Goal: Communication & Community: Share content

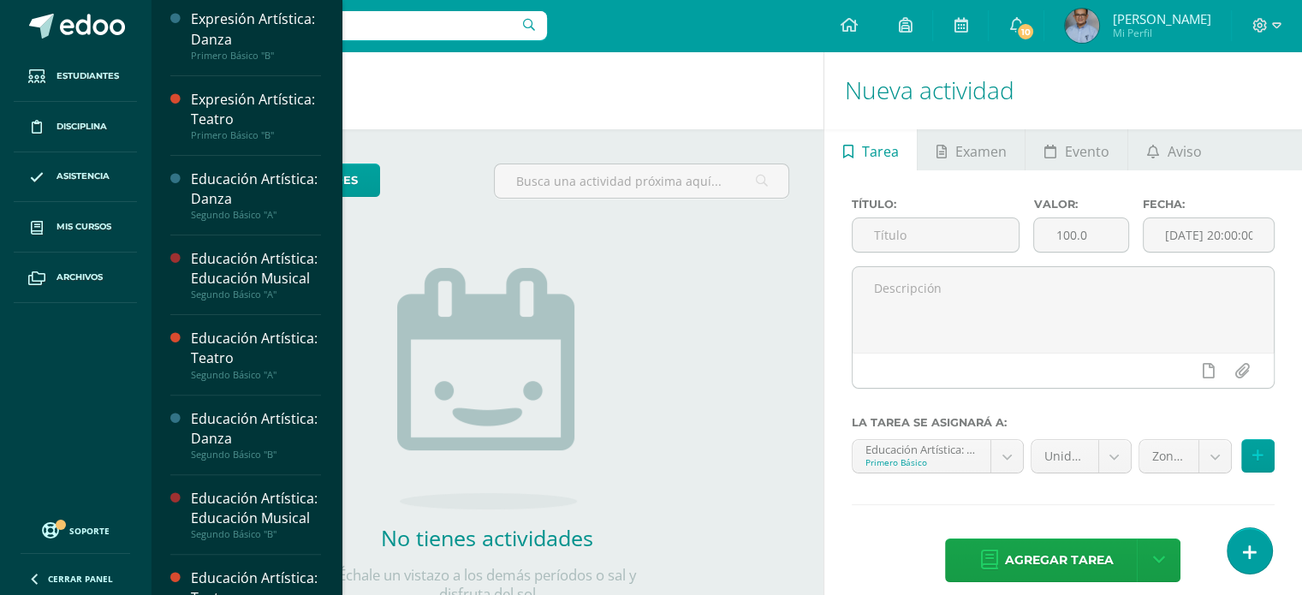
scroll to position [496, 0]
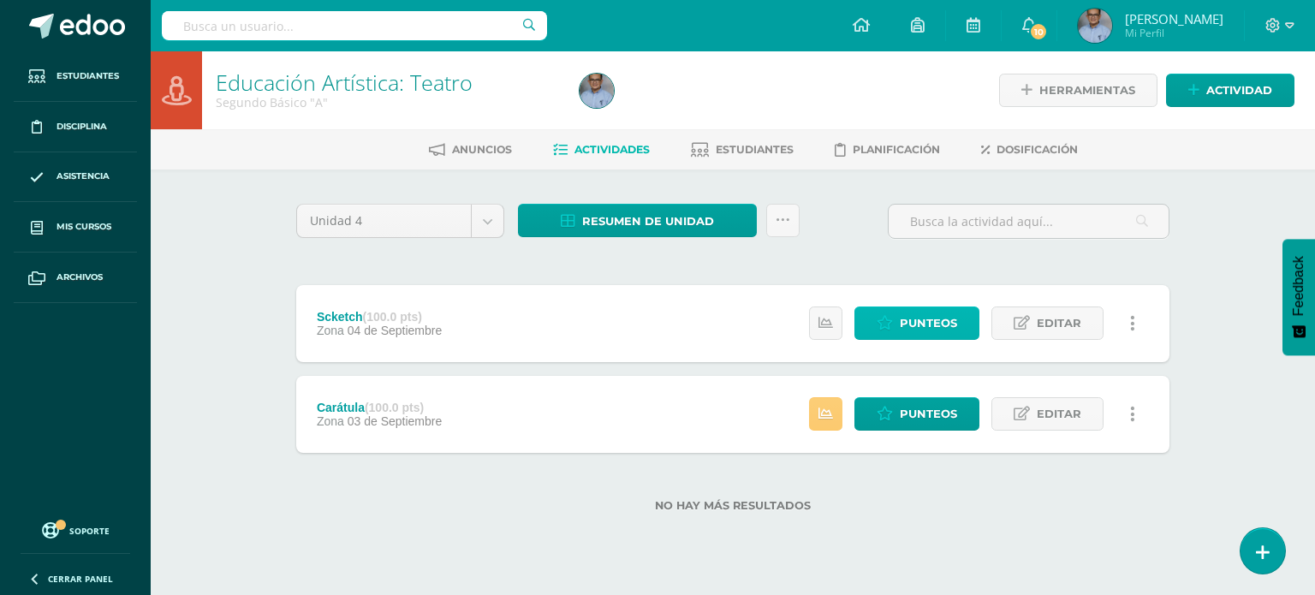
click at [932, 318] on span "Punteos" at bounding box center [927, 323] width 57 height 32
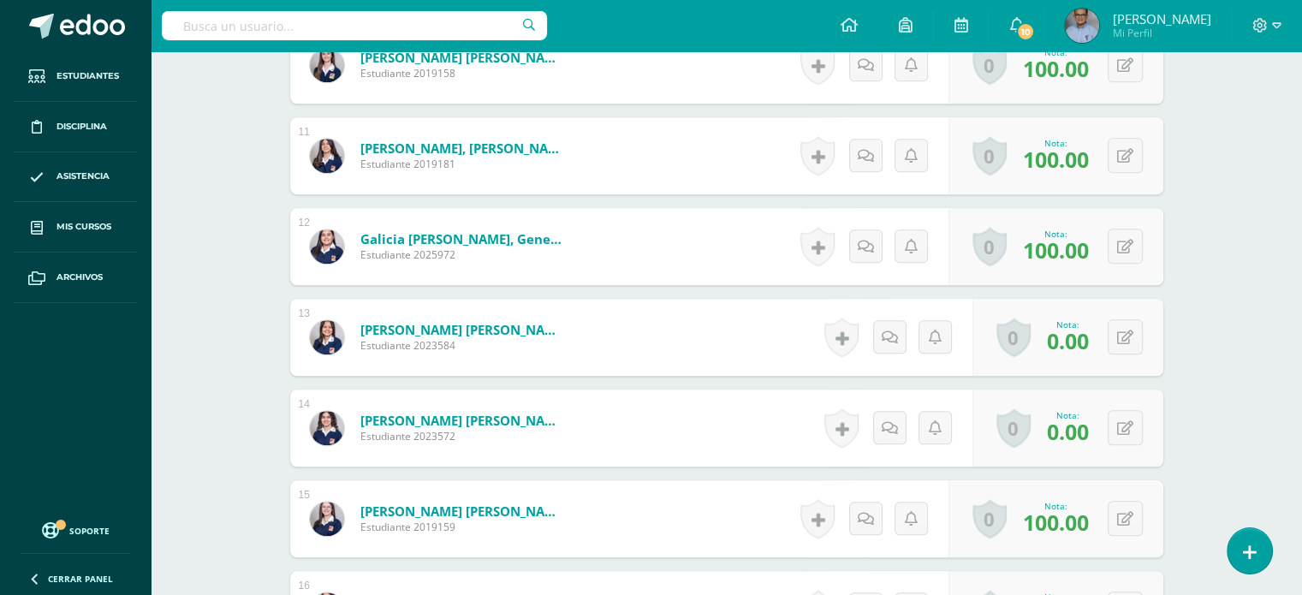
scroll to position [1403, 0]
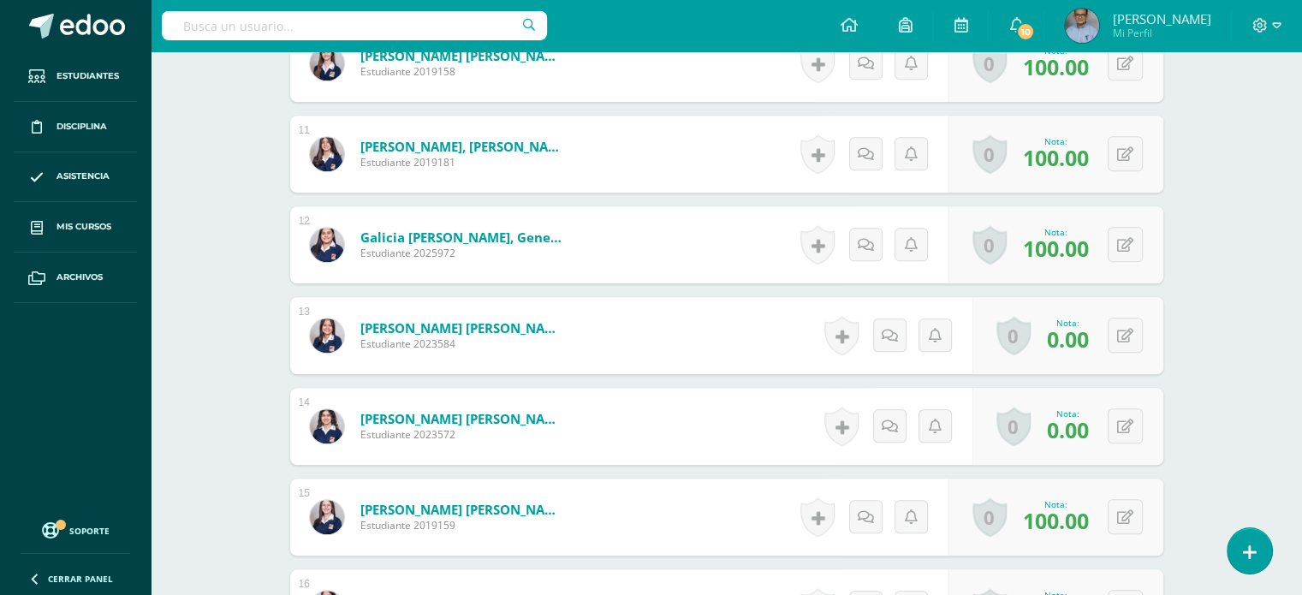
click at [921, 397] on div "Historial de actividad No hay historial para esta actividad Agregar Comentarios…" at bounding box center [895, 426] width 154 height 77
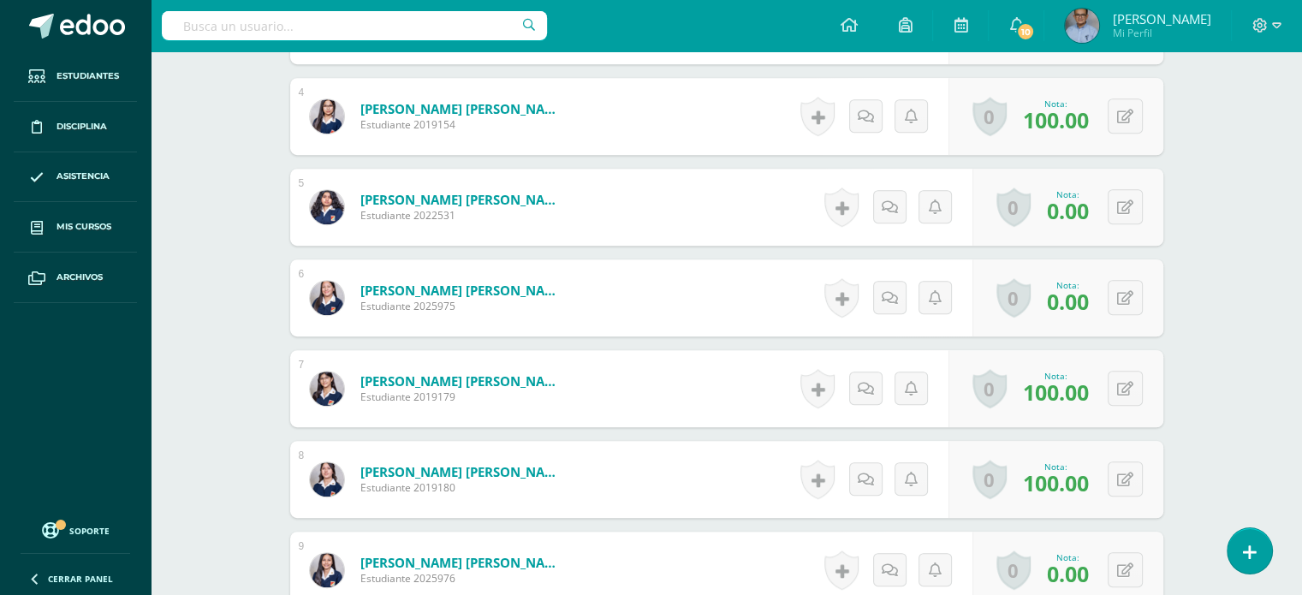
scroll to position [807, 0]
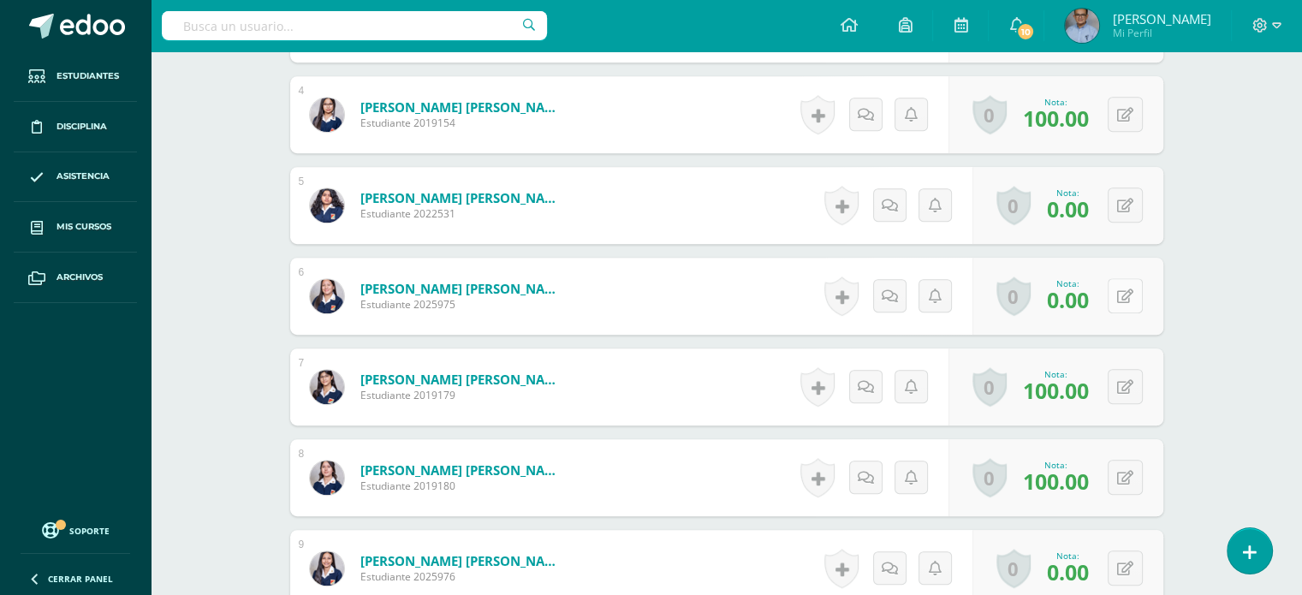
click at [1133, 295] on button at bounding box center [1124, 295] width 35 height 35
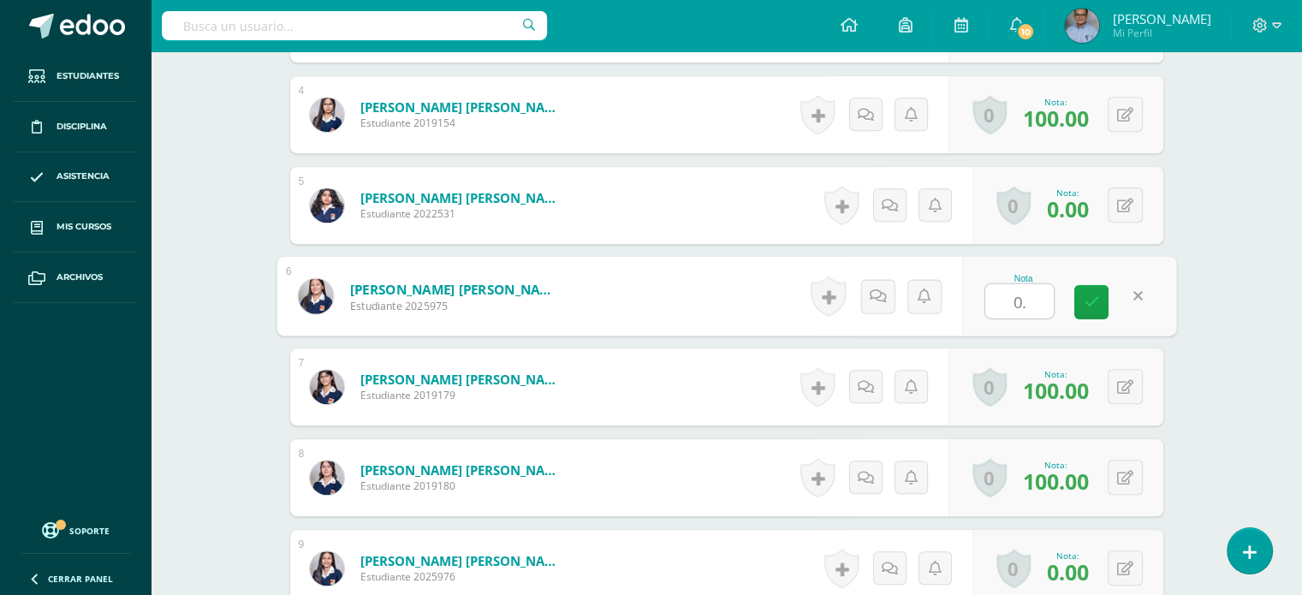
type input "0"
type input "100"
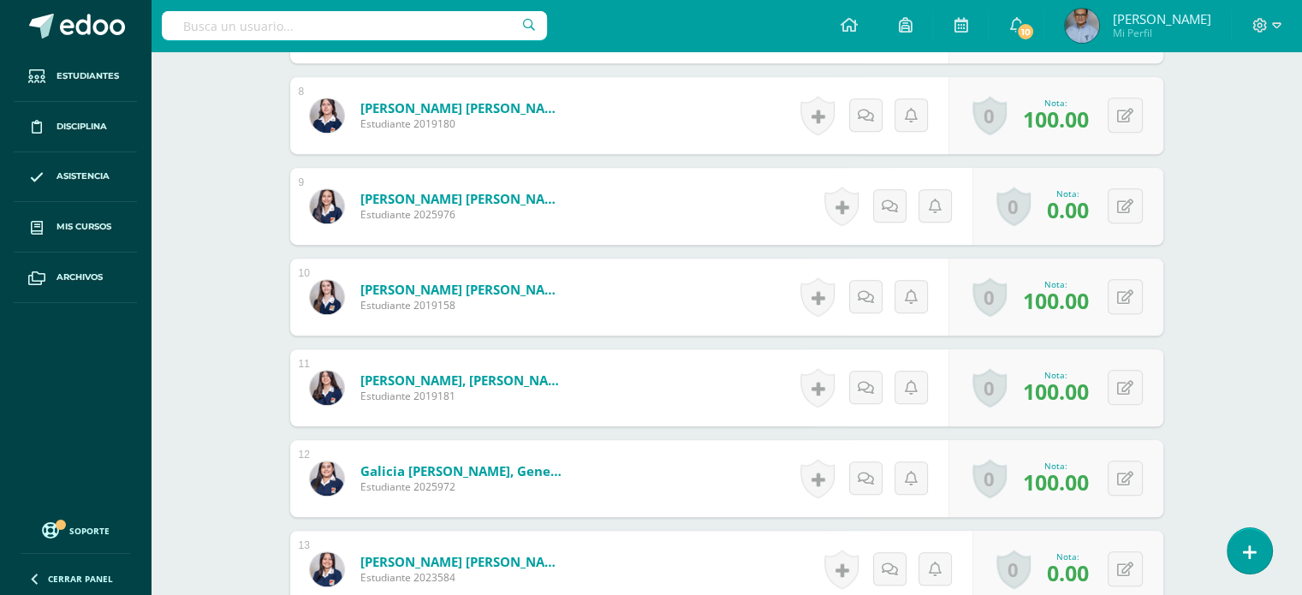
scroll to position [1170, 0]
click at [1139, 208] on button at bounding box center [1124, 204] width 35 height 35
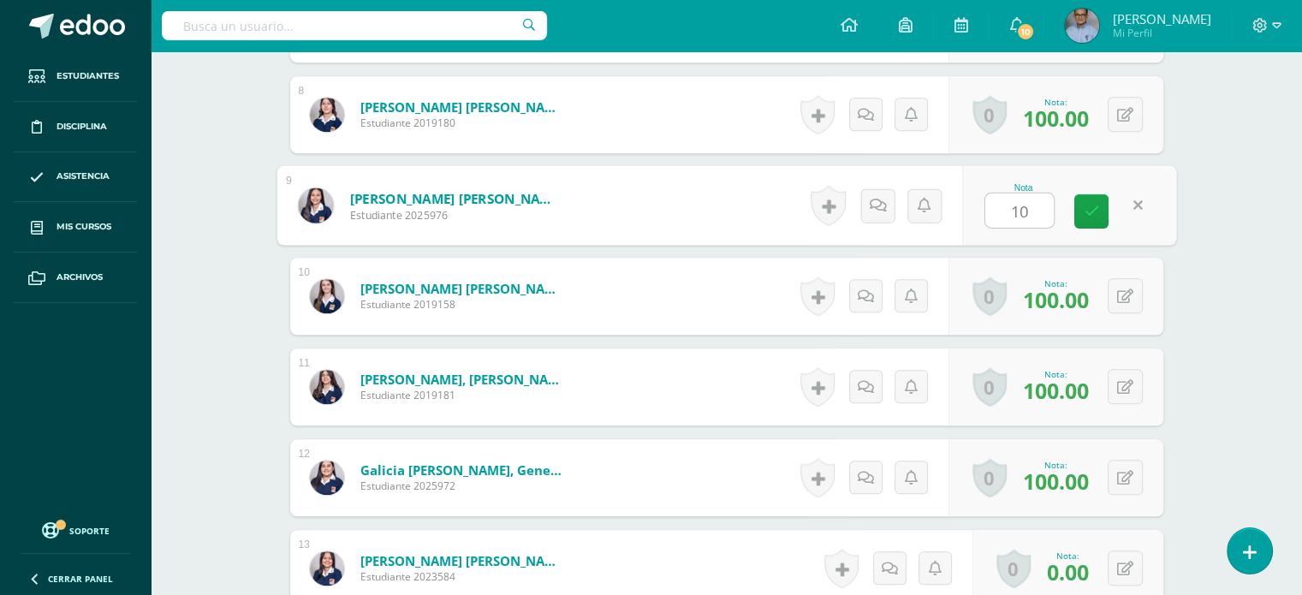
type input "100"
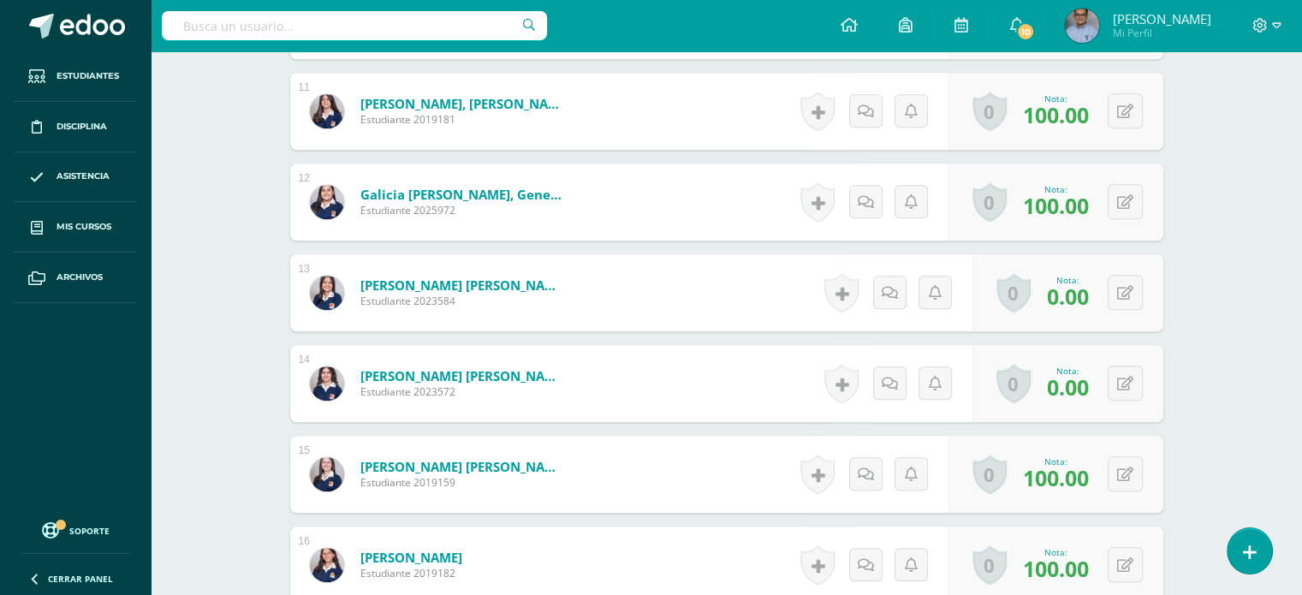
scroll to position [1444, 0]
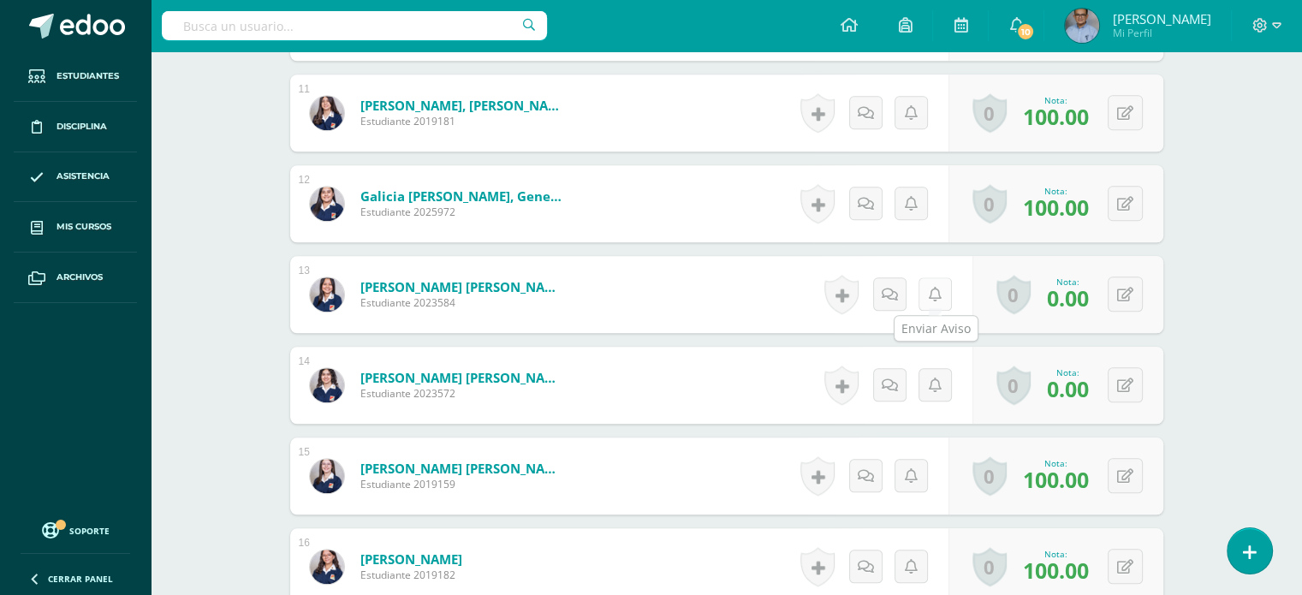
click at [931, 293] on icon at bounding box center [935, 295] width 13 height 15
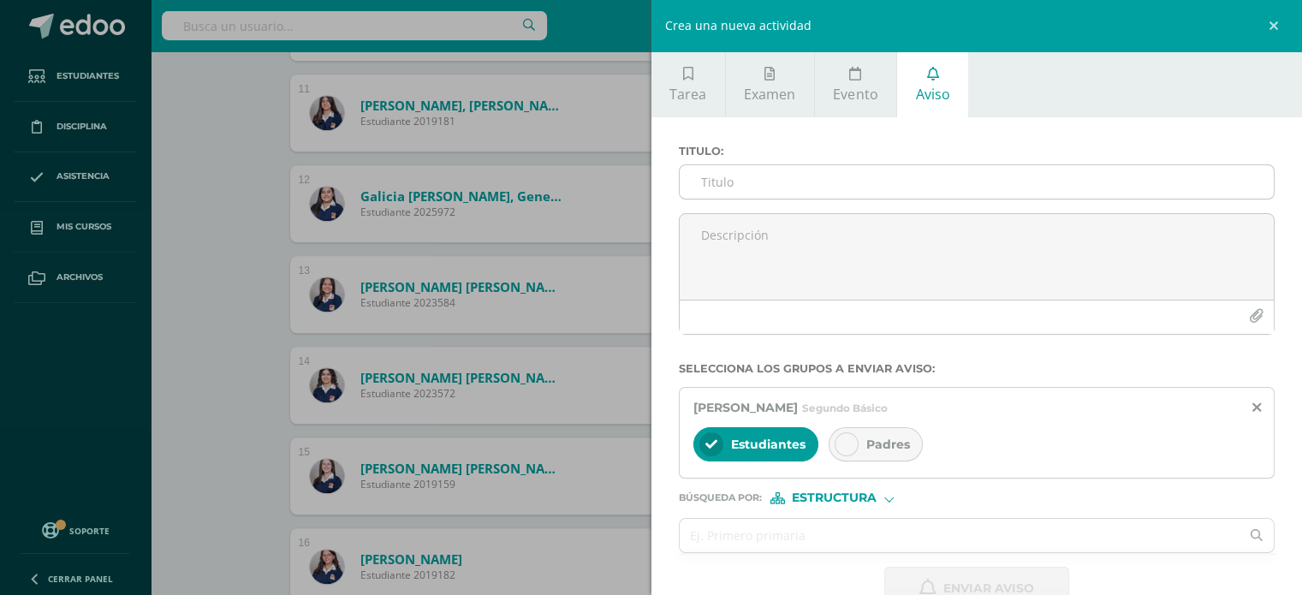
click at [870, 182] on input "Titulo :" at bounding box center [977, 181] width 595 height 33
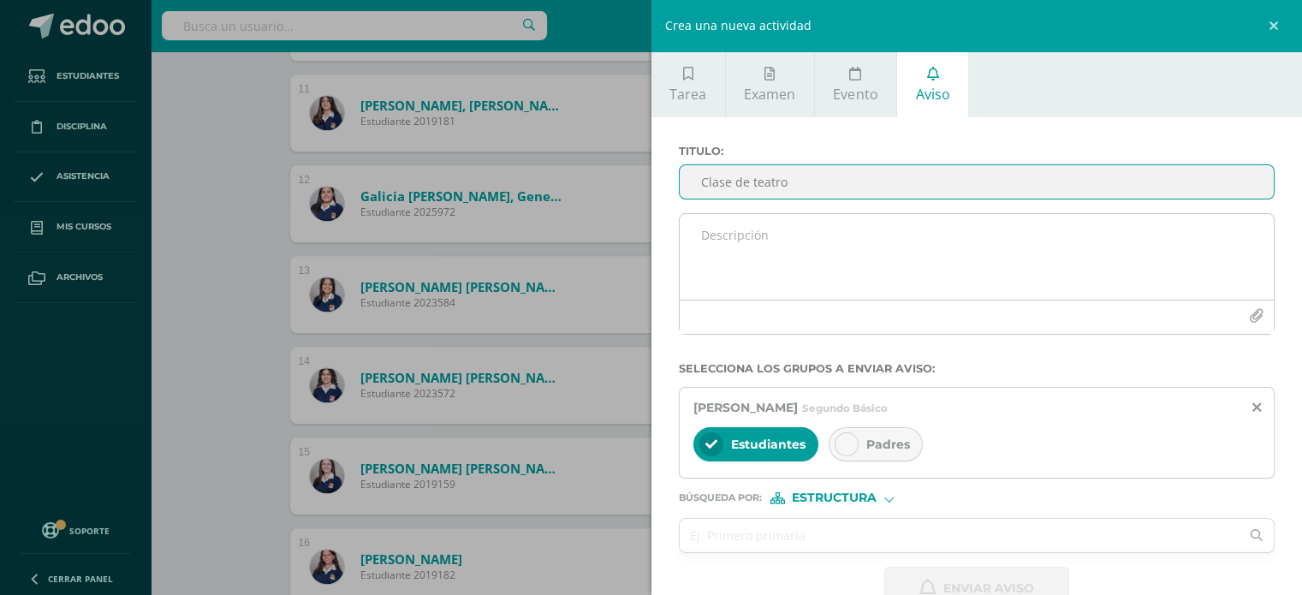
type input "Clase de teatro"
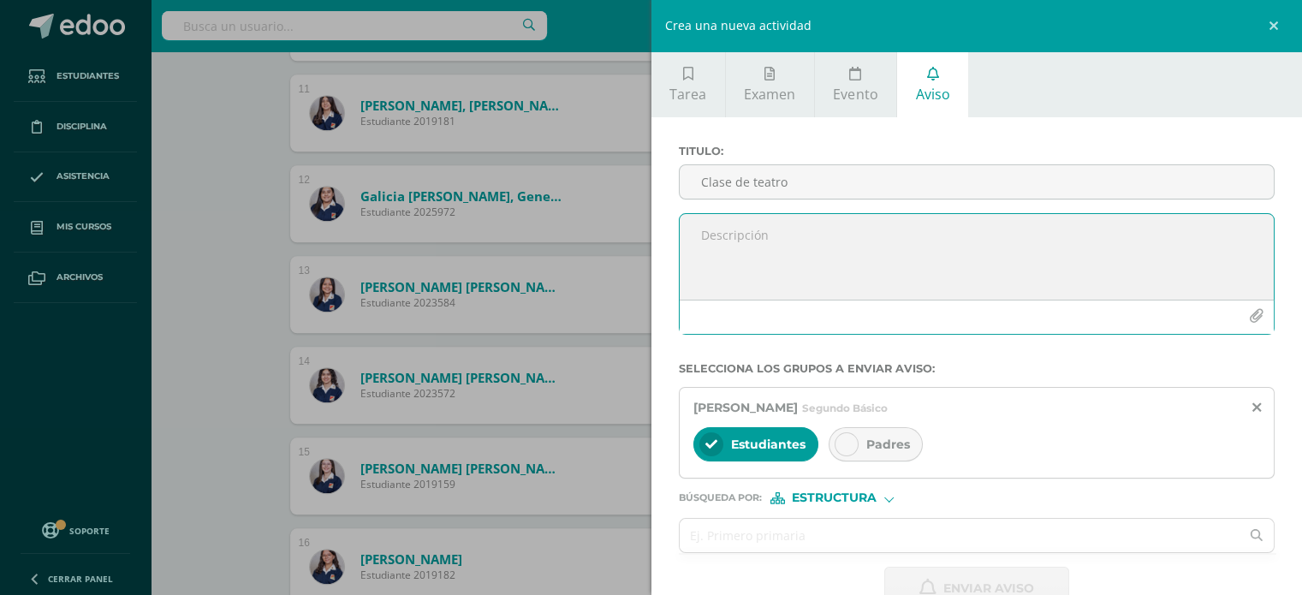
click at [768, 273] on textarea at bounding box center [977, 257] width 595 height 86
paste textarea "Buenos días. Les informo que [PERSON_NAME] no trajo al colegio su libreto impre…"
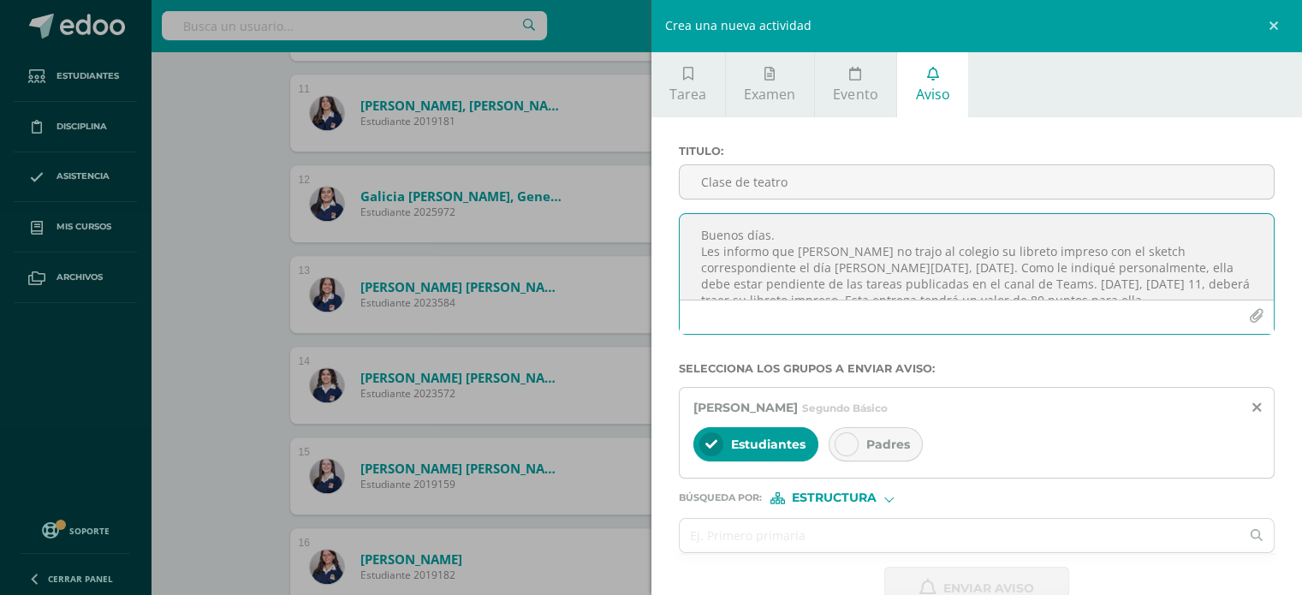
scroll to position [9, 0]
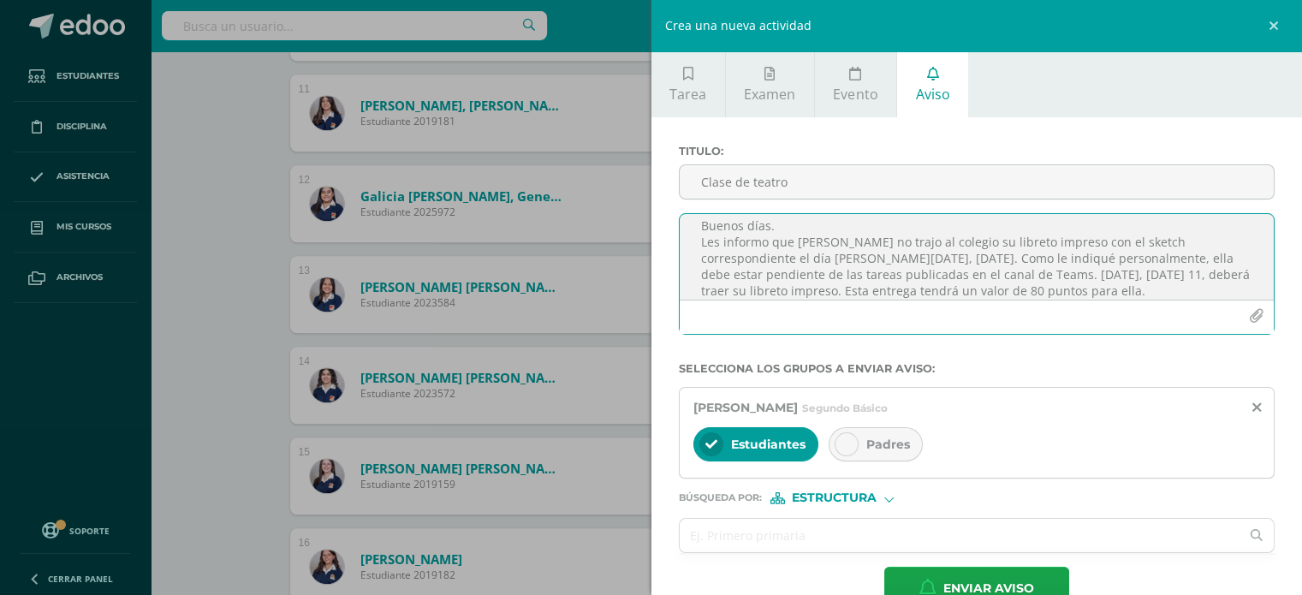
click at [808, 238] on textarea "Buenos días. Les informo que [PERSON_NAME] no trajo al colegio su libreto impre…" at bounding box center [977, 257] width 595 height 86
click at [883, 441] on span "Padres" at bounding box center [888, 443] width 44 height 15
click at [955, 264] on textarea "Buenos días. Les informo que Fátima no trajo al colegio su libreto impreso con …" at bounding box center [977, 257] width 595 height 86
click at [919, 256] on textarea "Buenos días. Les informo que Fátima no trajo al colegio su libreto impreso con …" at bounding box center [977, 257] width 595 height 86
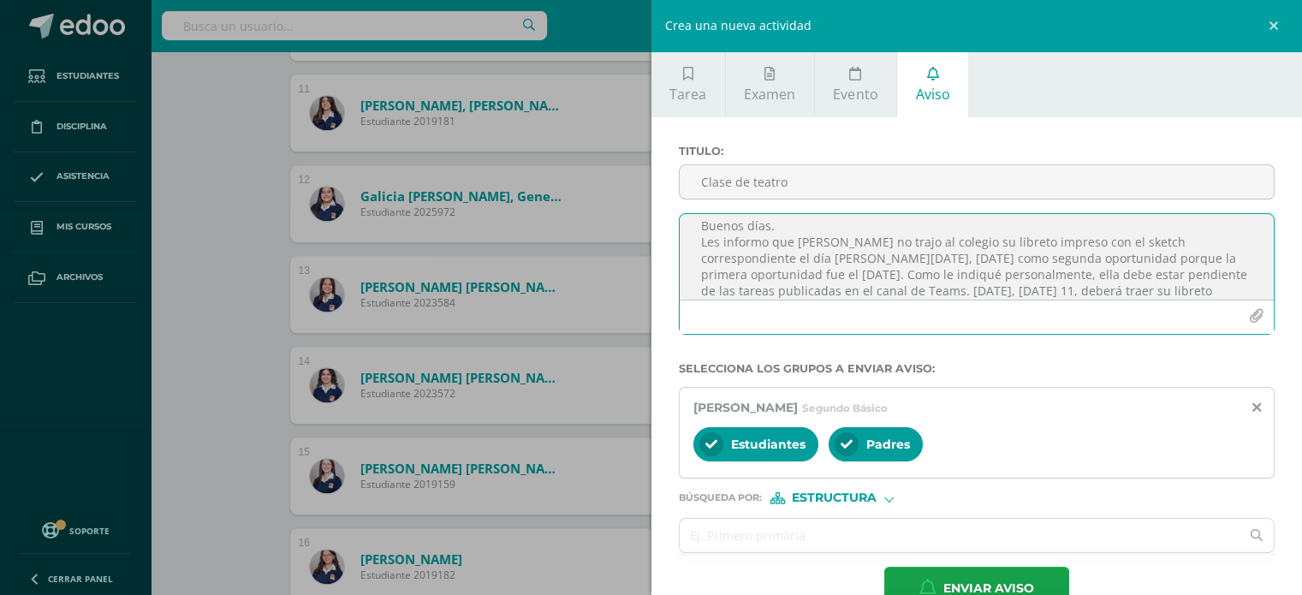
scroll to position [38, 0]
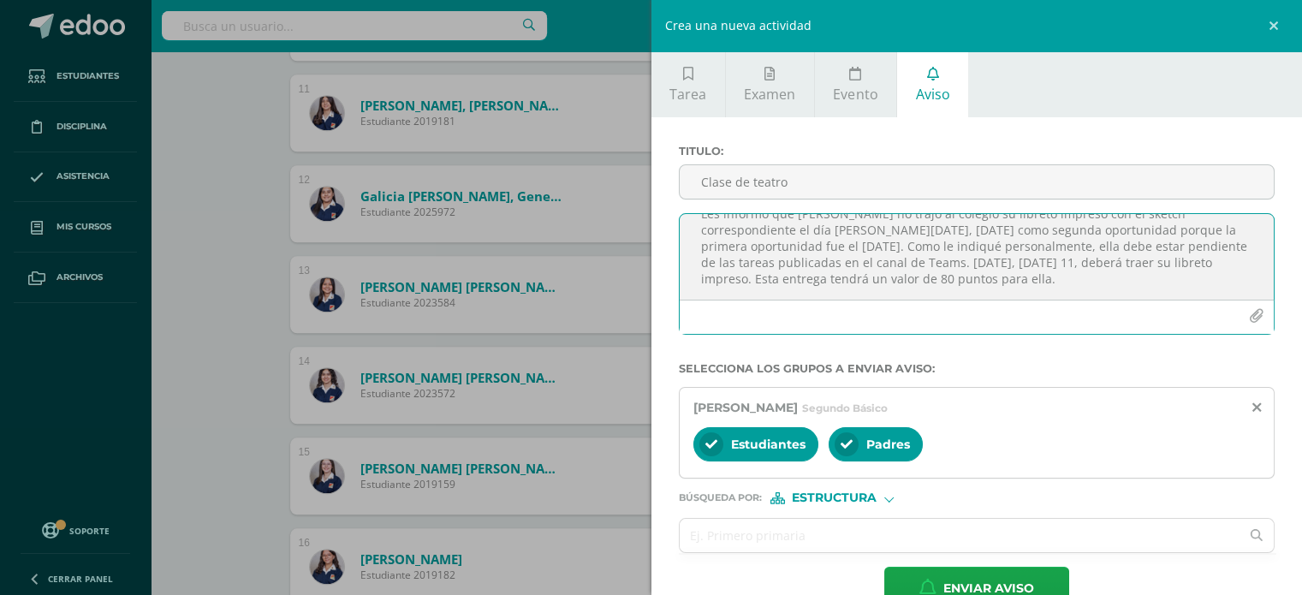
click at [816, 242] on textarea "Buenos días. Les informo que Fátima no trajo al colegio su libreto impreso con …" at bounding box center [977, 257] width 595 height 86
click at [981, 279] on textarea "Buenos días. Les informo que Fátima no trajo al colegio su libreto impreso con …" at bounding box center [977, 257] width 595 height 86
click at [1097, 282] on textarea "Buenos días. Les informo que Fátima no trajo al colegio su libreto impreso con …" at bounding box center [977, 257] width 595 height 86
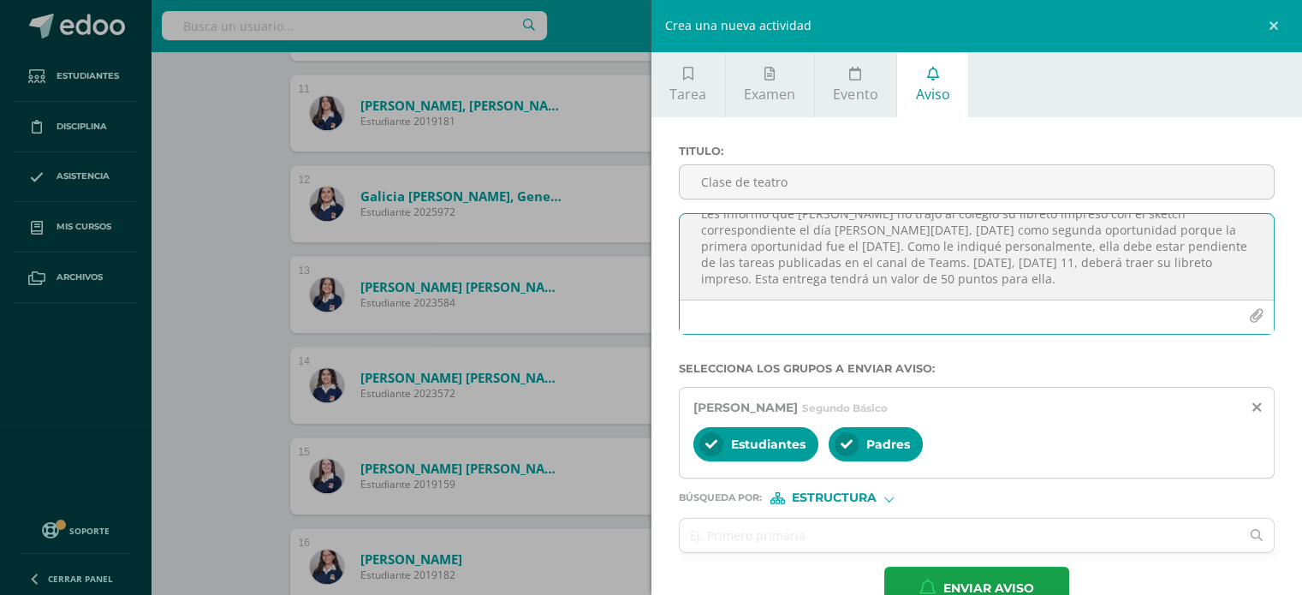
click at [1097, 282] on textarea "Buenos días. Les informo que Fátima no trajo al colegio su libreto impreso con …" at bounding box center [977, 257] width 595 height 86
paste textarea "Buenos días. Les informo que Fátima no trajo al colegio su libreto impreso con …"
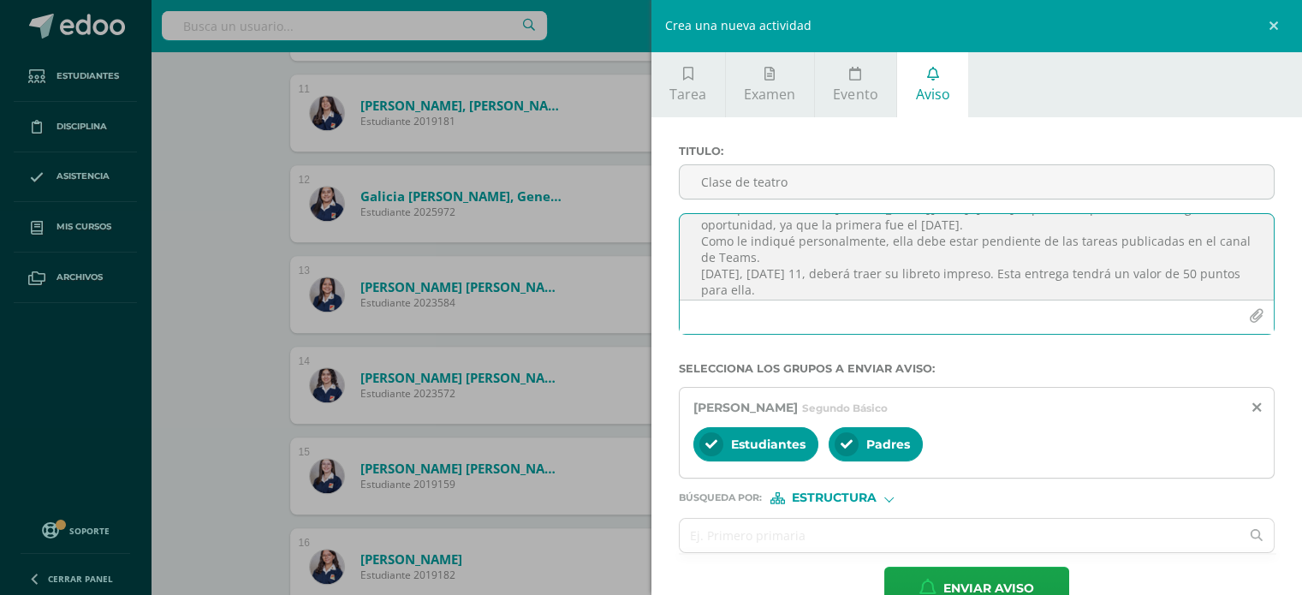
scroll to position [0, 0]
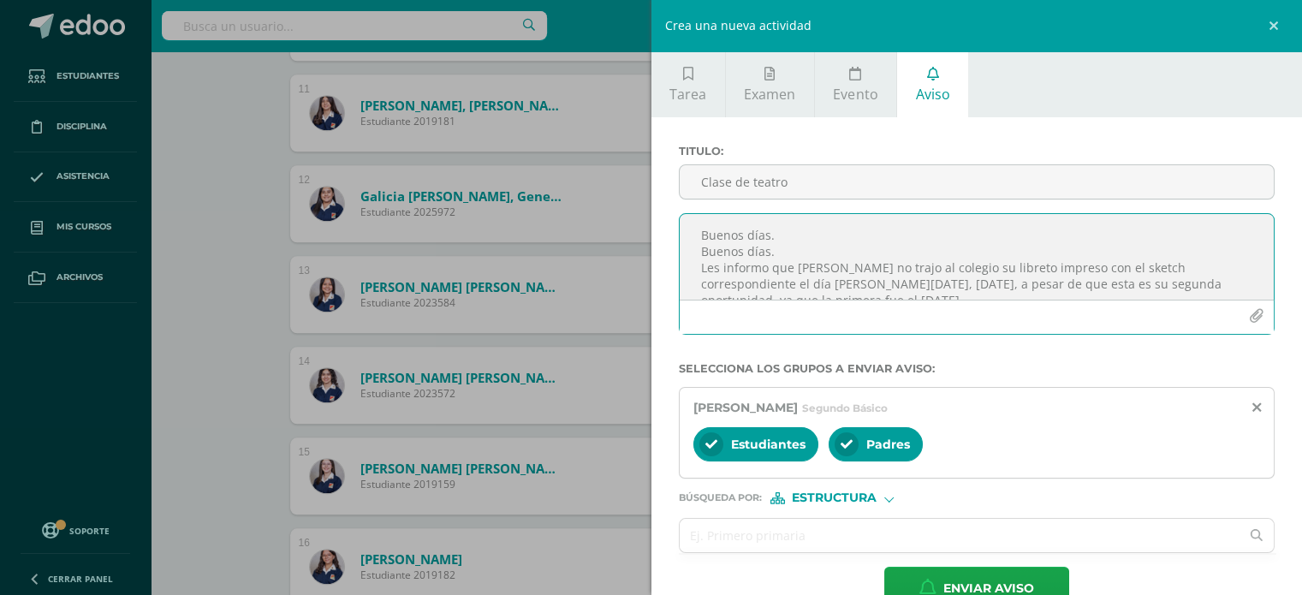
click at [741, 229] on textarea "Buenos días. Buenos días. Les informo que Fátima no trajo al colegio su libreto…" at bounding box center [977, 257] width 595 height 86
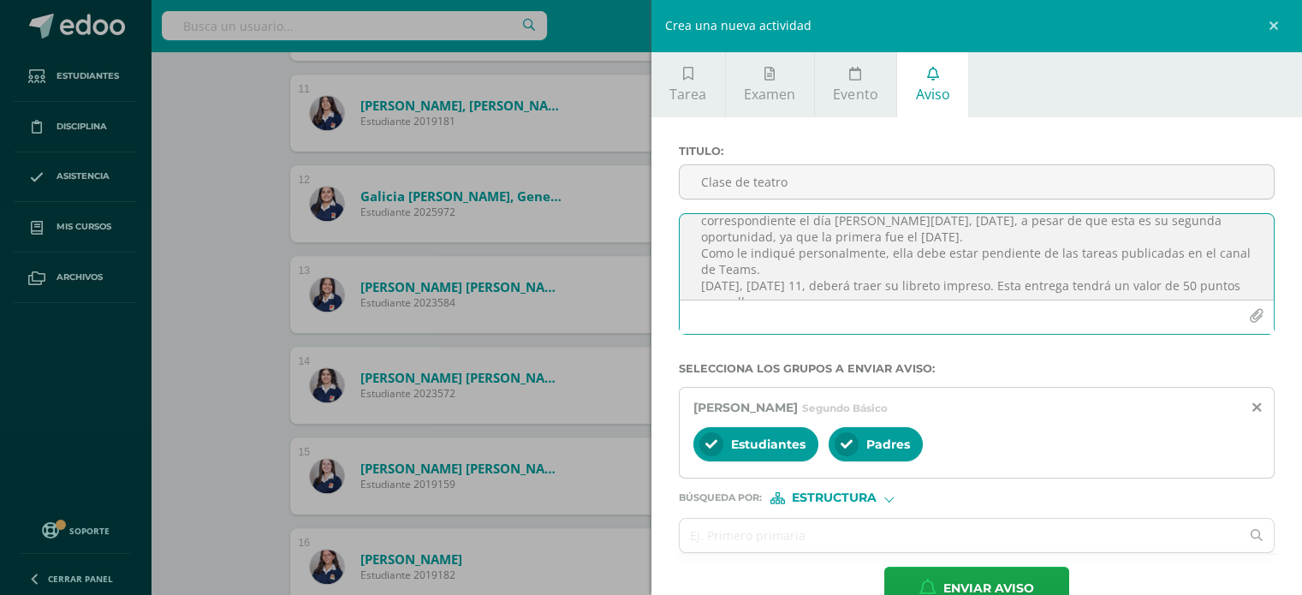
scroll to position [40, 0]
click at [952, 237] on textarea "Buenos días. Les informo que Fátima no trajo al colegio su libreto impreso con …" at bounding box center [977, 257] width 595 height 86
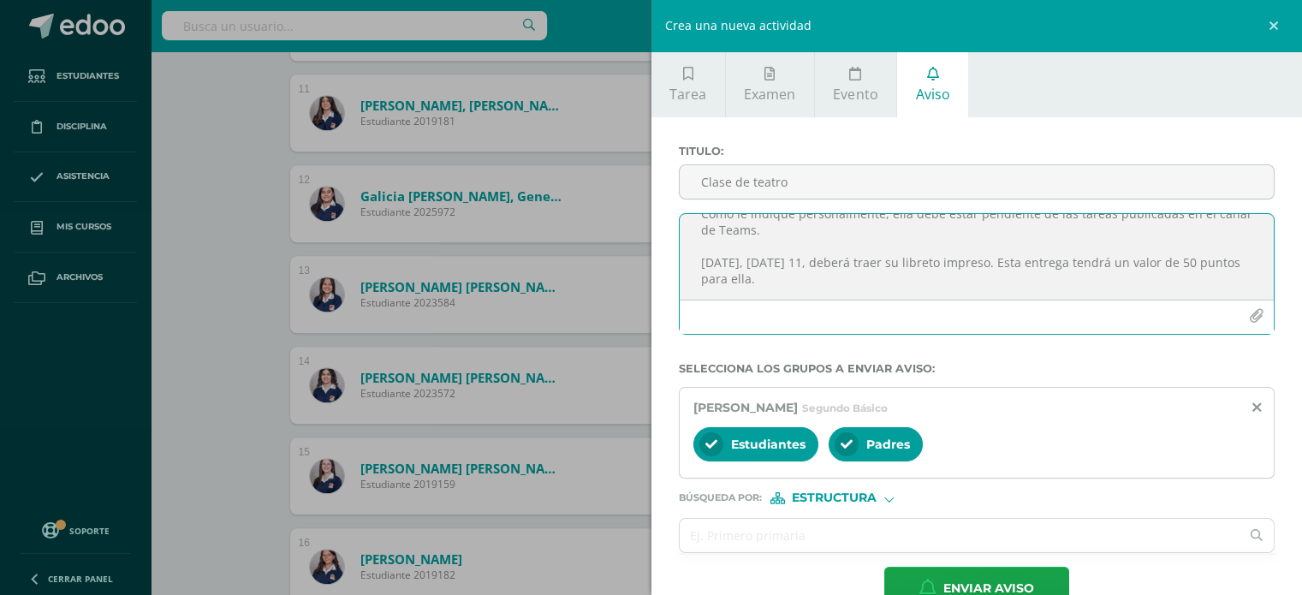
scroll to position [27, 0]
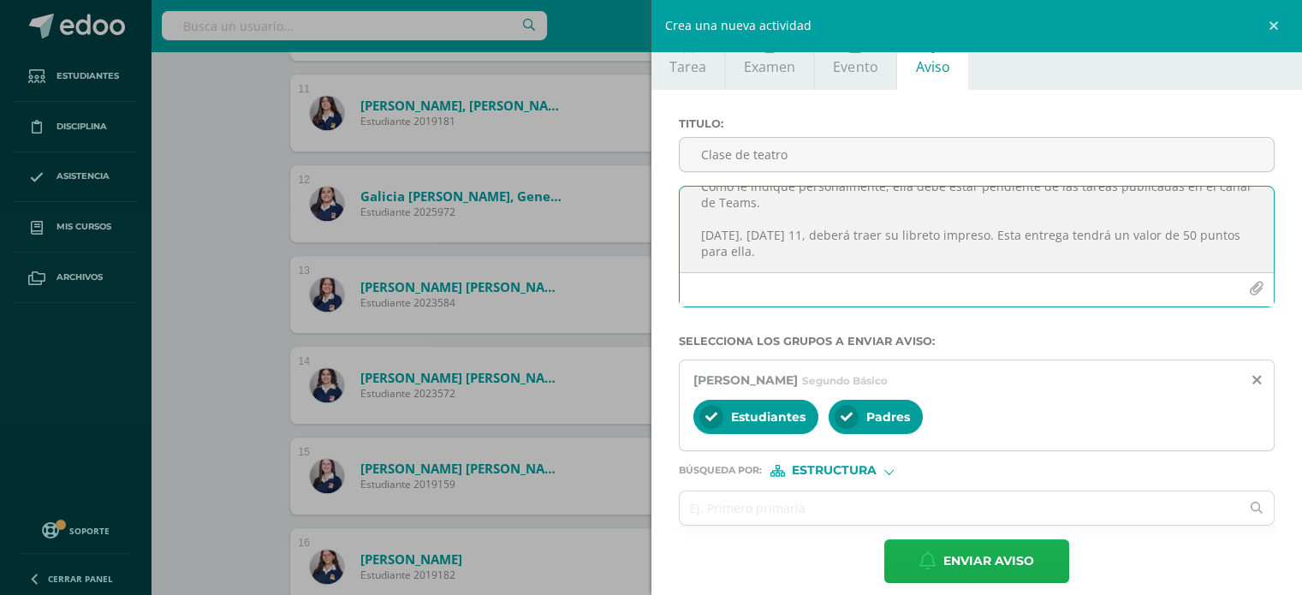
type textarea "Buenos días. Les informo que Fátima no trajo al colegio su libreto impreso con …"
click at [983, 551] on span "Enviar aviso" at bounding box center [988, 561] width 91 height 42
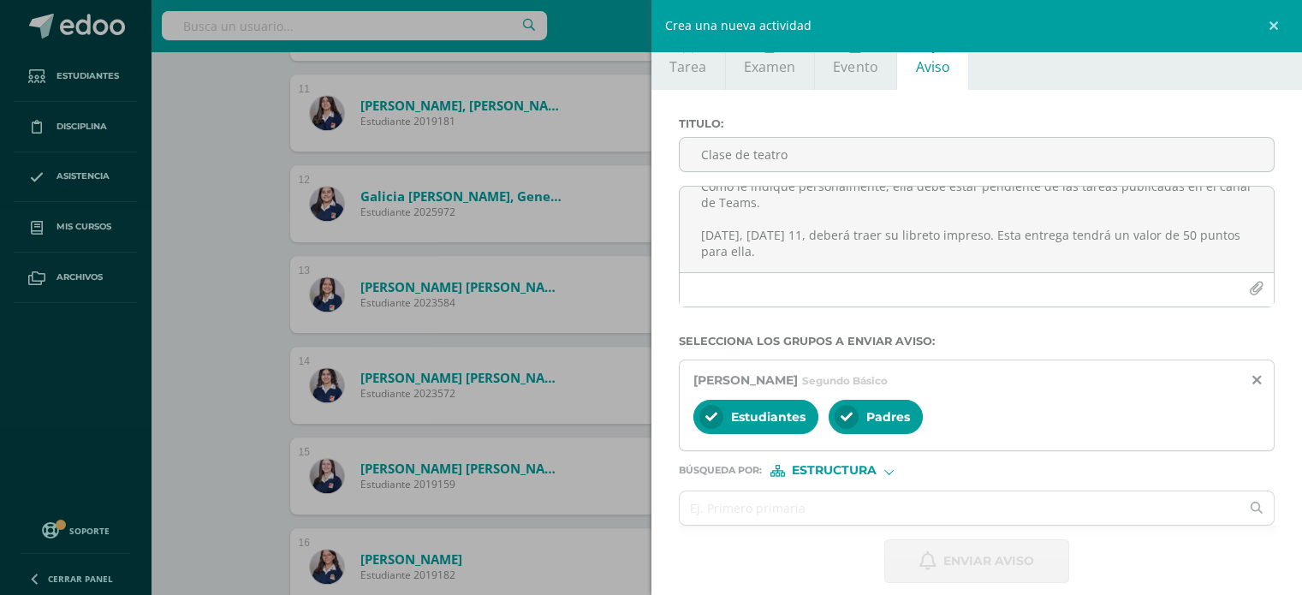
scroll to position [0, 0]
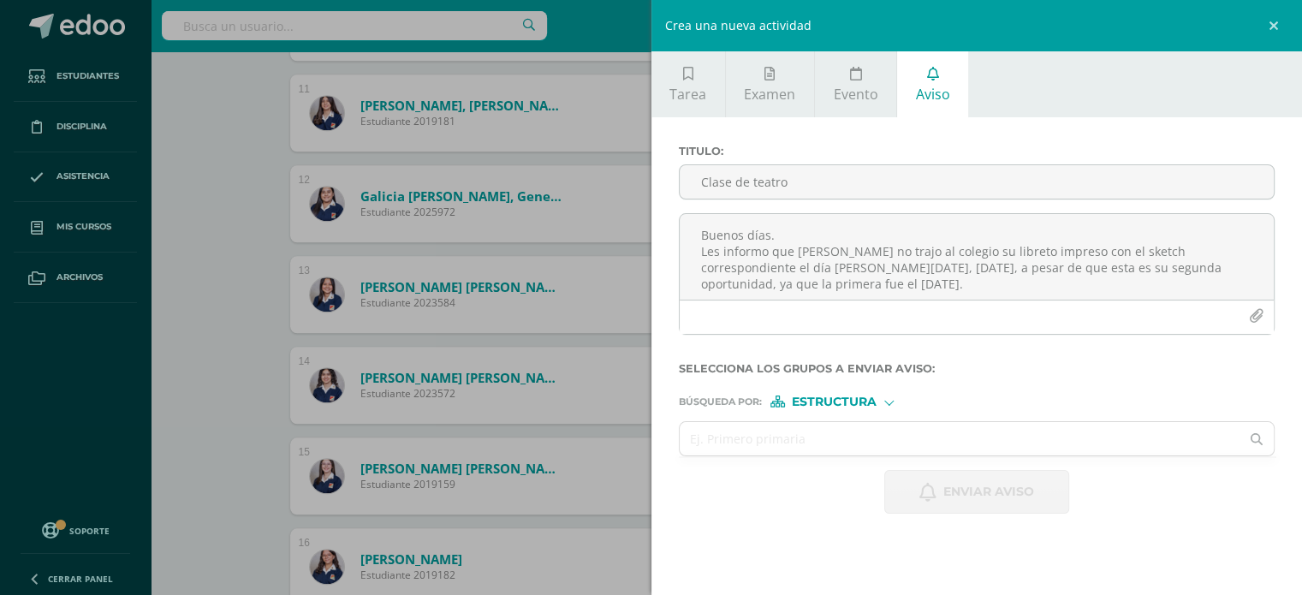
click at [185, 232] on div "Crea una nueva actividad Tarea Examen Evento Aviso Título: Valor: 100.0 Fecha: …" at bounding box center [651, 297] width 1302 height 595
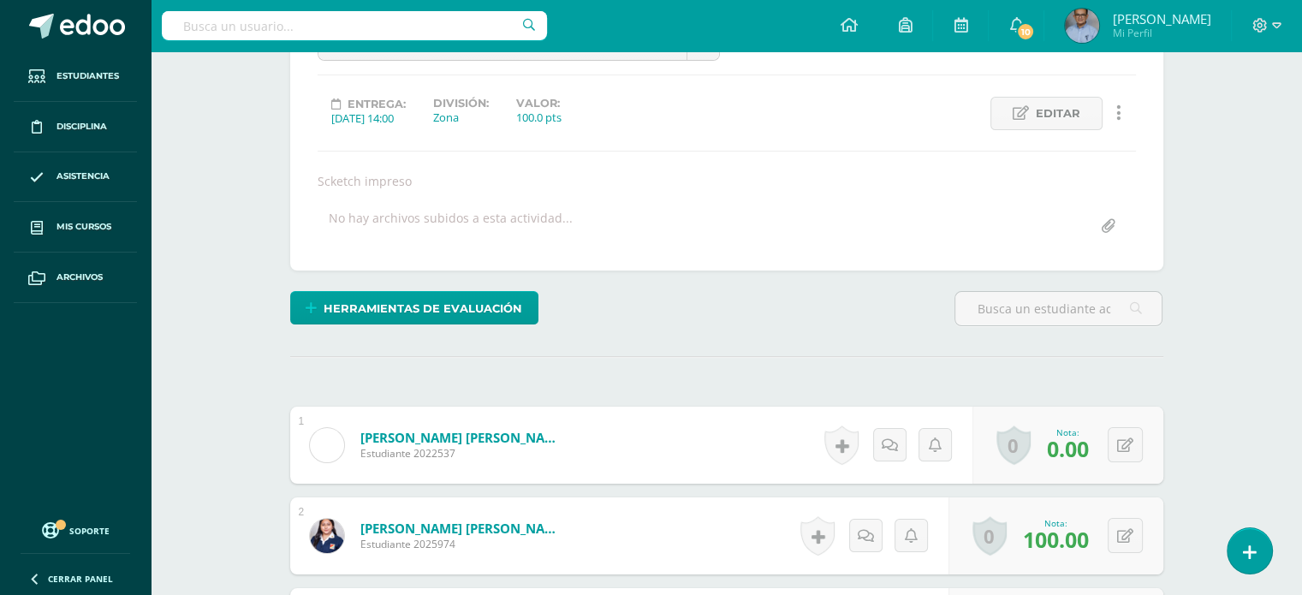
scroll to position [358, 0]
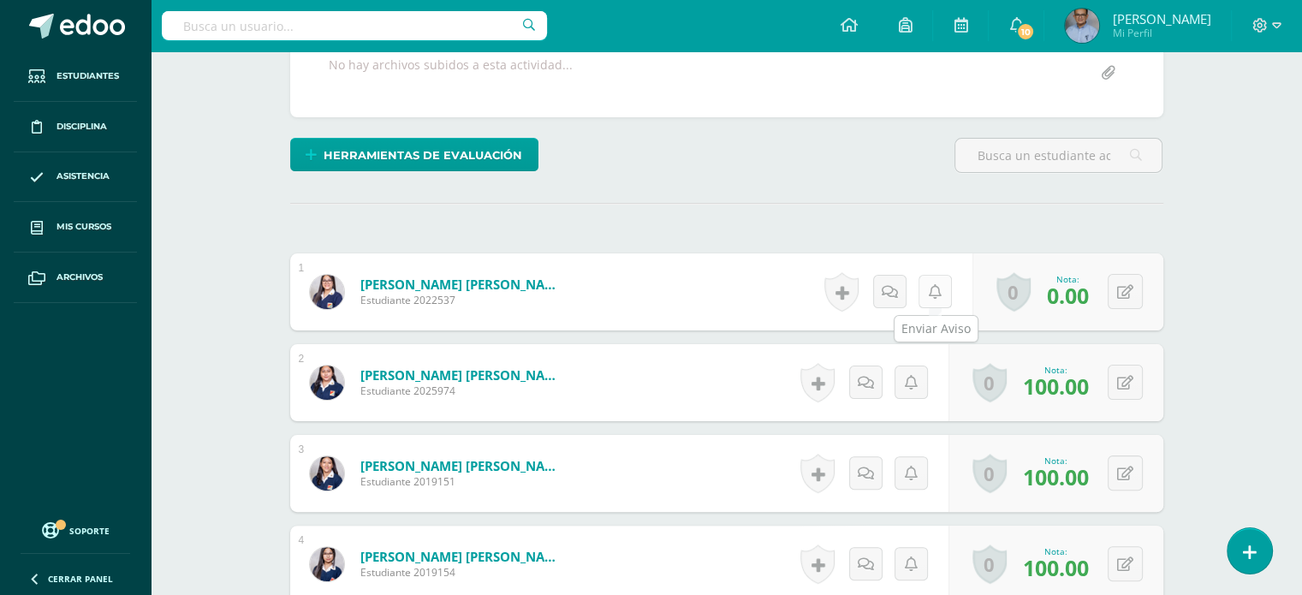
click at [932, 301] on link at bounding box center [934, 291] width 33 height 33
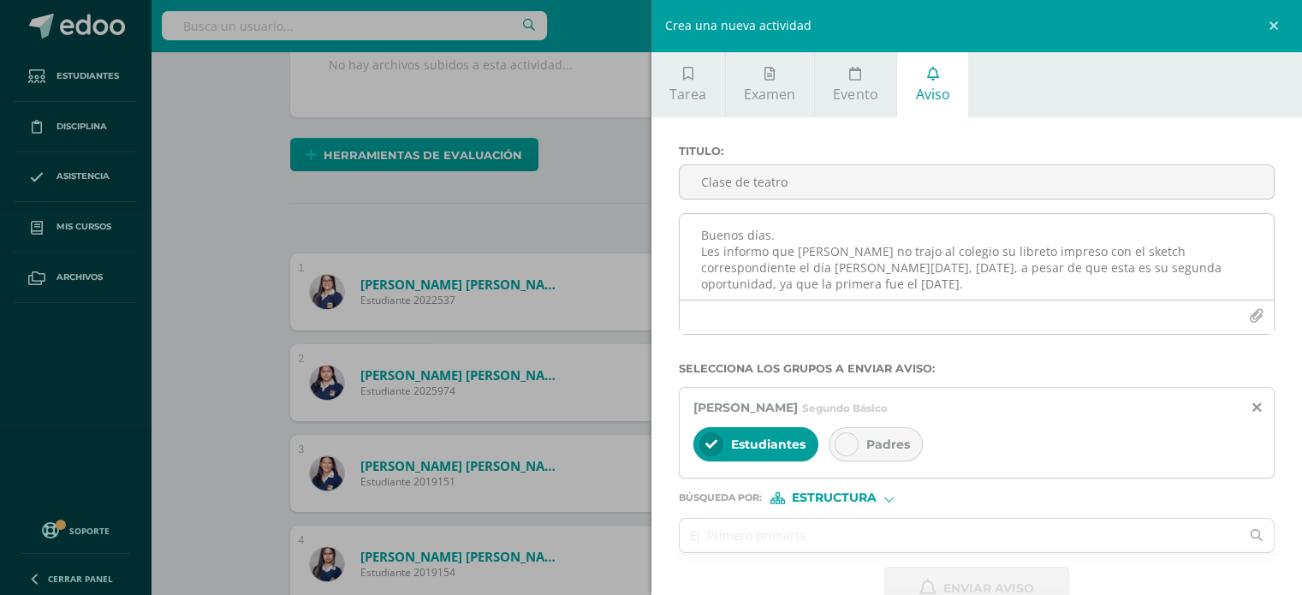
click at [827, 218] on textarea "Buenos días. Les informo que Fátima no trajo al colegio su libreto impreso con …" at bounding box center [977, 257] width 595 height 86
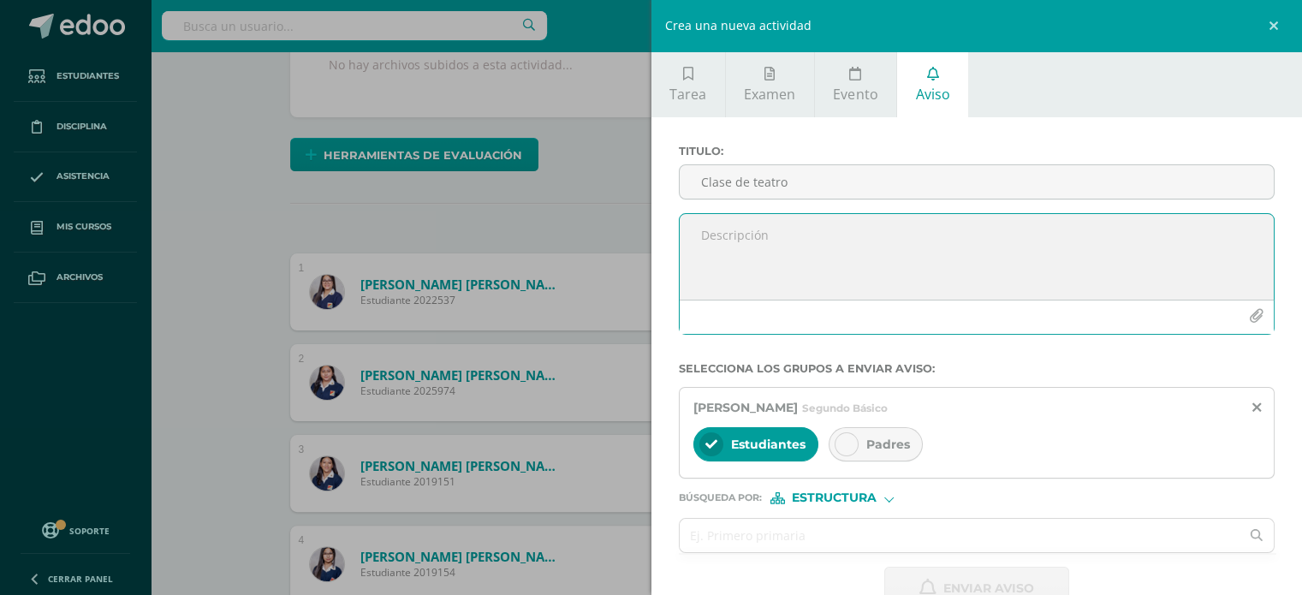
paste textarea "Buenos días. Les informo que Fátima no trajo al colegio su libreto impreso con …"
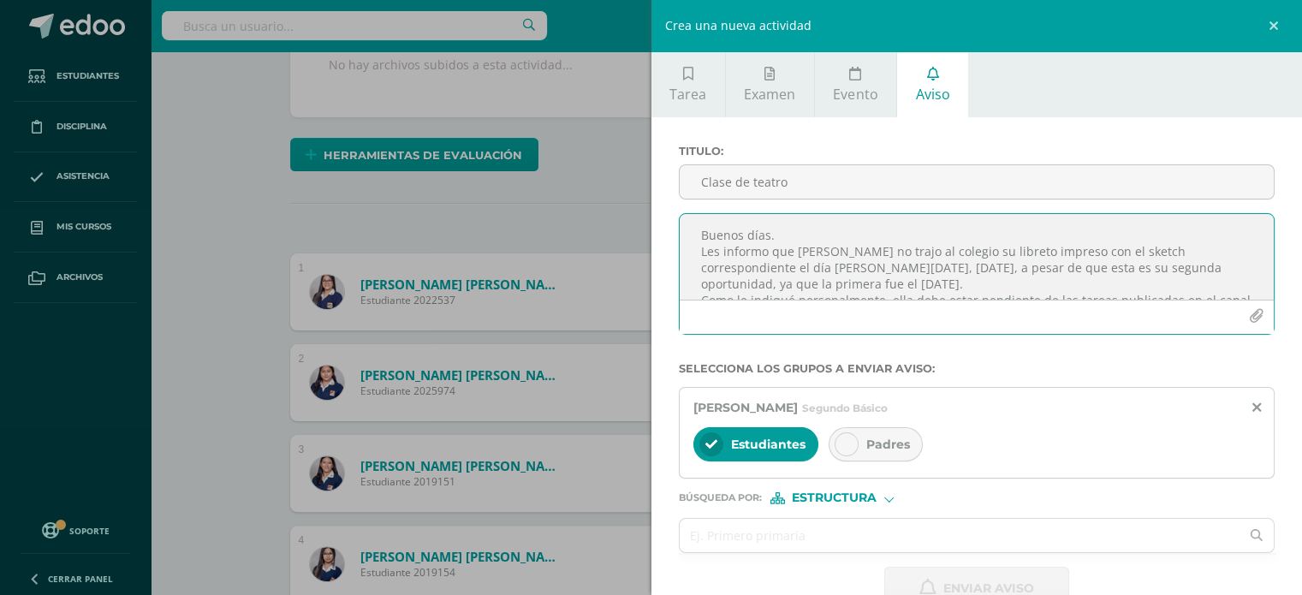
click at [810, 252] on textarea "Buenos días. Les informo que Fátima no trajo al colegio su libreto impreso con …" at bounding box center [977, 257] width 595 height 86
click at [786, 231] on textarea "Buenos días. Les informo que Waleska no trajo al colegio su libreto impreso con…" at bounding box center [977, 257] width 595 height 86
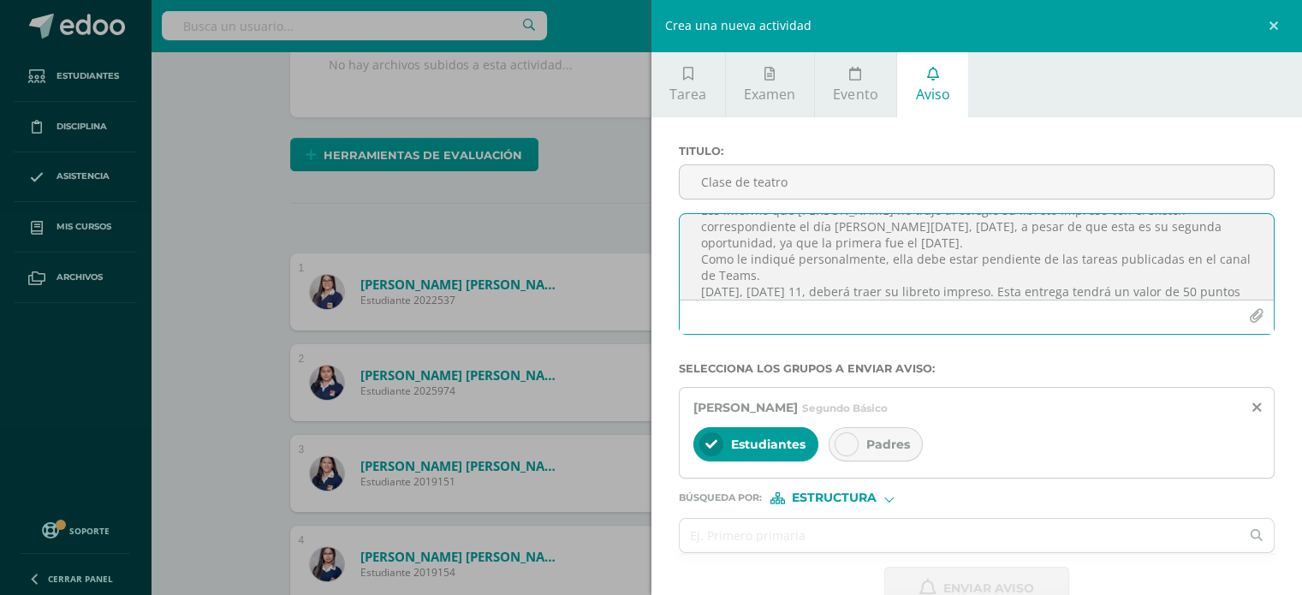
scroll to position [58, 0]
click at [961, 239] on textarea "Buenos días. Les informo que Waleska no trajo al colegio su libreto impreso con…" at bounding box center [977, 257] width 595 height 86
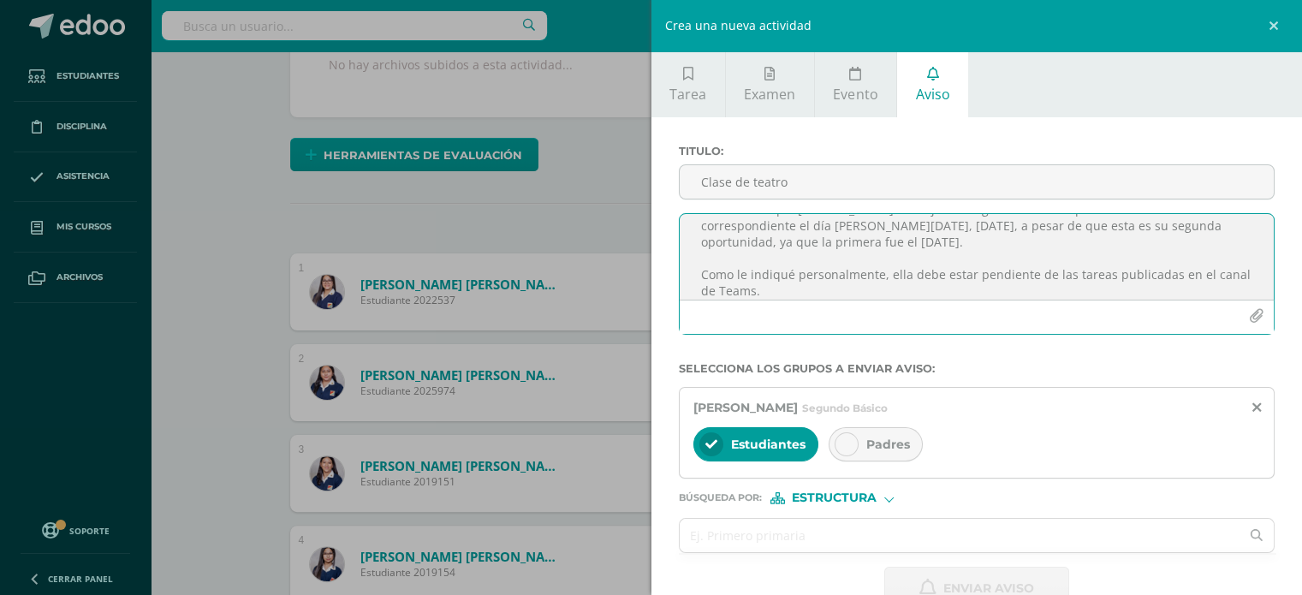
scroll to position [74, 0]
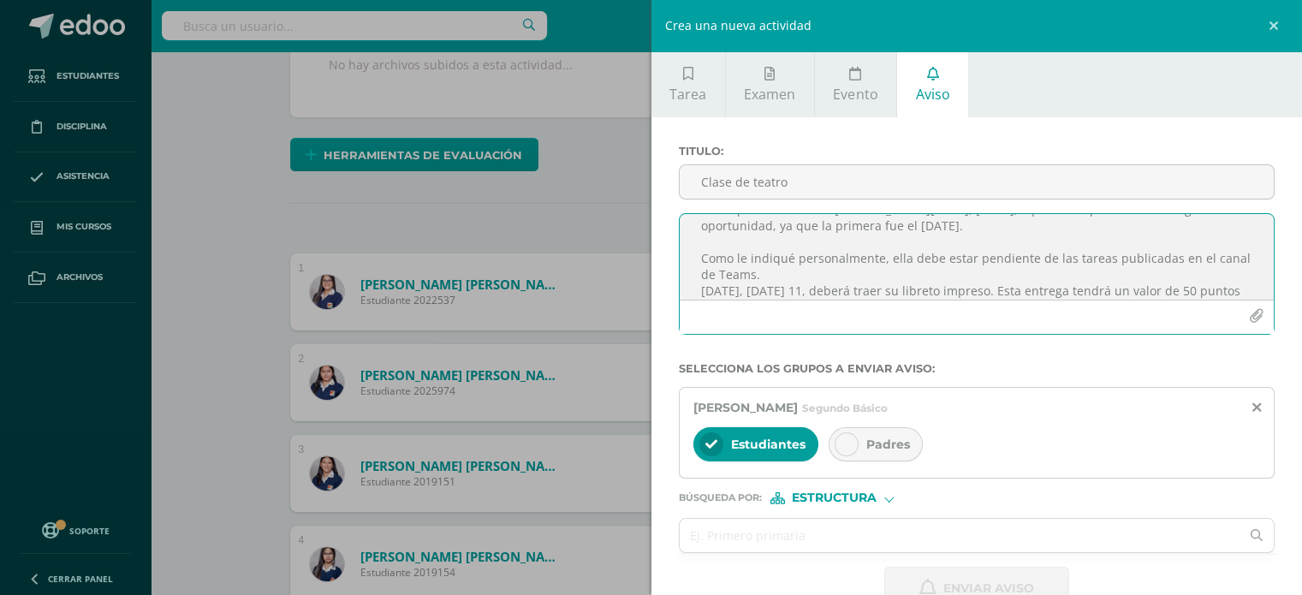
click at [834, 282] on textarea "Buenos días. Les informo que Waleska no trajo al colegio su libreto impreso con…" at bounding box center [977, 257] width 595 height 86
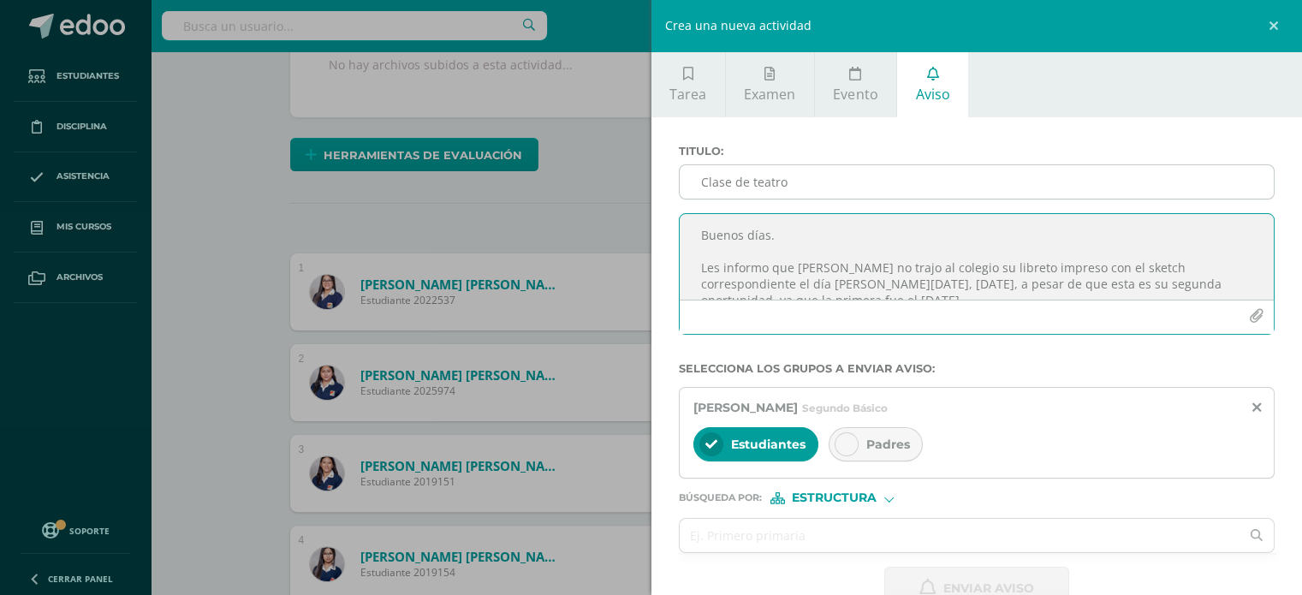
type textarea "Buenos días. Les informo que Waleska no trajo al colegio su libreto impreso con…"
click at [735, 172] on input "Clase de teatro" at bounding box center [977, 181] width 595 height 33
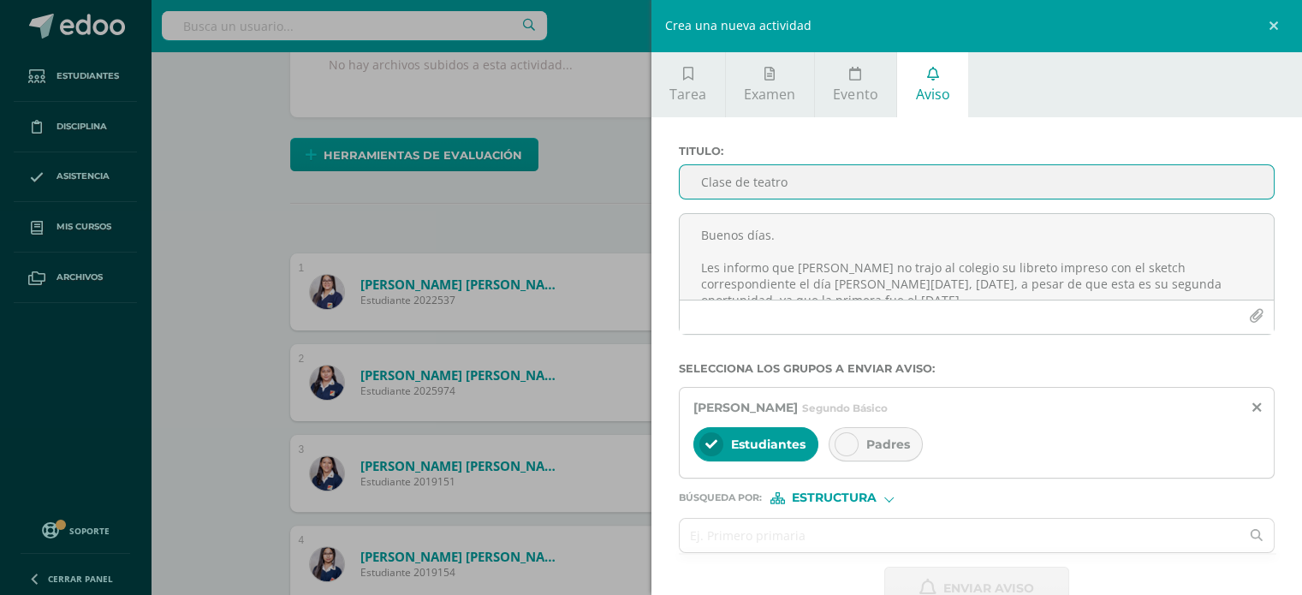
click at [893, 442] on span "Padres" at bounding box center [888, 443] width 44 height 15
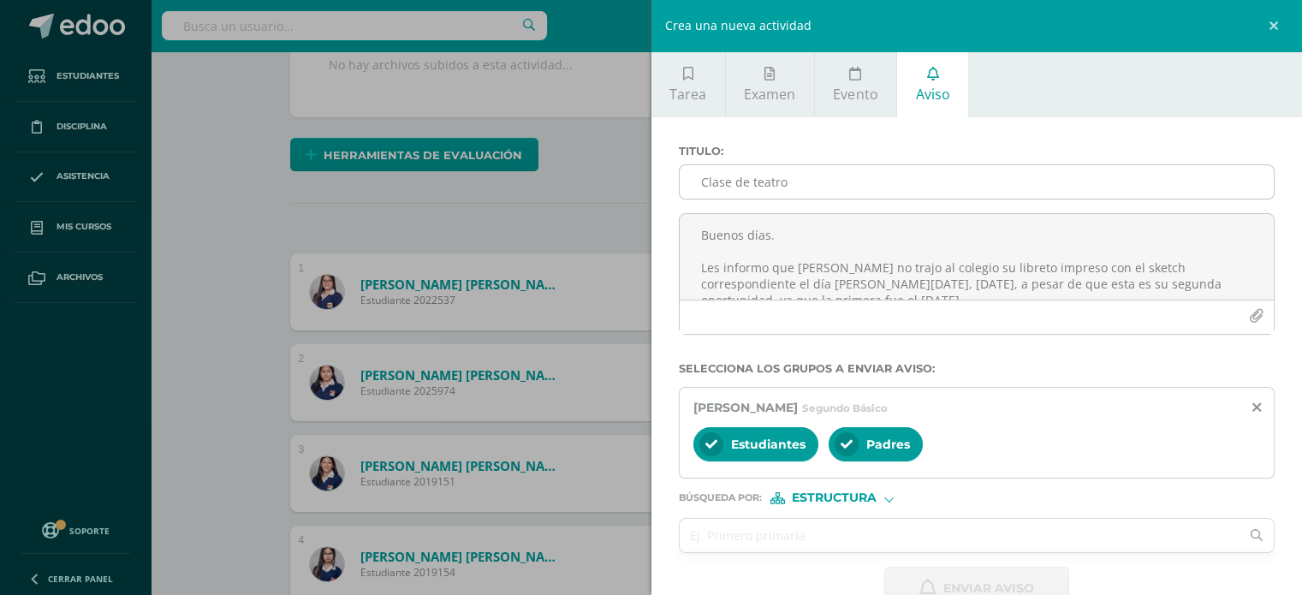
click at [727, 173] on input "Clase de teatro" at bounding box center [977, 181] width 595 height 33
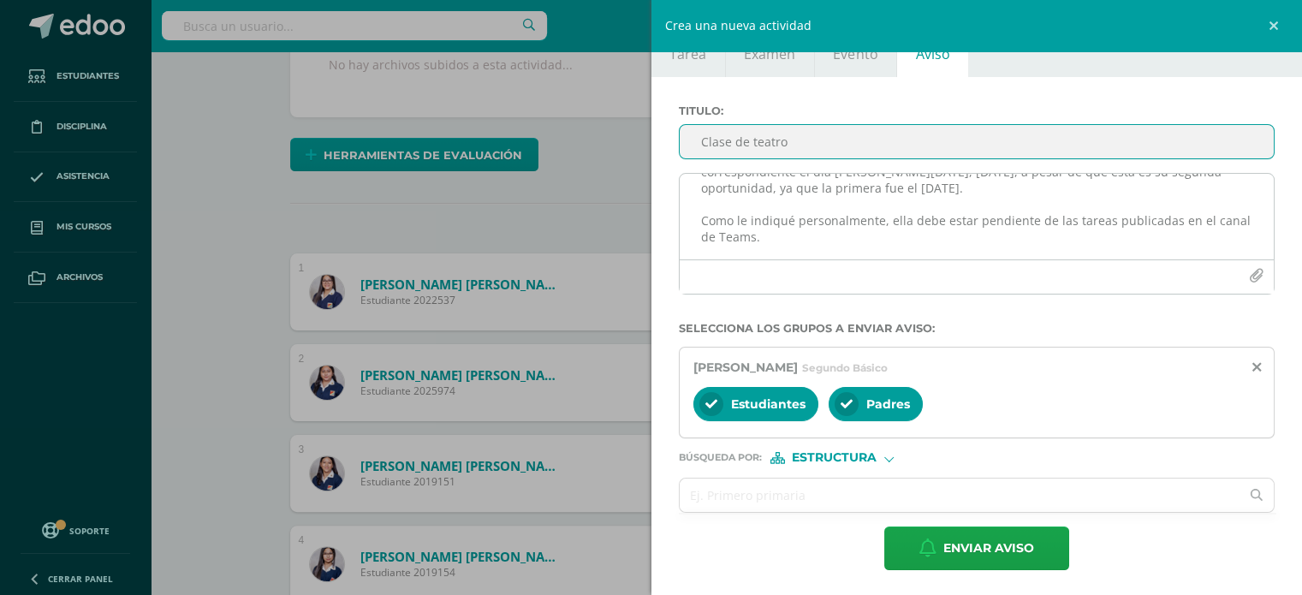
scroll to position [99, 0]
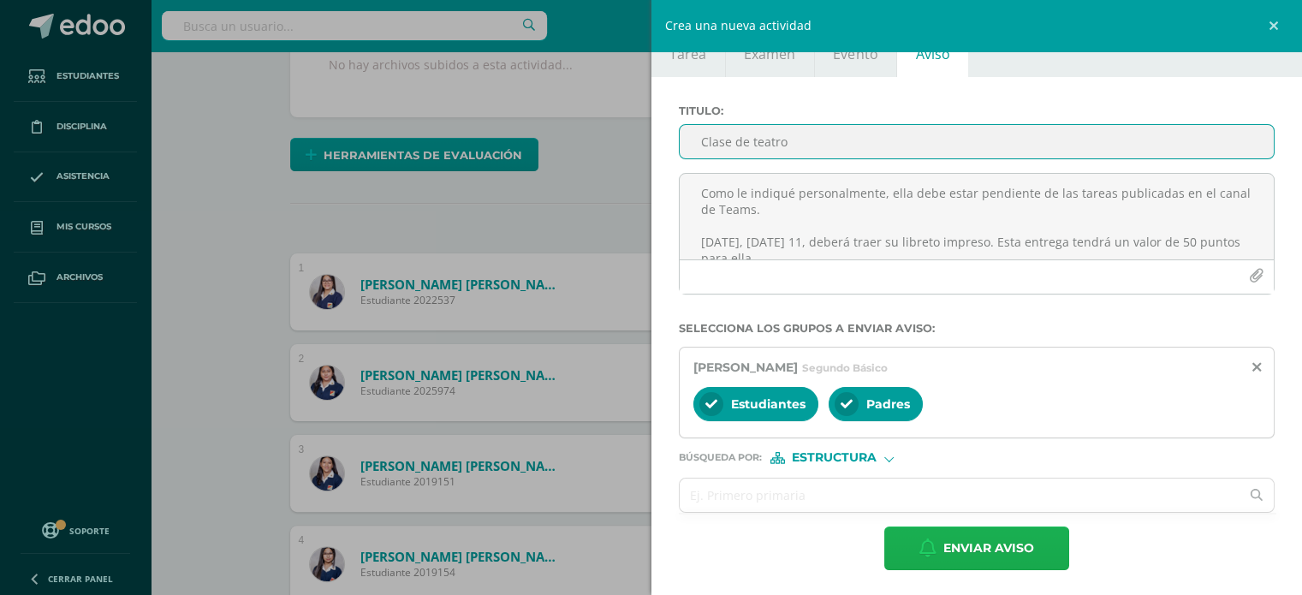
type input "Clase de teatro"
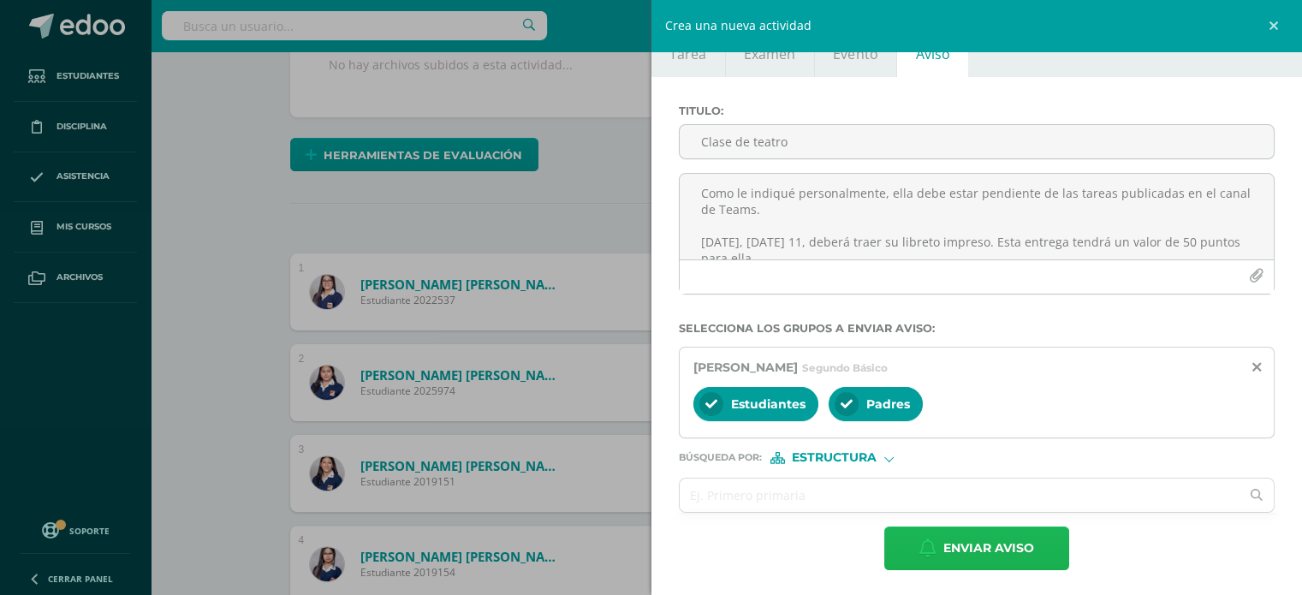
click at [996, 555] on span "Enviar aviso" at bounding box center [988, 548] width 91 height 42
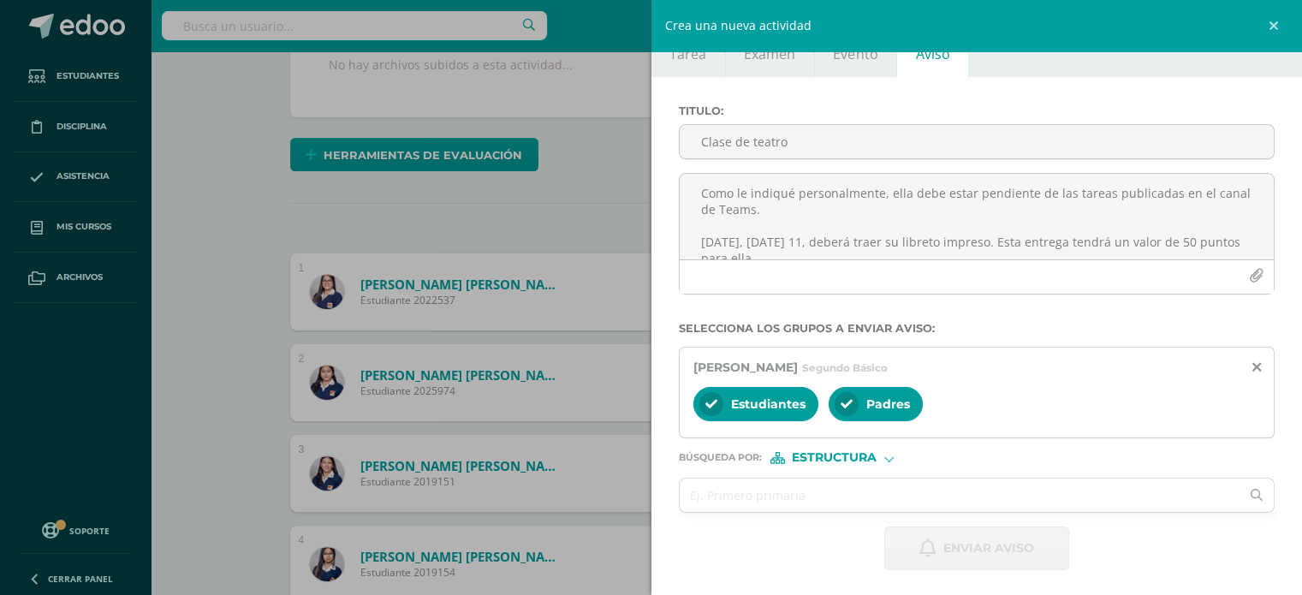
scroll to position [0, 0]
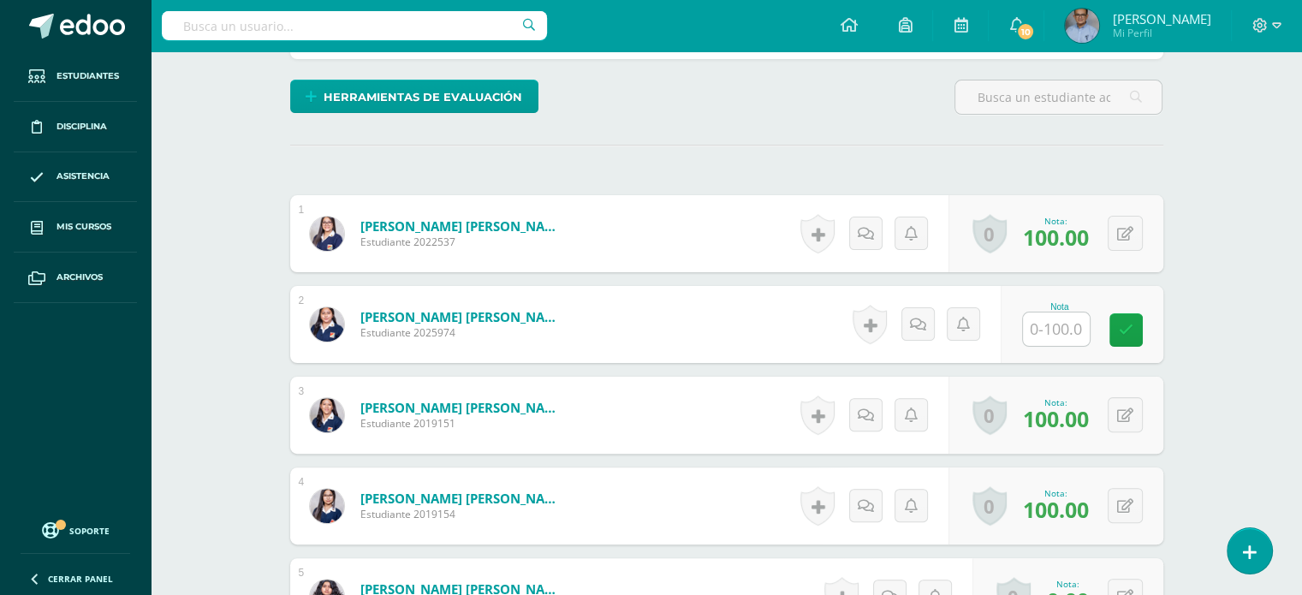
scroll to position [417, 0]
click at [1054, 331] on input "text" at bounding box center [1056, 328] width 67 height 33
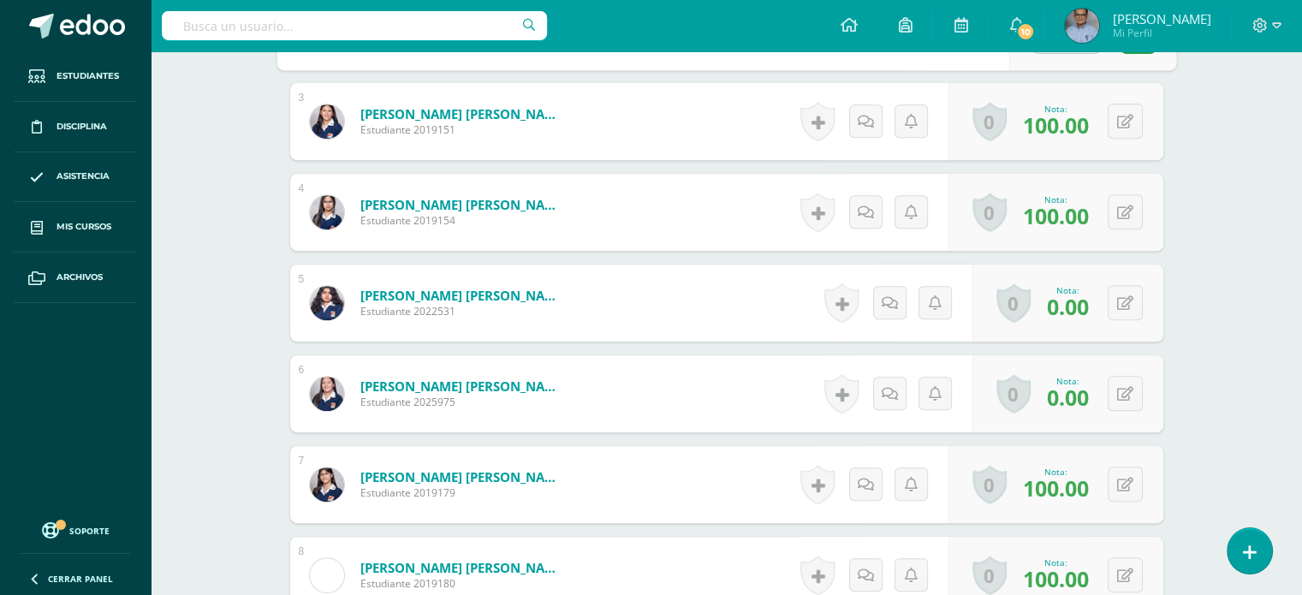
scroll to position [768, 0]
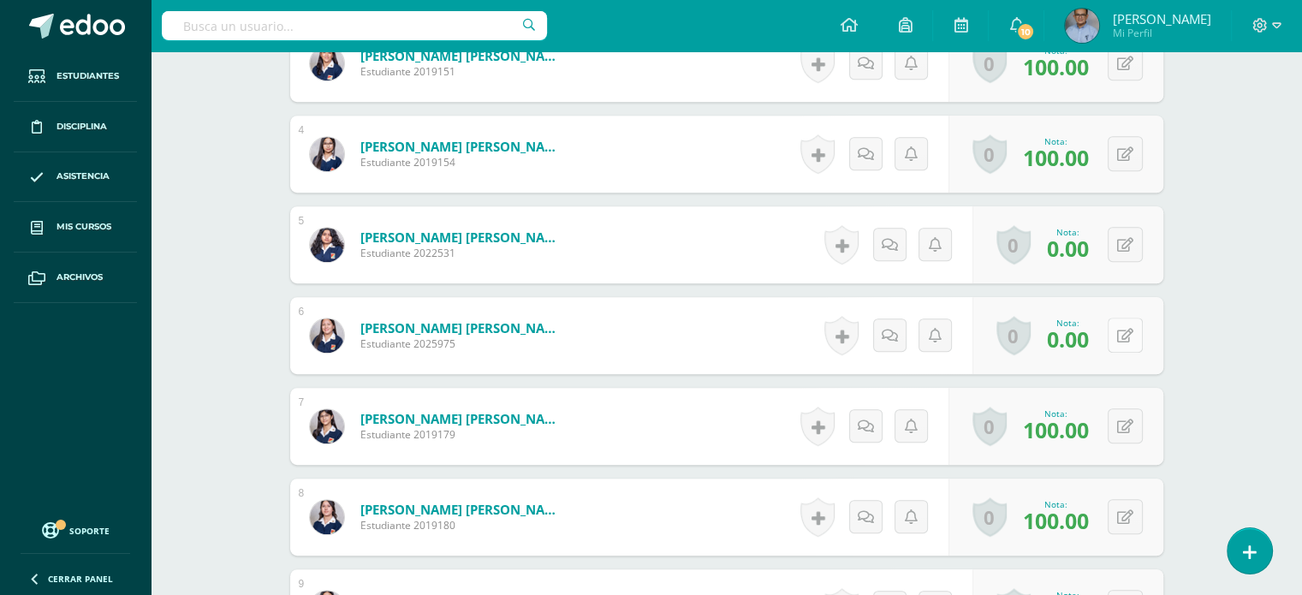
type input "80"
click at [1131, 331] on icon at bounding box center [1125, 336] width 16 height 15
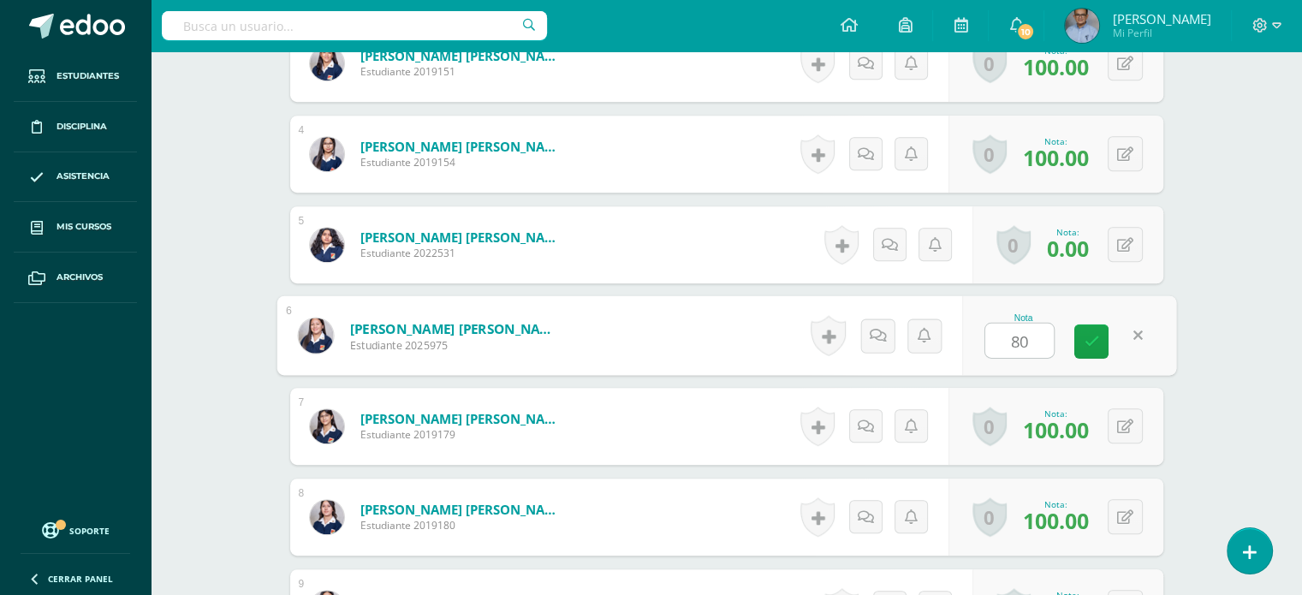
scroll to position [769, 0]
click at [1093, 334] on icon at bounding box center [1090, 340] width 15 height 15
type input "80"
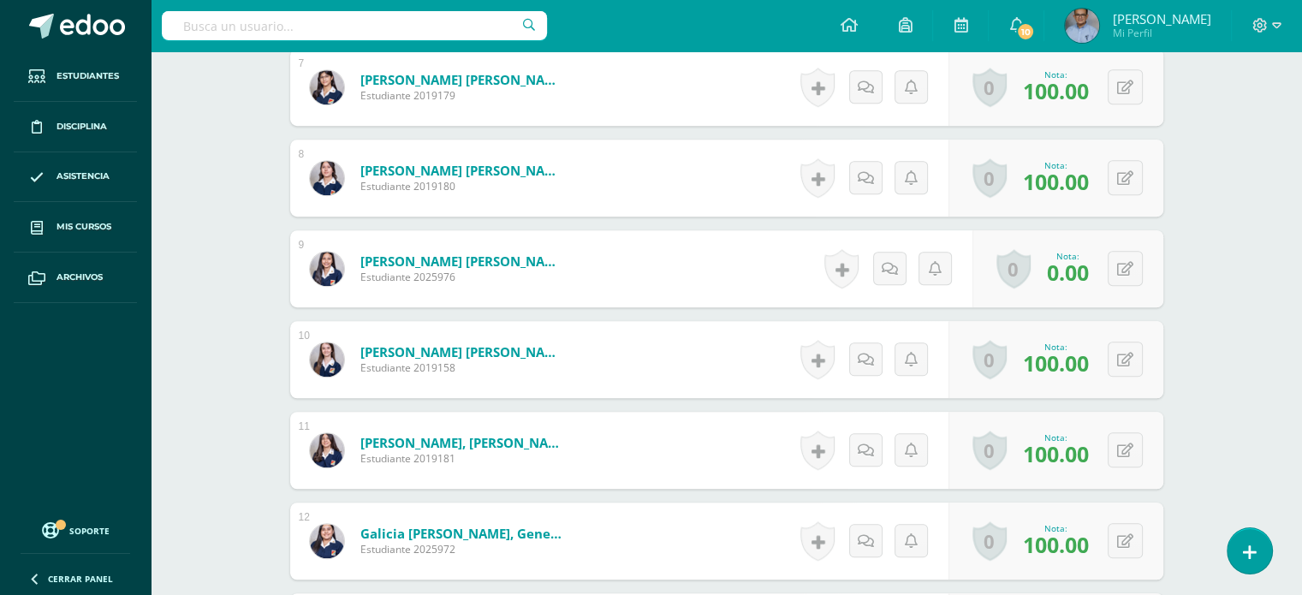
scroll to position [1107, 0]
click at [1117, 266] on button at bounding box center [1124, 267] width 35 height 35
click at [1122, 263] on button at bounding box center [1124, 267] width 35 height 35
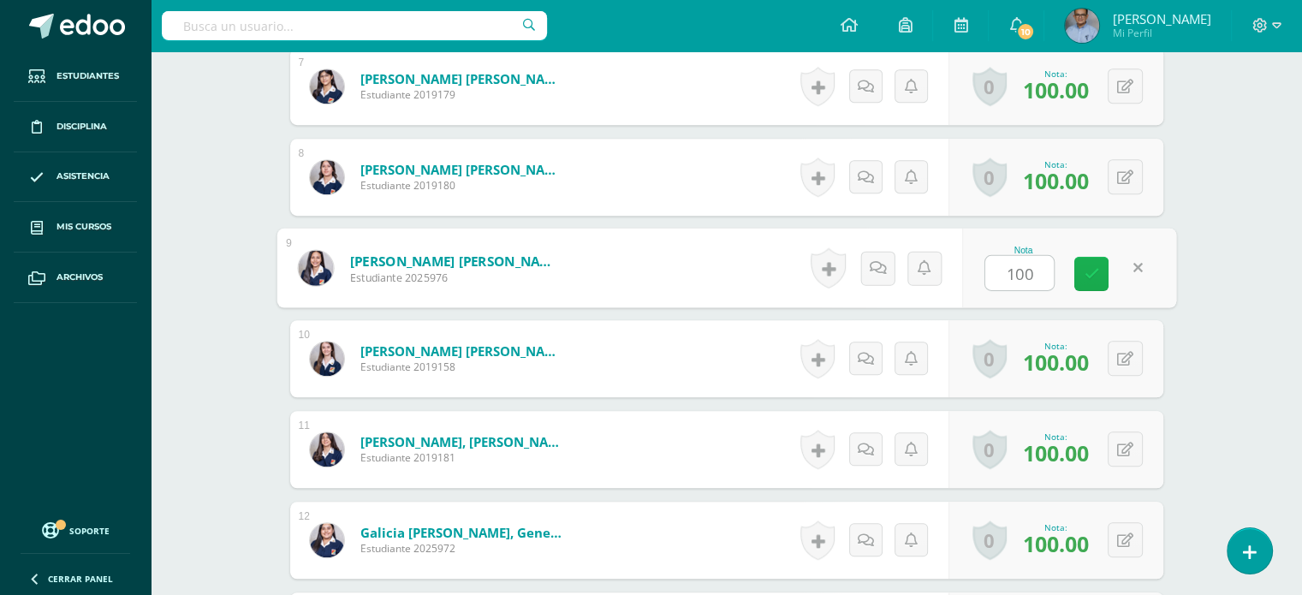
click at [1084, 266] on icon at bounding box center [1090, 273] width 15 height 15
type input "100"
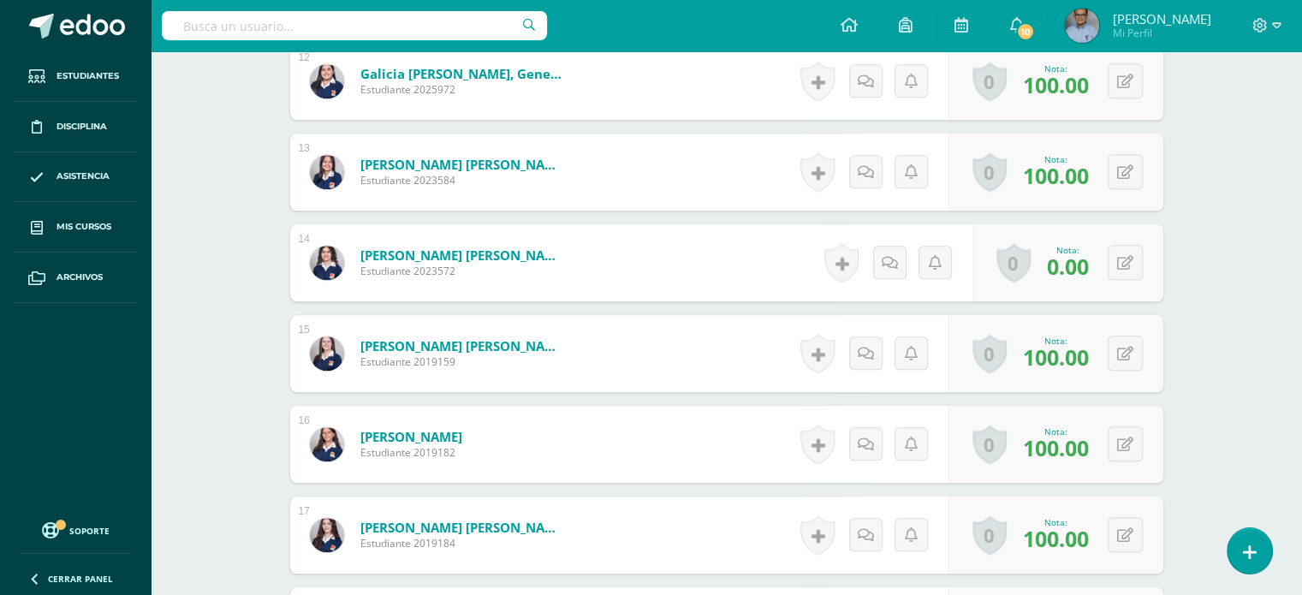
scroll to position [1565, 0]
click at [929, 265] on icon at bounding box center [935, 264] width 13 height 15
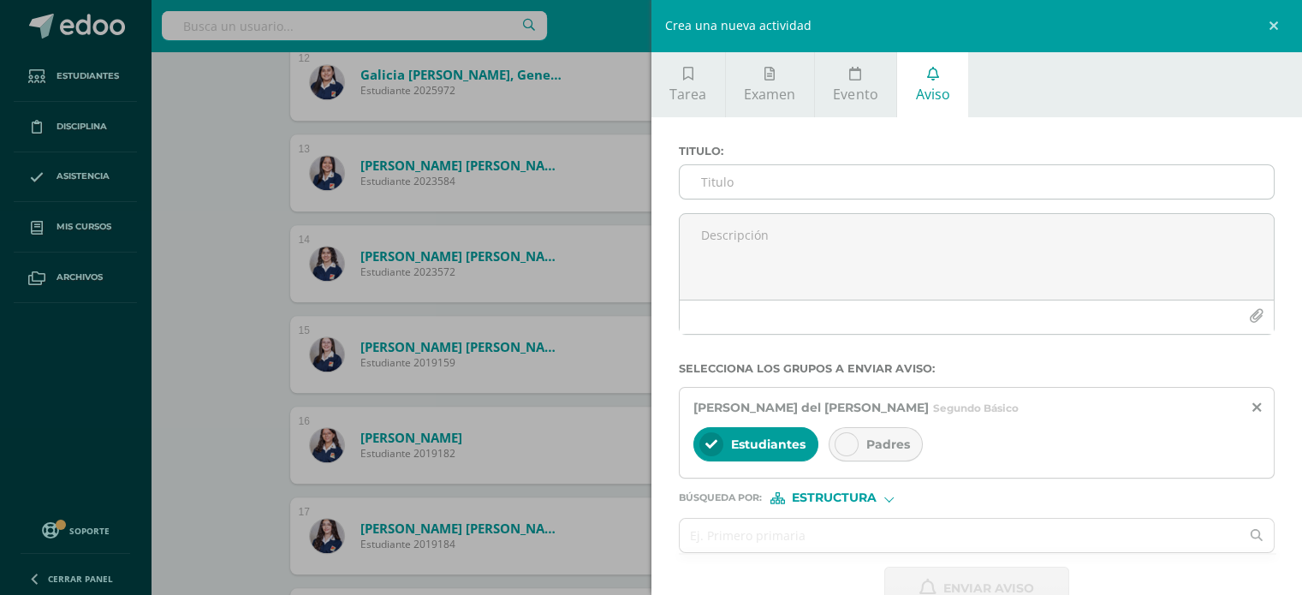
click at [731, 169] on input "Titulo :" at bounding box center [977, 181] width 595 height 33
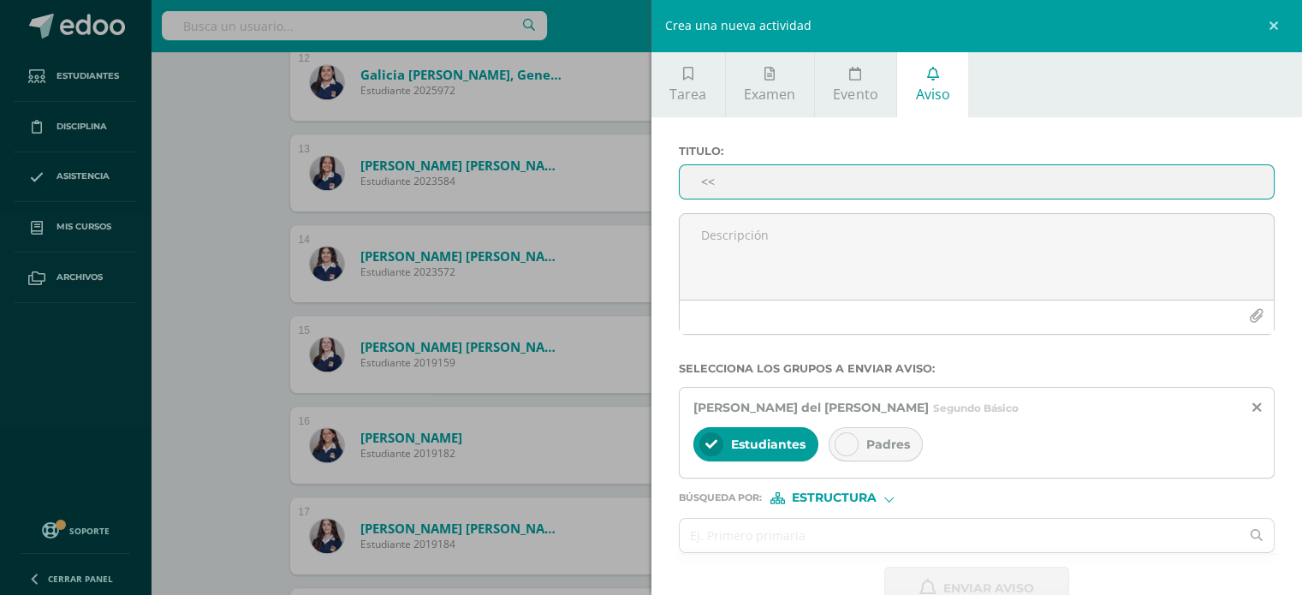
type input "<"
type input "Sketch"
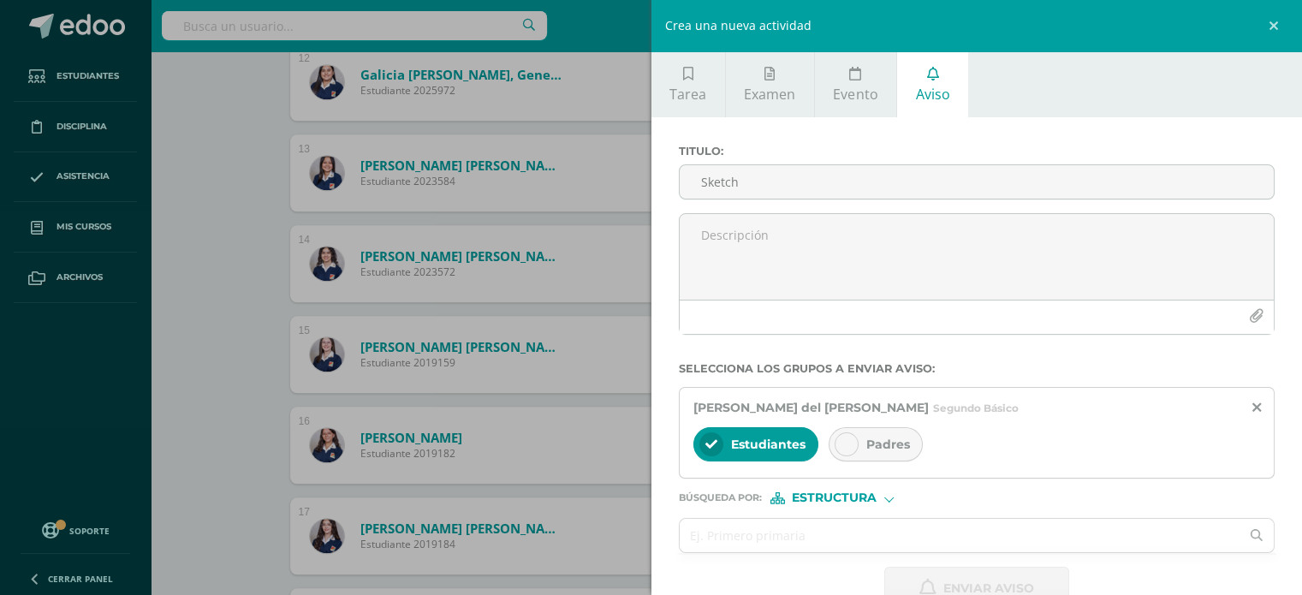
click at [728, 211] on div "Titulo : Sketch" at bounding box center [977, 179] width 610 height 68
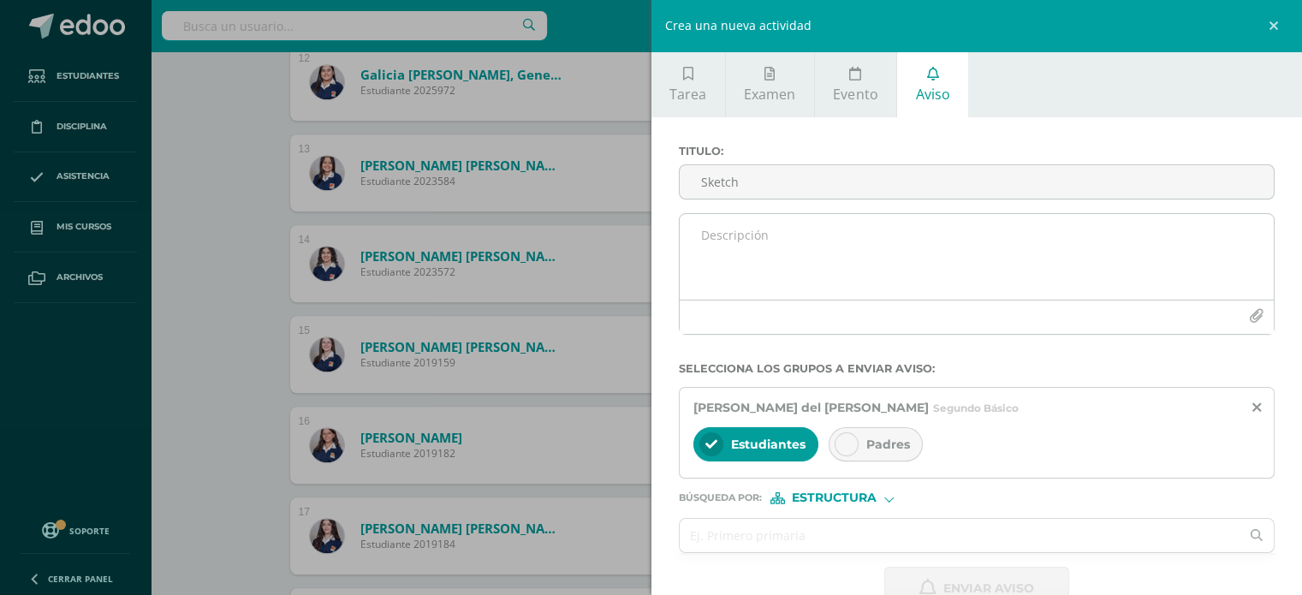
click at [723, 234] on textarea at bounding box center [977, 257] width 595 height 86
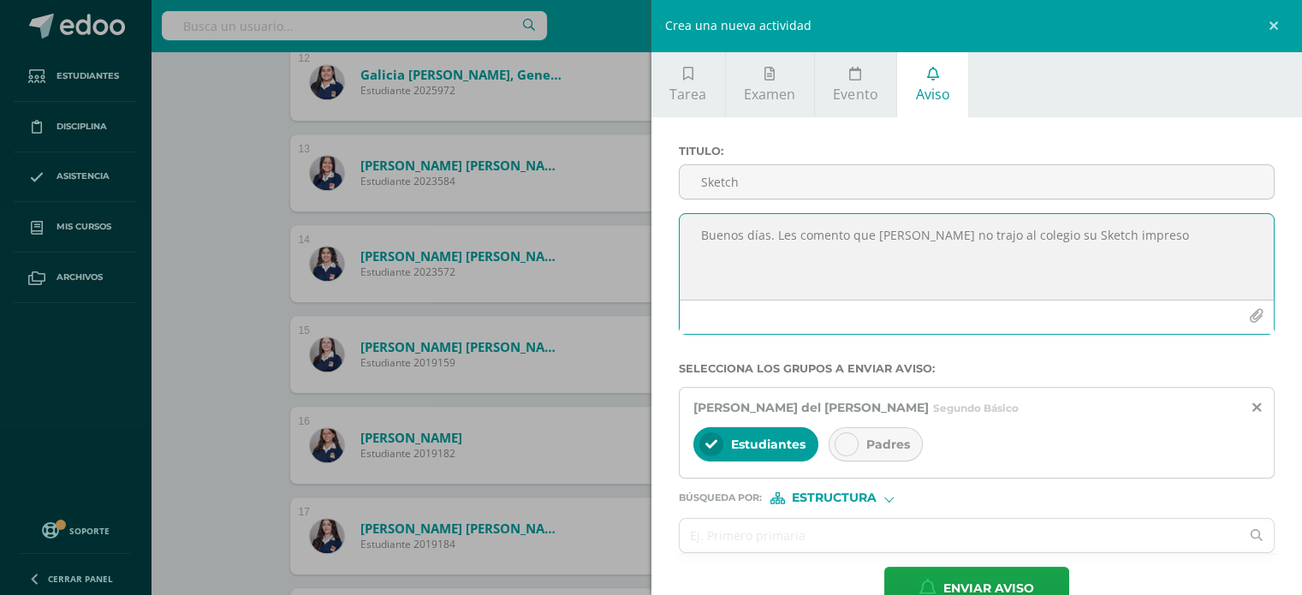
click at [1082, 218] on textarea "Buenos días. Les comento que [PERSON_NAME] no trajo al colegio su Sketch impreso" at bounding box center [977, 257] width 595 height 86
click at [1137, 249] on textarea "Buenos días. Les comento que [PERSON_NAME] no trajo al colegio su Sketch impreso" at bounding box center [977, 257] width 595 height 86
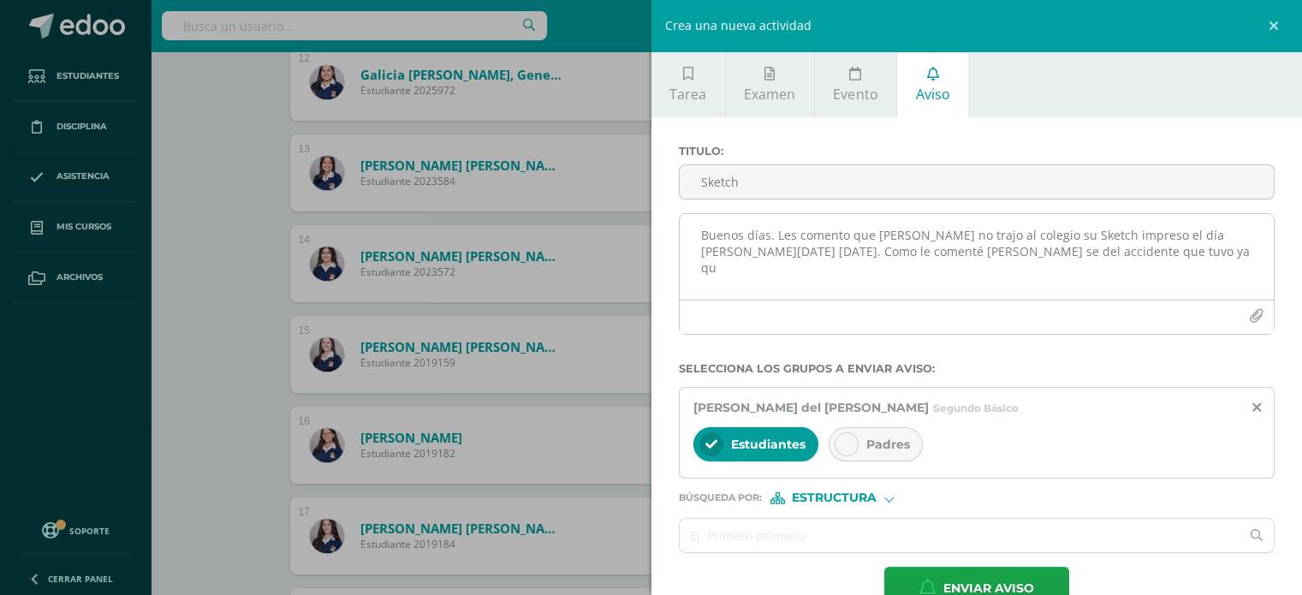
click at [953, 264] on textarea "Buenos días. Les comento que [PERSON_NAME] no trajo al colegio su Sketch impres…" at bounding box center [977, 257] width 595 height 86
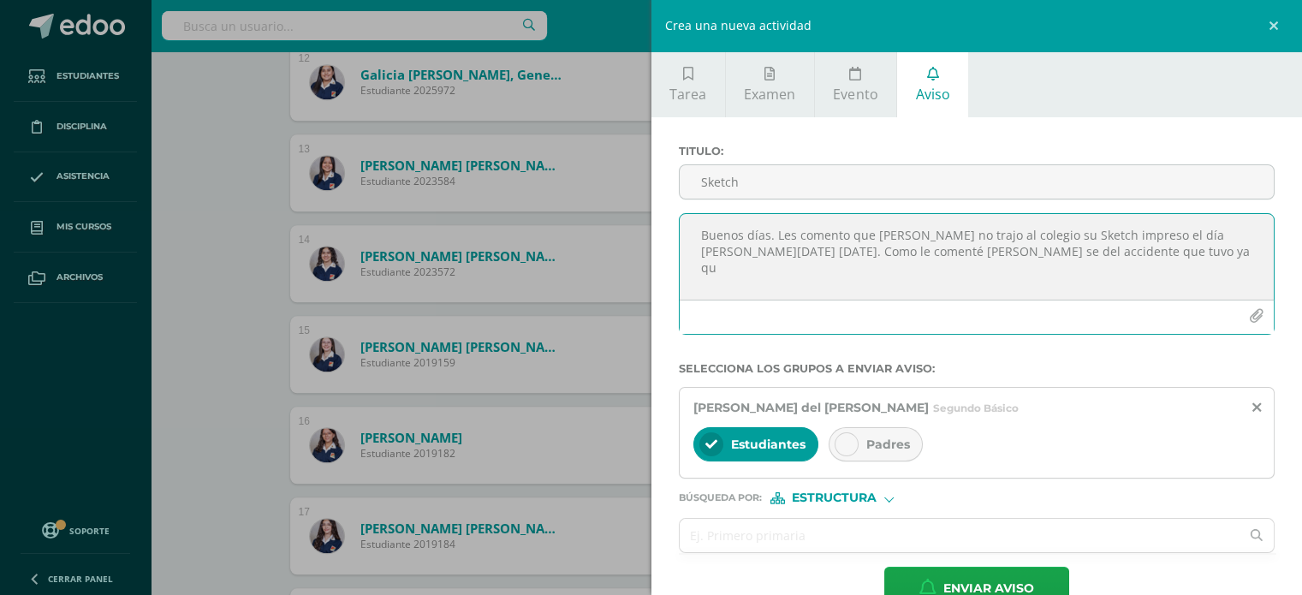
click at [1206, 246] on textarea "Buenos días. Les comento que [PERSON_NAME] no trajo al colegio su Sketch impres…" at bounding box center [977, 257] width 595 height 86
click at [870, 432] on div "Padres" at bounding box center [875, 444] width 94 height 34
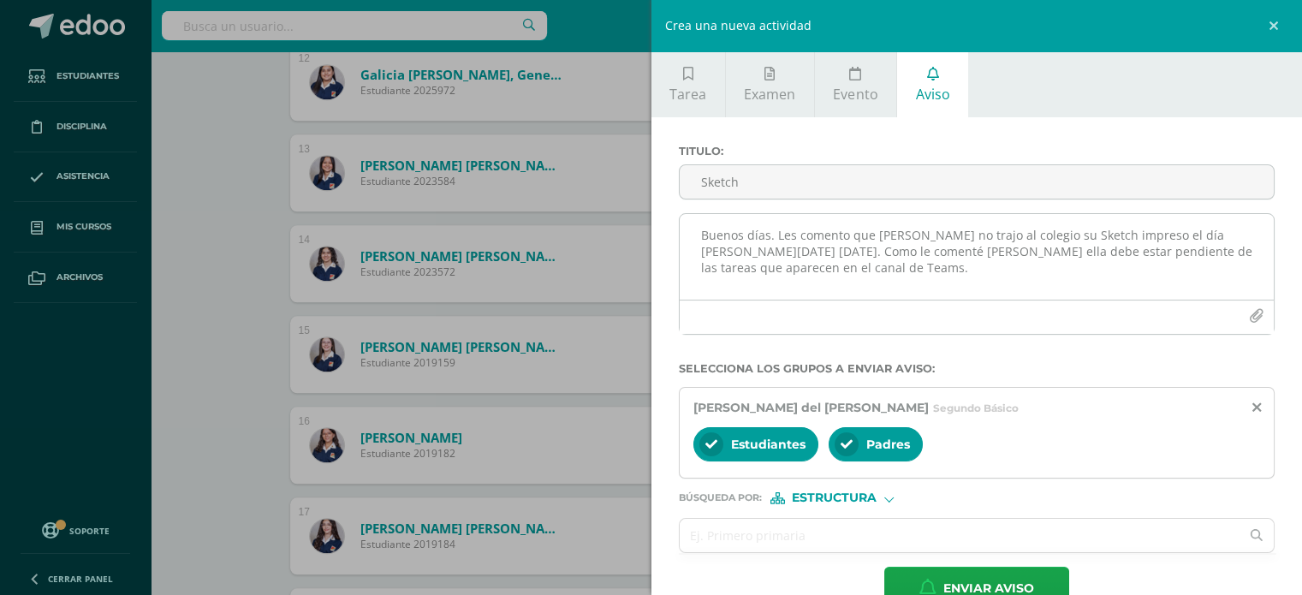
click at [955, 259] on textarea "Buenos días. Les comento que [PERSON_NAME] no trajo al colegio su Sketch impres…" at bounding box center [977, 257] width 595 height 86
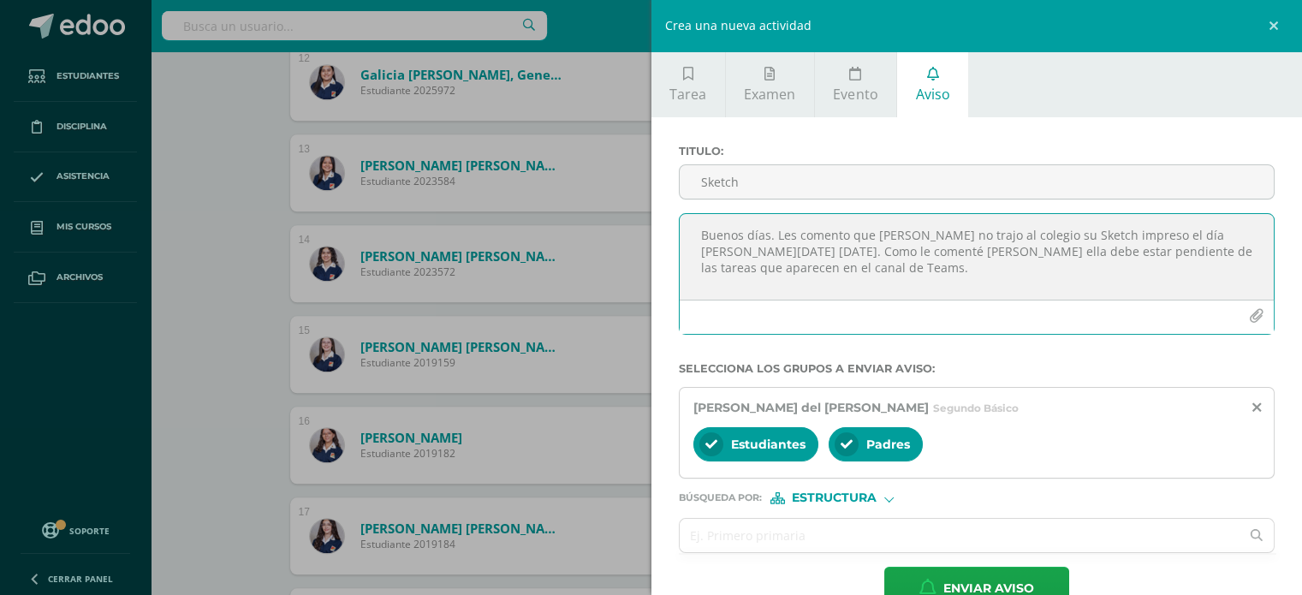
paste textarea "[URL][DOMAIN_NAME]"
click at [787, 222] on textarea "Buenos días. Les comento que [PERSON_NAME] no trajo al colegio su Sketch impres…" at bounding box center [977, 257] width 595 height 86
paste textarea "Les informo que [PERSON_NAME] no trajo al colegio su libreto impreso con el ske…"
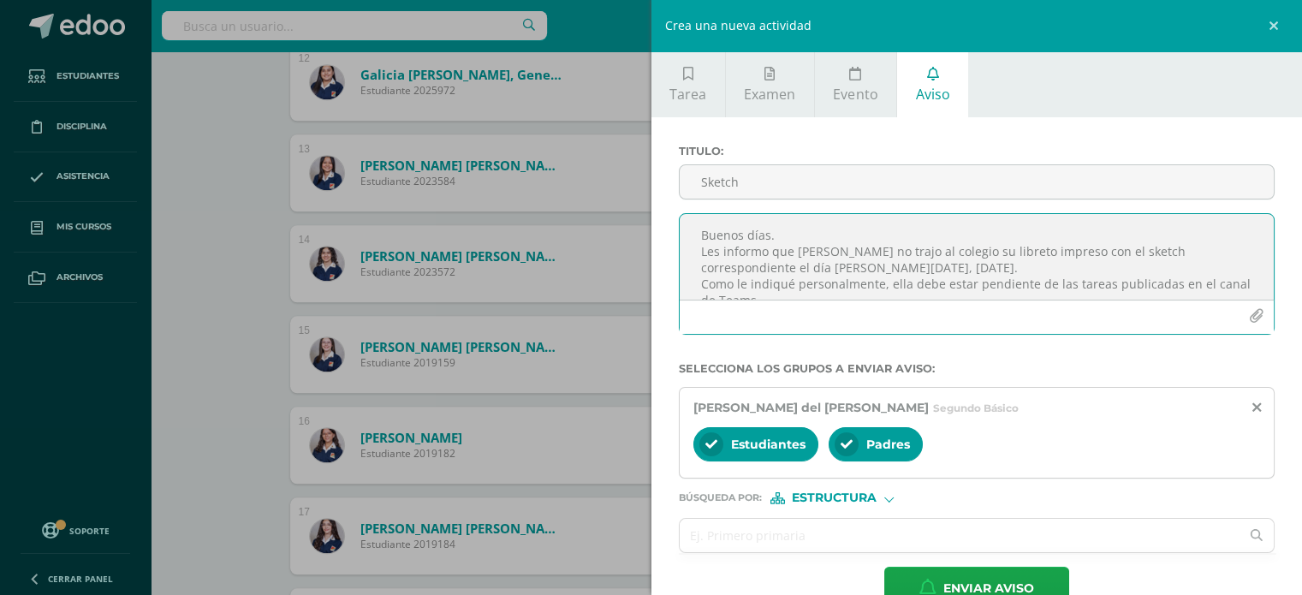
scroll to position [42, 0]
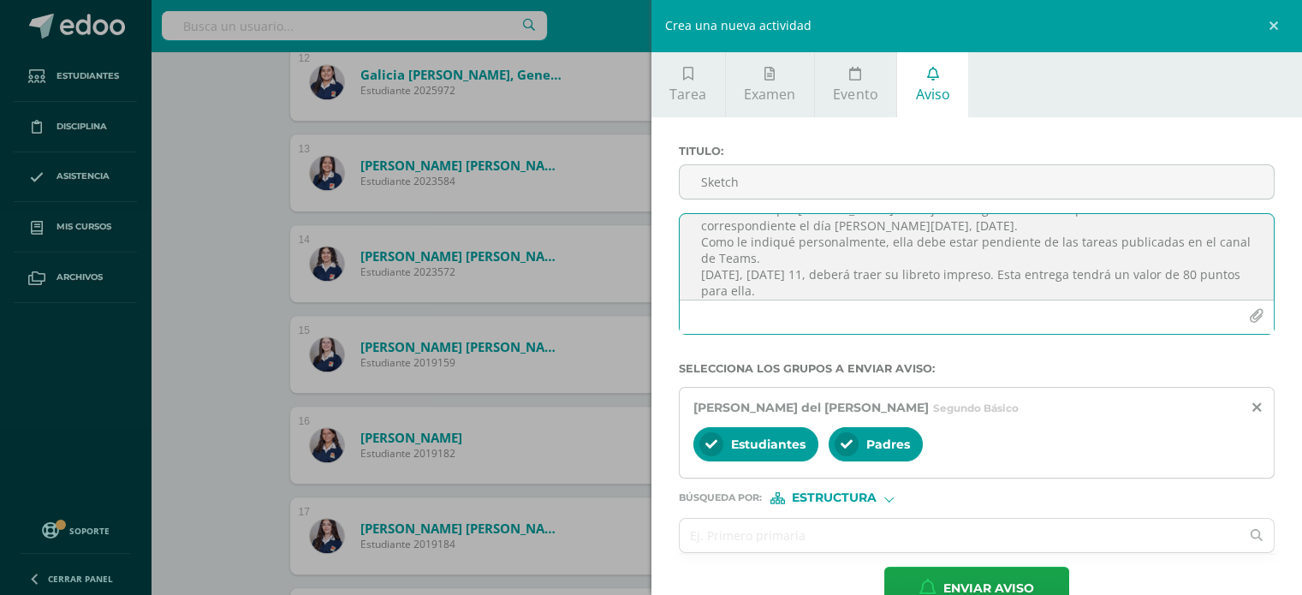
click at [834, 264] on textarea "Buenos días. Les informo que [PERSON_NAME] no trajo al colegio su libreto impre…" at bounding box center [977, 257] width 595 height 86
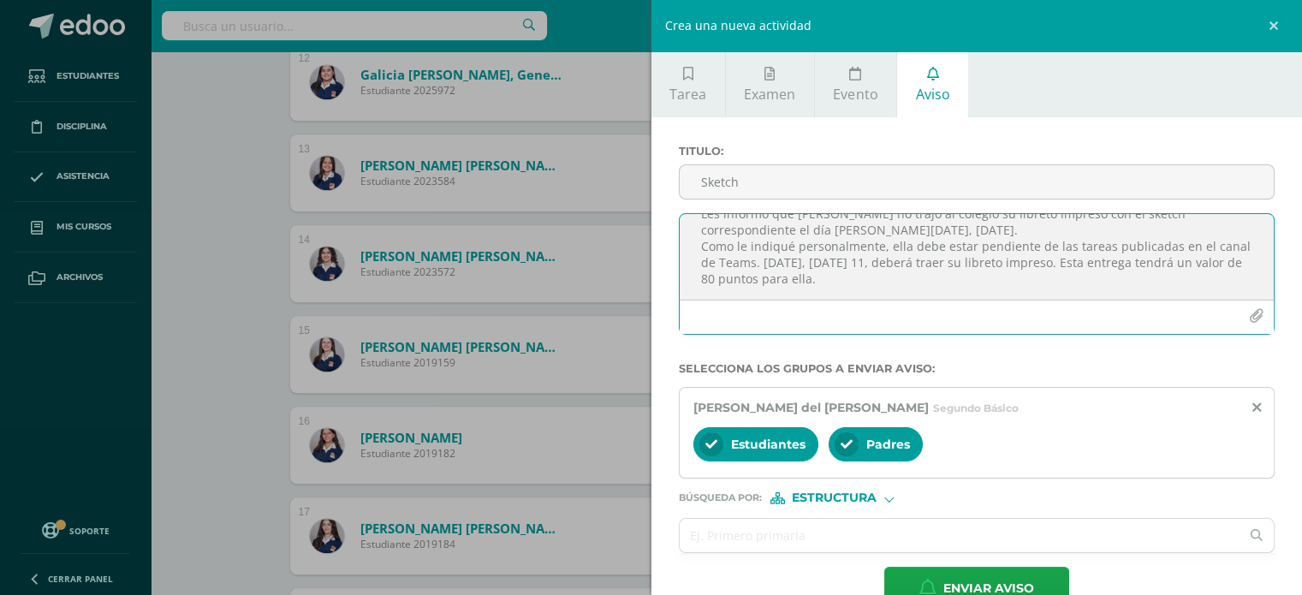
scroll to position [0, 0]
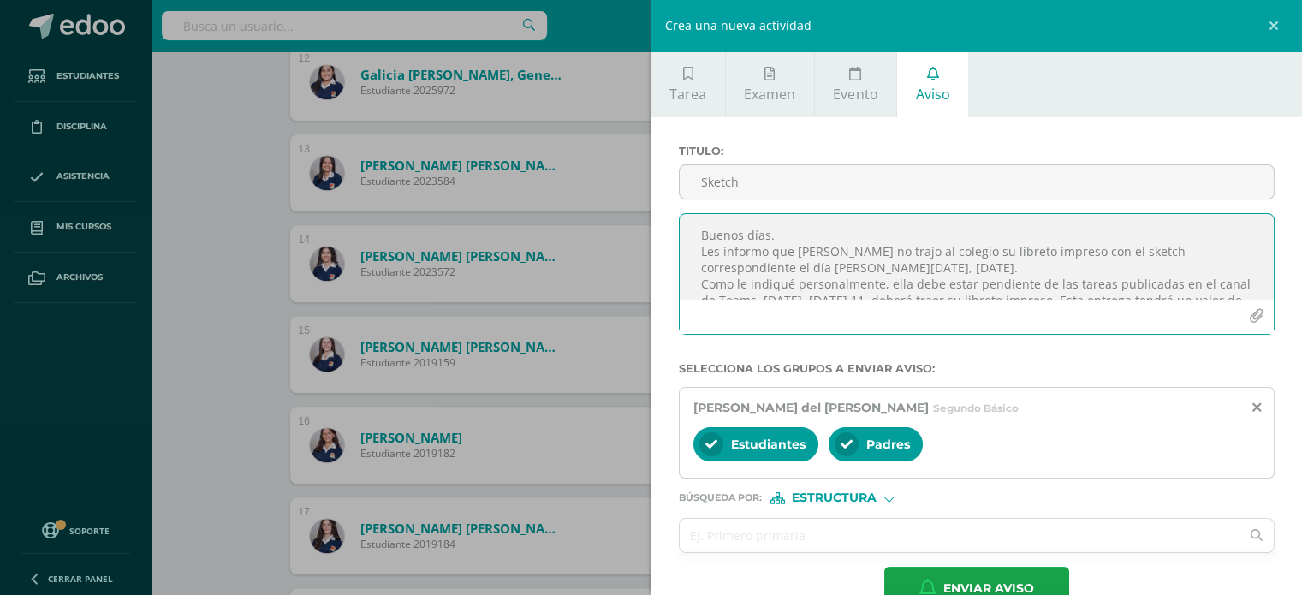
click at [1021, 254] on textarea "Buenos días. Les informo que [PERSON_NAME] no trajo al colegio su libreto impre…" at bounding box center [977, 257] width 595 height 86
click at [943, 273] on textarea "Buenos días. Les informo que [PERSON_NAME] no trajo al colegio su libreto impre…" at bounding box center [977, 257] width 595 height 86
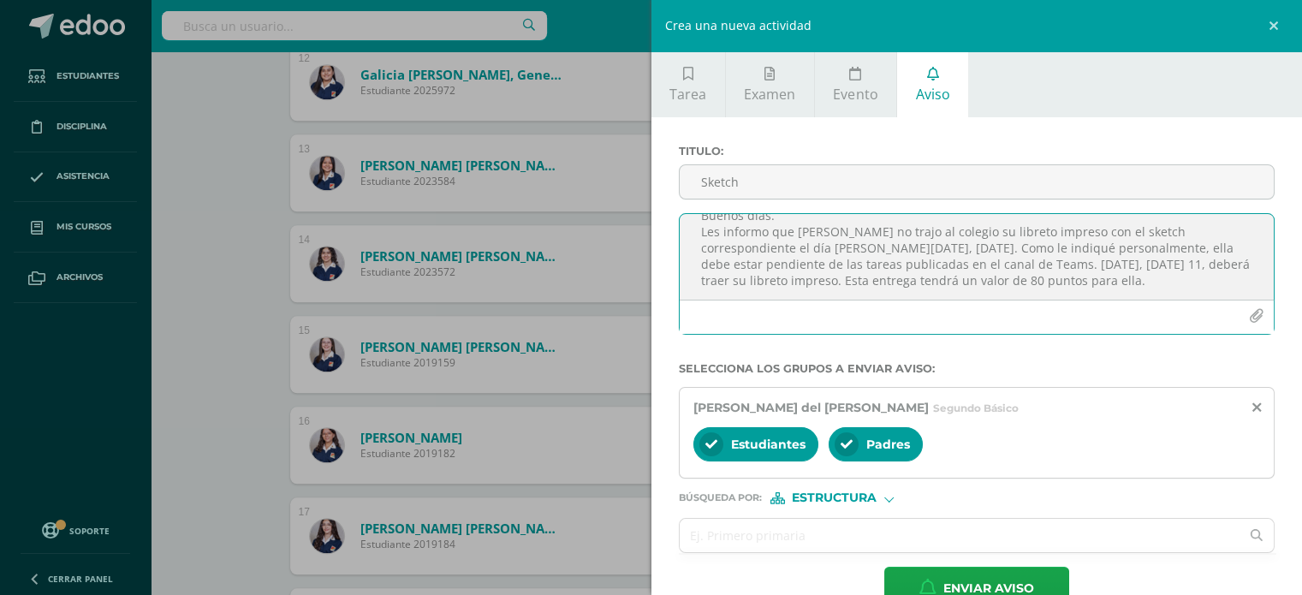
scroll to position [21, 0]
type textarea "Buenos días. Les informo que [PERSON_NAME] no trajo al colegio su libreto impre…"
click at [745, 172] on input "Sketch" at bounding box center [977, 181] width 595 height 33
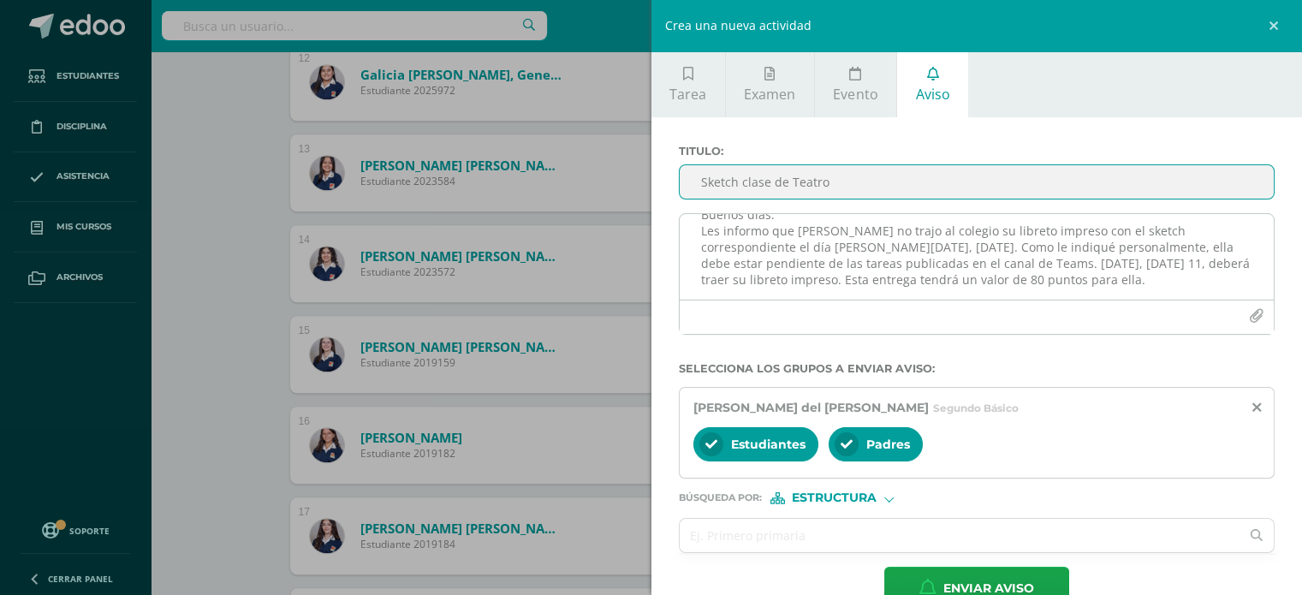
type input "Sketch clase de Teatro"
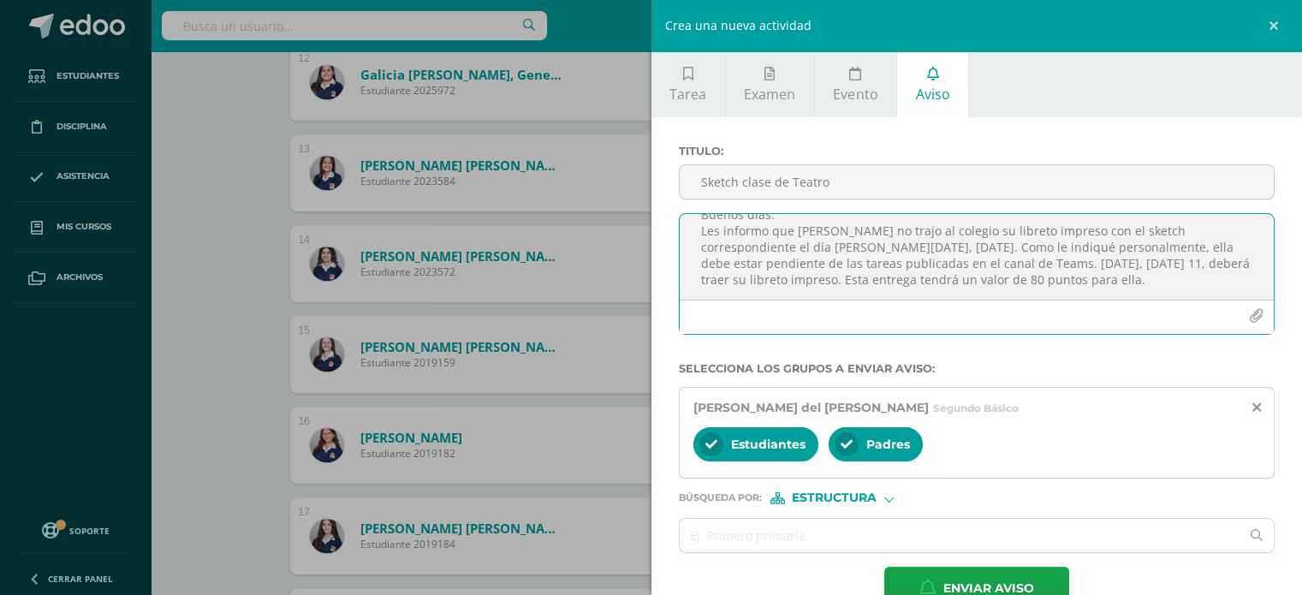
click at [721, 214] on textarea "Buenos días. Les informo que [PERSON_NAME] no trajo al colegio su libreto impre…" at bounding box center [977, 257] width 595 height 86
click at [743, 242] on textarea "Buenos días. Les informo que [PERSON_NAME] no trajo al colegio su libreto impre…" at bounding box center [977, 257] width 595 height 86
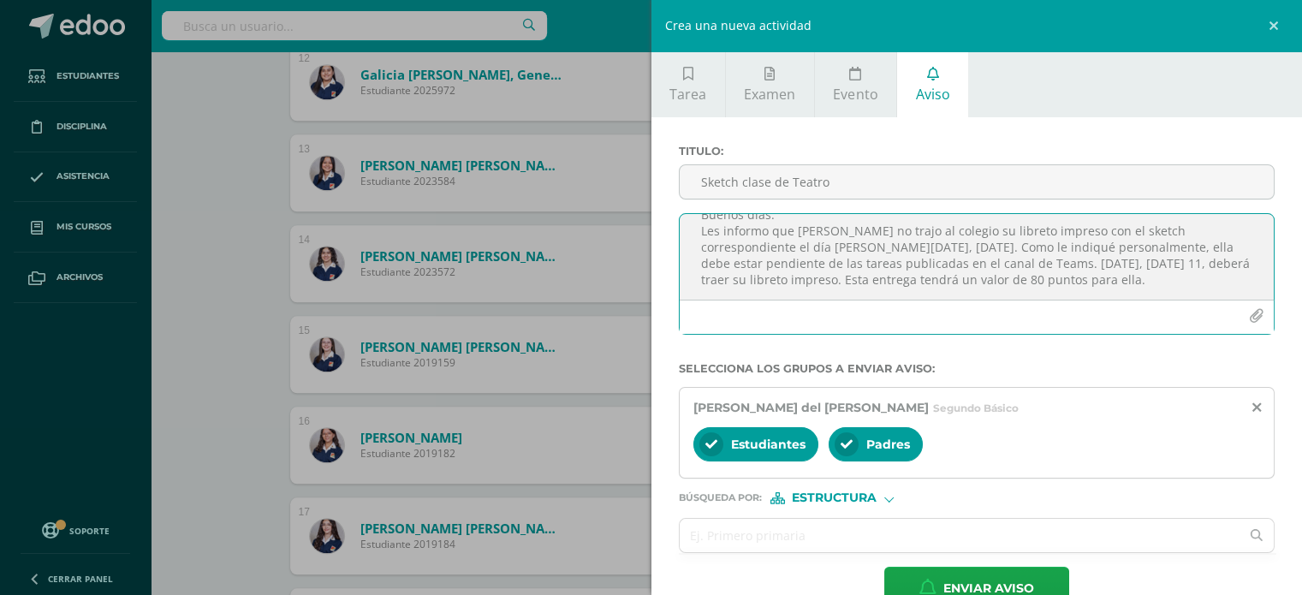
click at [743, 242] on textarea "Buenos días. Les informo que [PERSON_NAME] no trajo al colegio su libreto impre…" at bounding box center [977, 257] width 595 height 86
click at [1092, 280] on textarea "Buenos días. Les informo que [PERSON_NAME] no trajo al colegio su libreto impre…" at bounding box center [977, 257] width 595 height 86
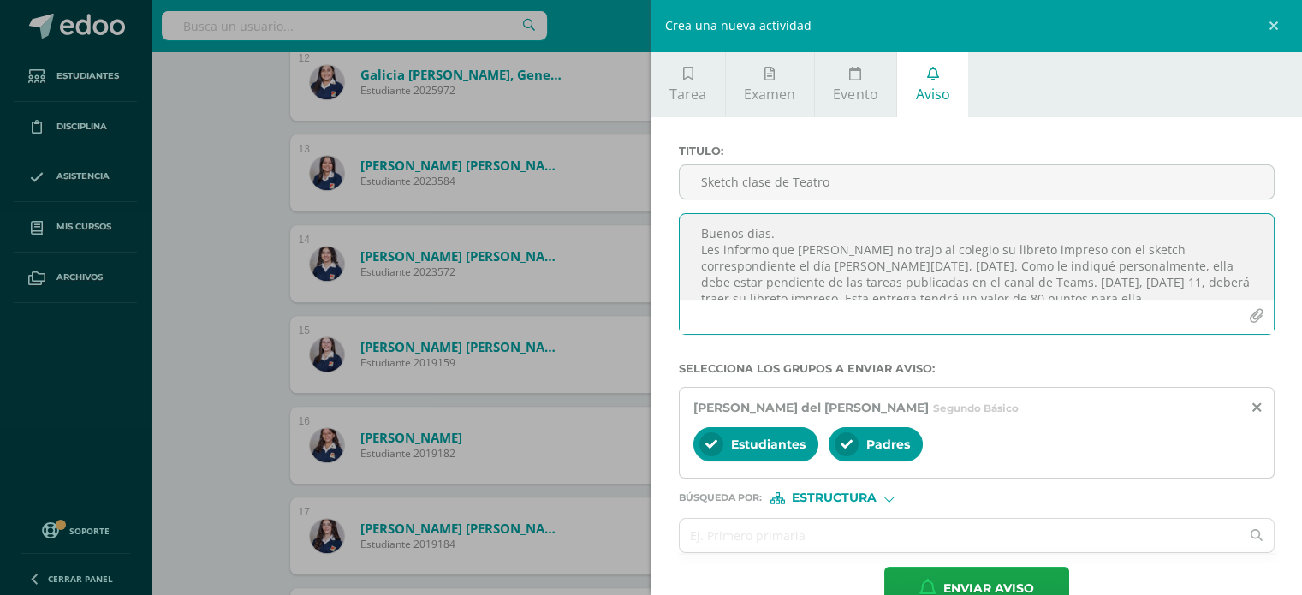
scroll to position [0, 0]
drag, startPoint x: 1092, startPoint y: 280, endPoint x: 673, endPoint y: 223, distance: 423.2
click at [673, 223] on div "Buenos días. Les informo que [PERSON_NAME] no trajo al colegio su libreto impre…" at bounding box center [977, 280] width 610 height 135
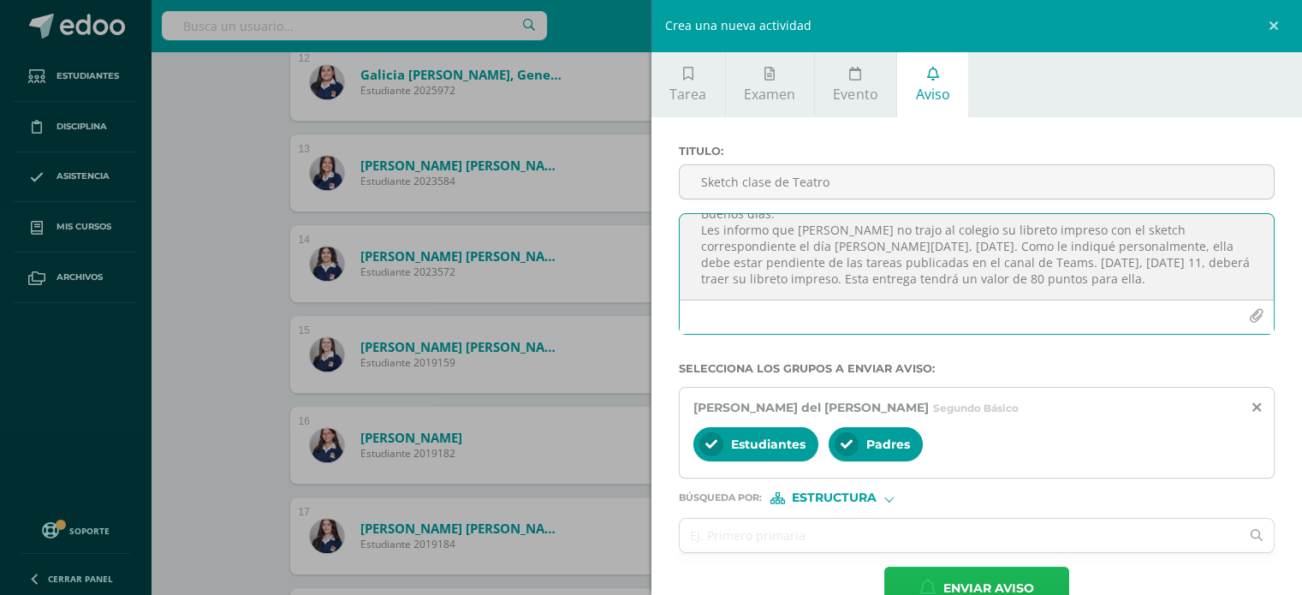
click at [975, 580] on span "Enviar aviso" at bounding box center [988, 588] width 91 height 42
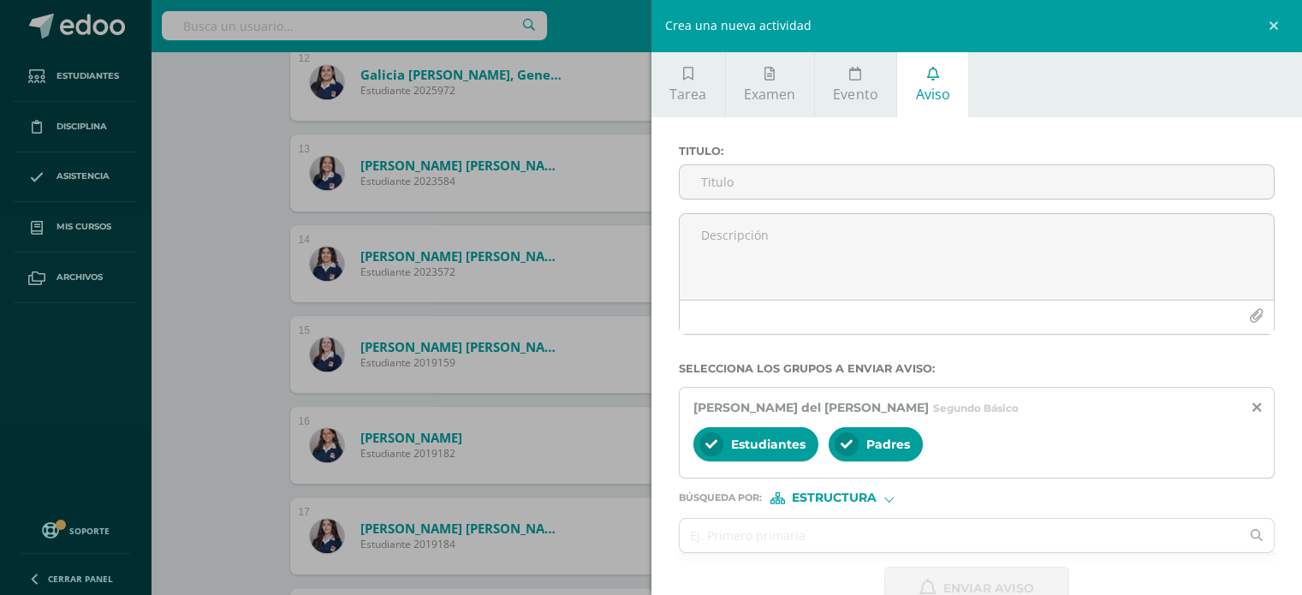
scroll to position [0, 0]
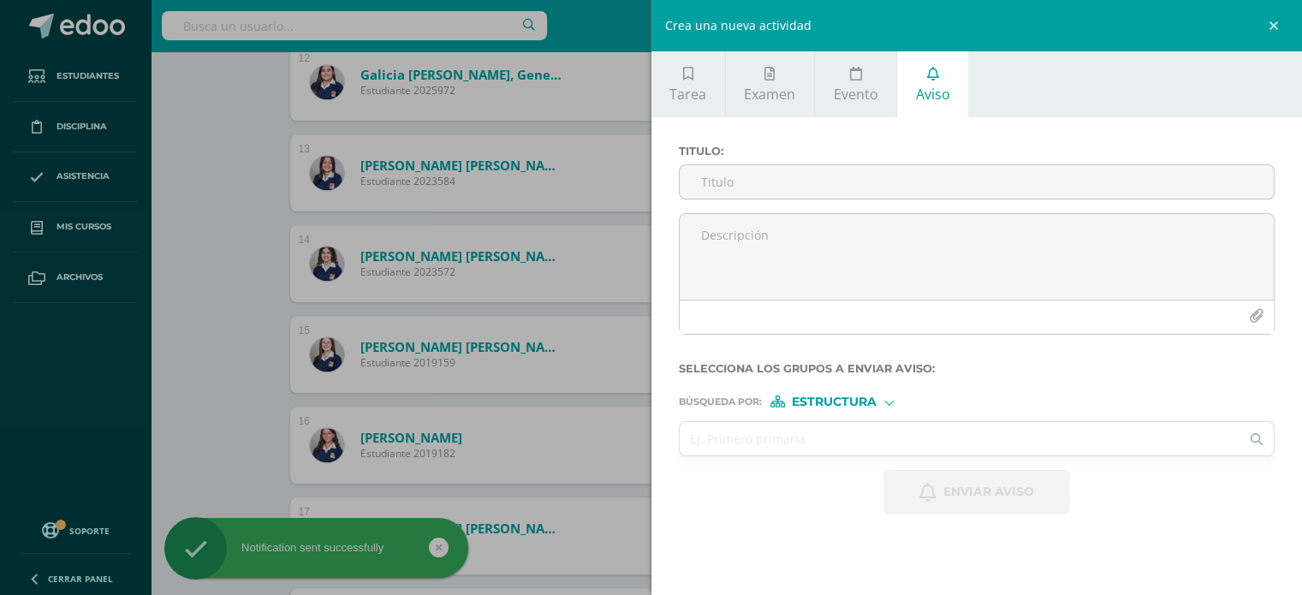
click at [233, 253] on div "Crea una nueva actividad Tarea Examen Evento Aviso Título: Valor: 100.0 Fecha: …" at bounding box center [651, 297] width 1302 height 595
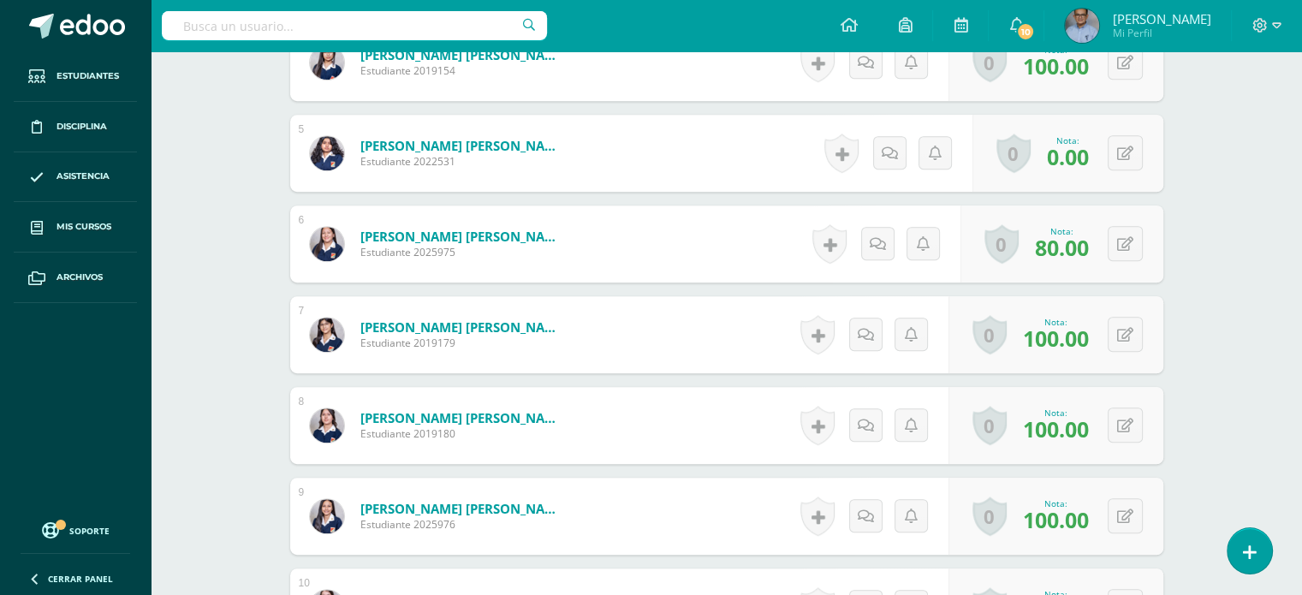
scroll to position [858, 0]
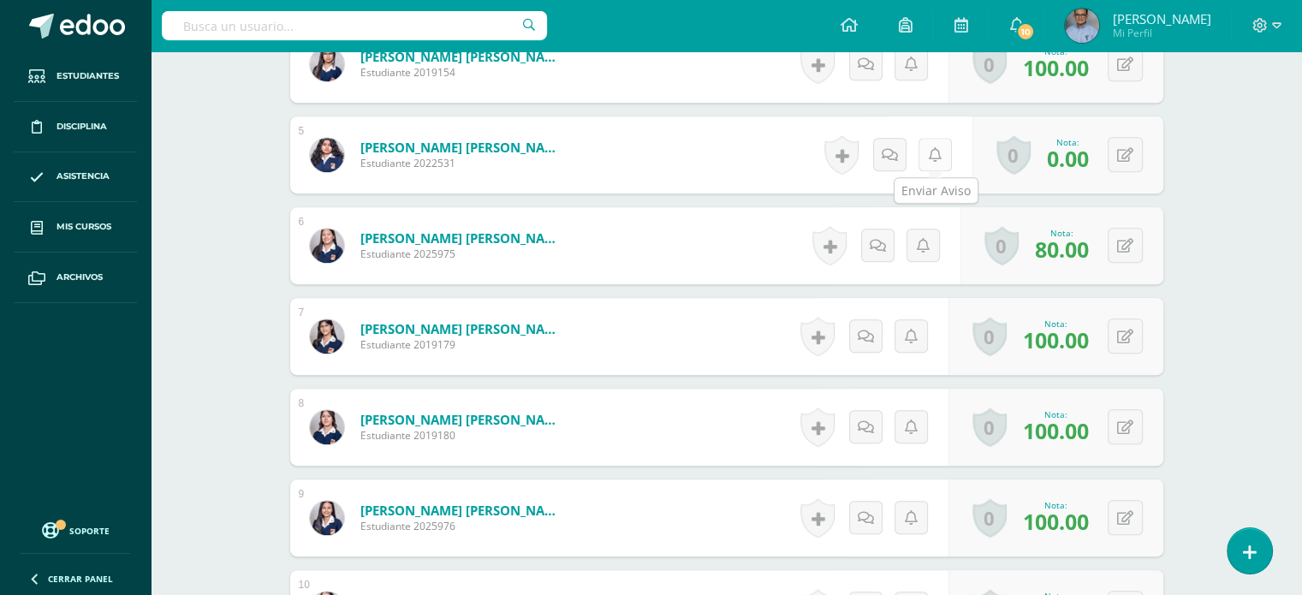
click at [931, 165] on link at bounding box center [934, 154] width 33 height 33
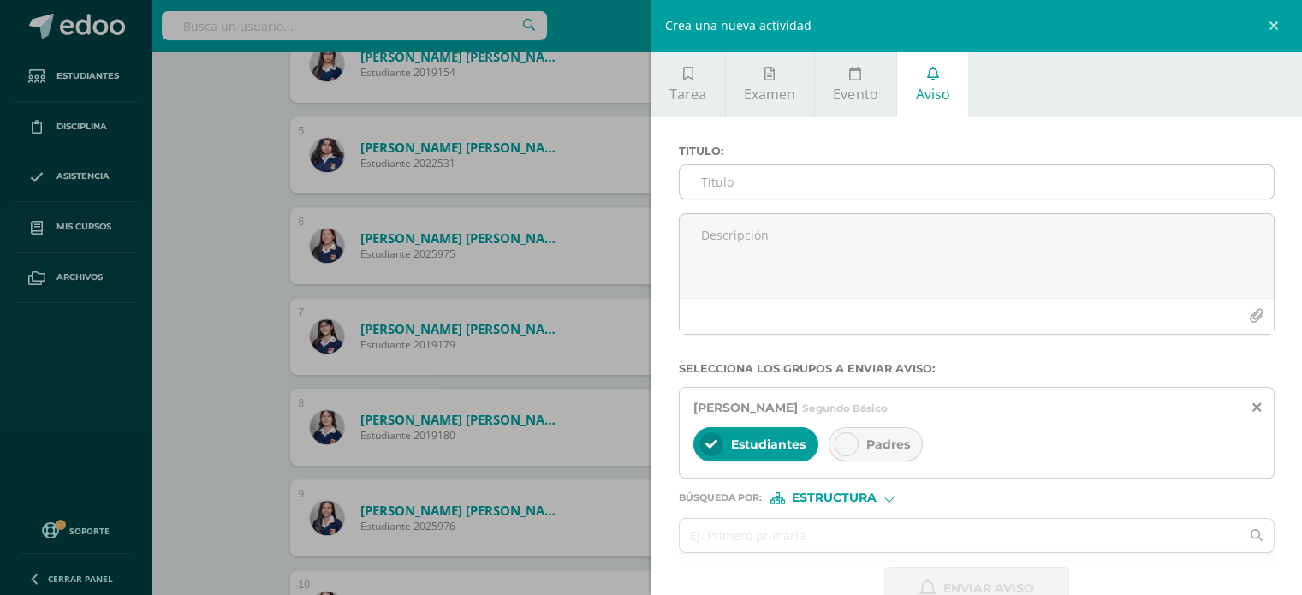
click at [765, 184] on input "Titulo :" at bounding box center [977, 181] width 595 height 33
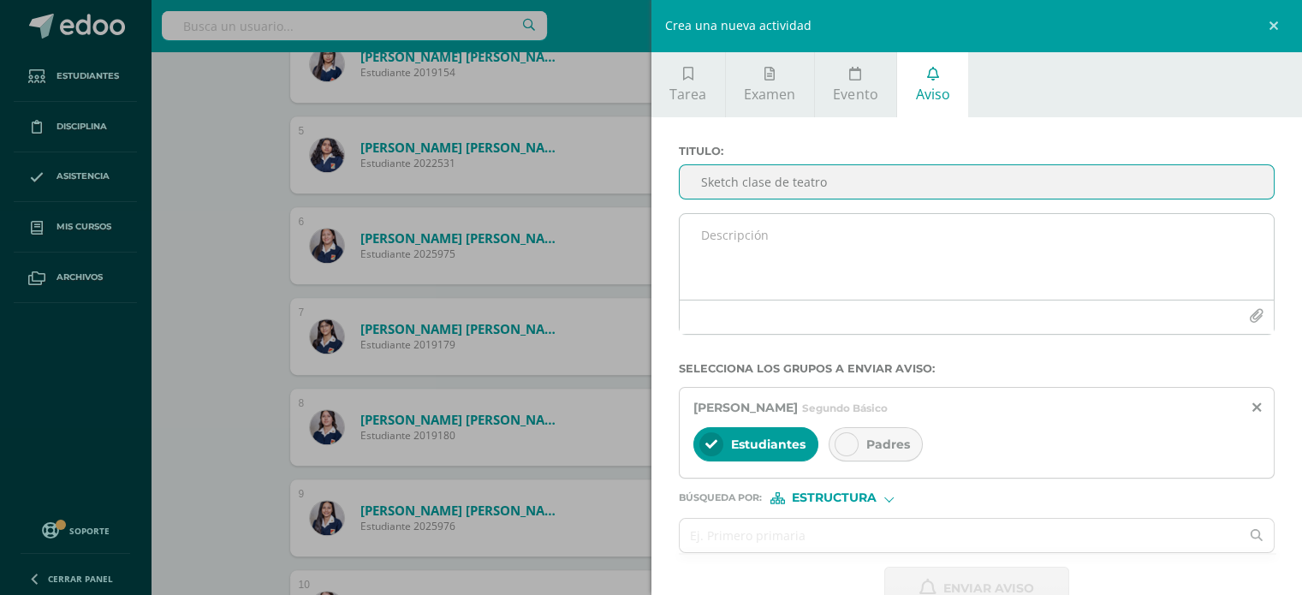
type input "Sketch clase de teatro"
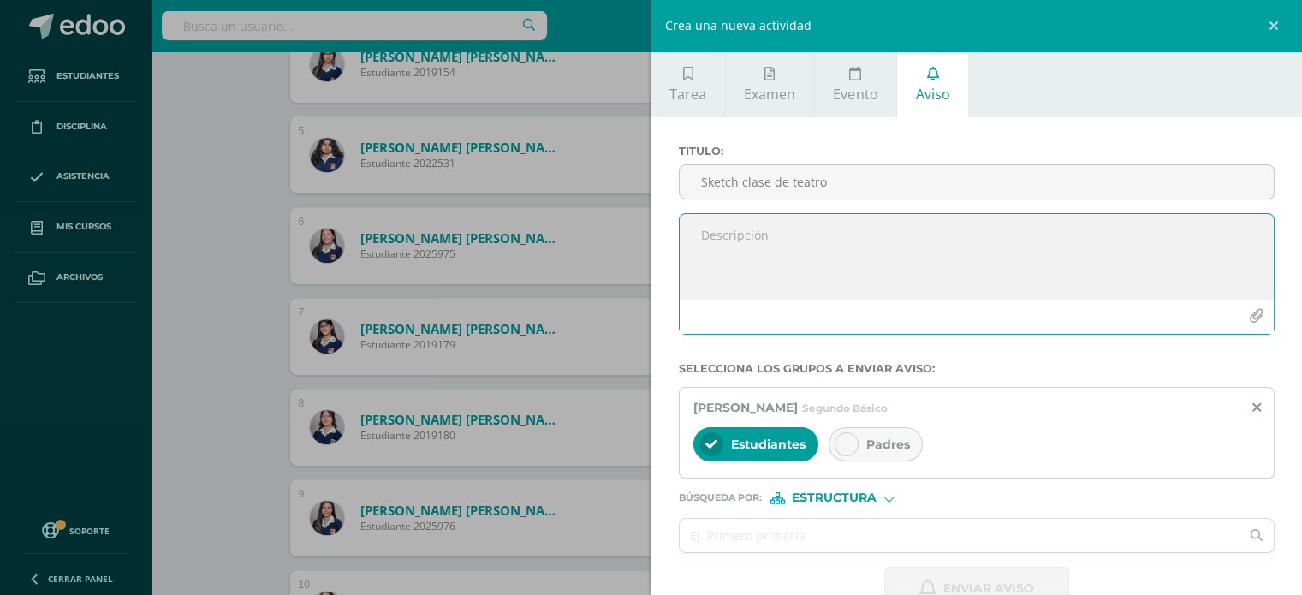
click at [757, 232] on textarea at bounding box center [977, 257] width 595 height 86
paste textarea "Buenos días. Les informo que [PERSON_NAME] no trajo al colegio su libreto impre…"
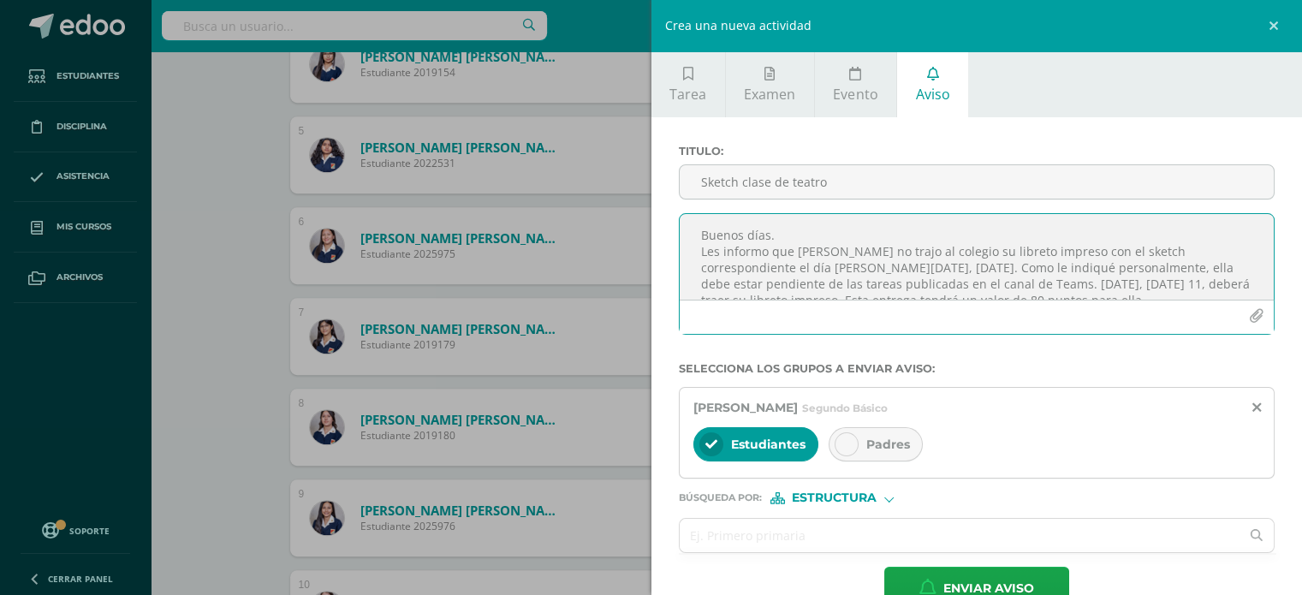
scroll to position [9, 0]
click at [783, 223] on textarea "Buenos días. Les informo que [PERSON_NAME] no trajo al colegio su libreto impre…" at bounding box center [977, 257] width 595 height 86
click at [793, 227] on textarea "Buenos días. Les informo que [PERSON_NAME] no trajo al colegio su libreto impre…" at bounding box center [977, 257] width 595 height 86
click at [807, 238] on textarea "Buenos días. Les informo que [PERSON_NAME] no trajo al colegio su libreto impre…" at bounding box center [977, 257] width 595 height 86
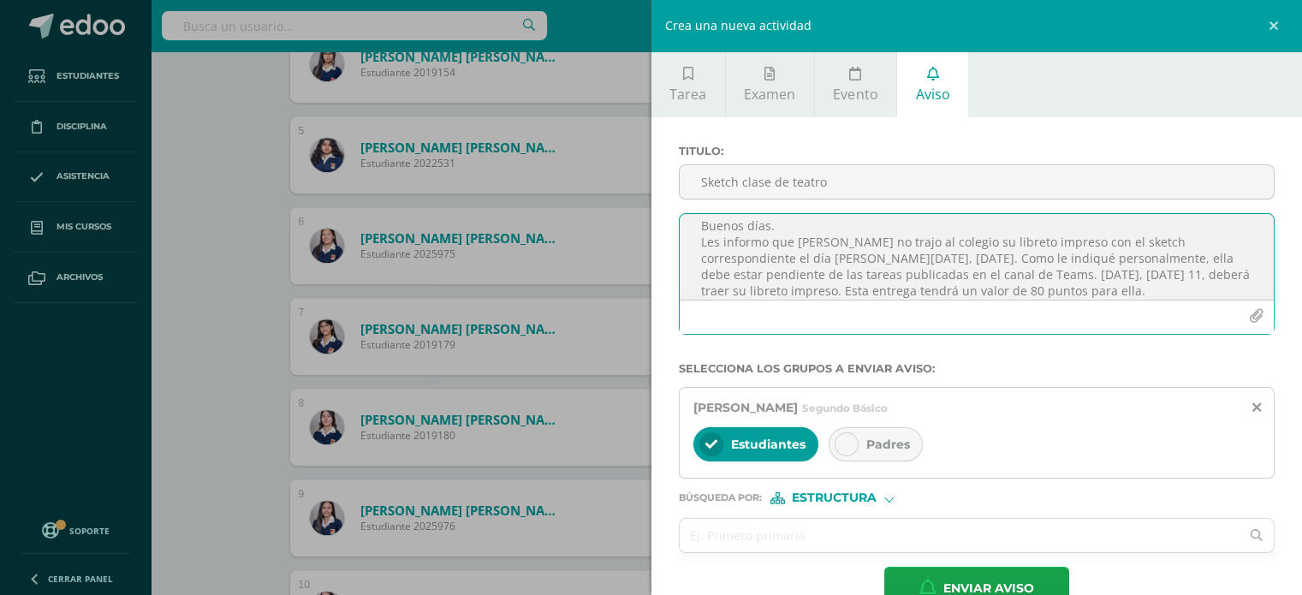
click at [807, 238] on textarea "Buenos días. Les informo que [PERSON_NAME] no trajo al colegio su libreto impre…" at bounding box center [977, 257] width 595 height 86
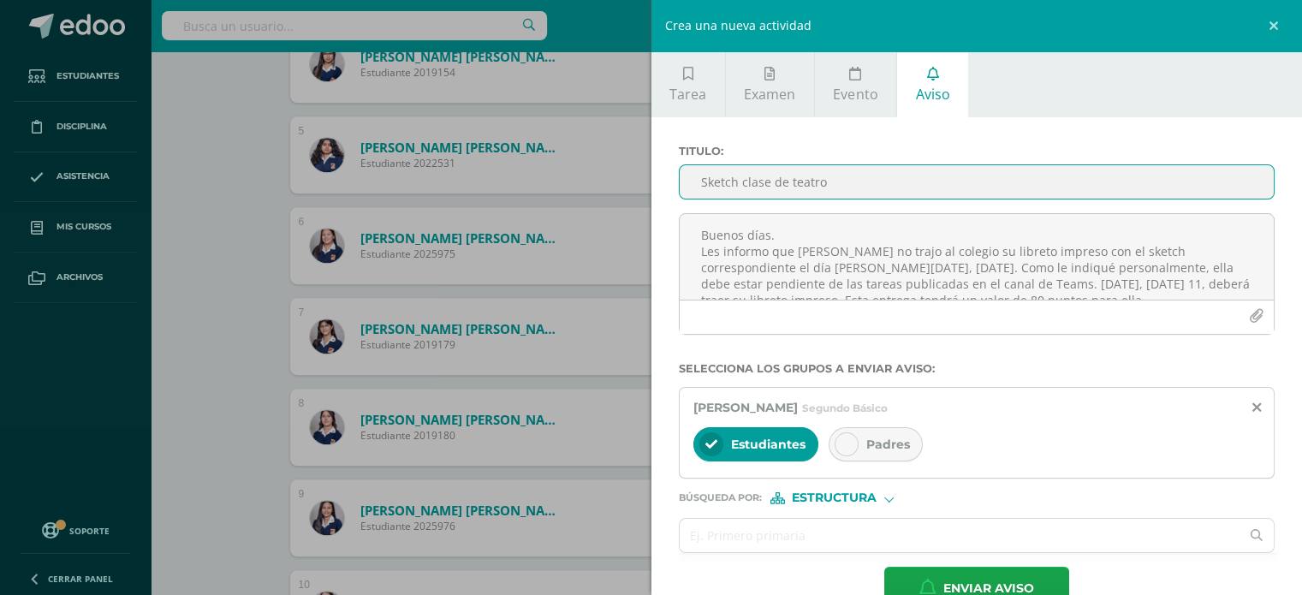
click at [767, 191] on input "Sketch clase de teatro" at bounding box center [977, 181] width 595 height 33
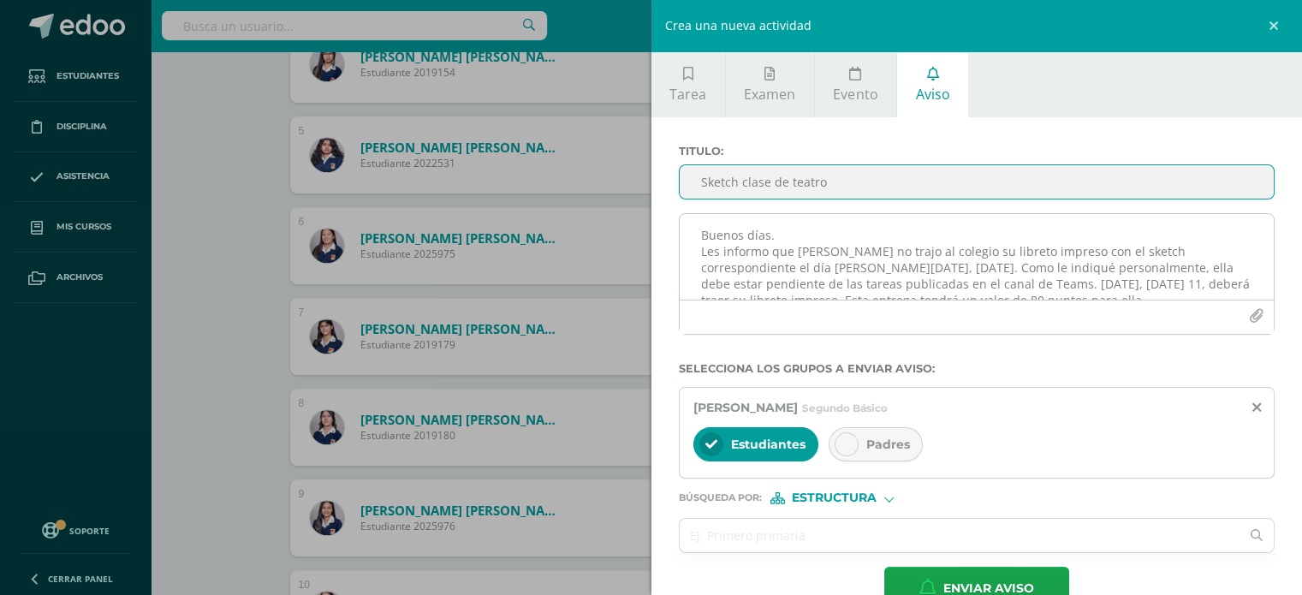
click at [800, 221] on textarea "Buenos días. Les informo que [PERSON_NAME] no trajo al colegio su libreto impre…" at bounding box center [977, 257] width 595 height 86
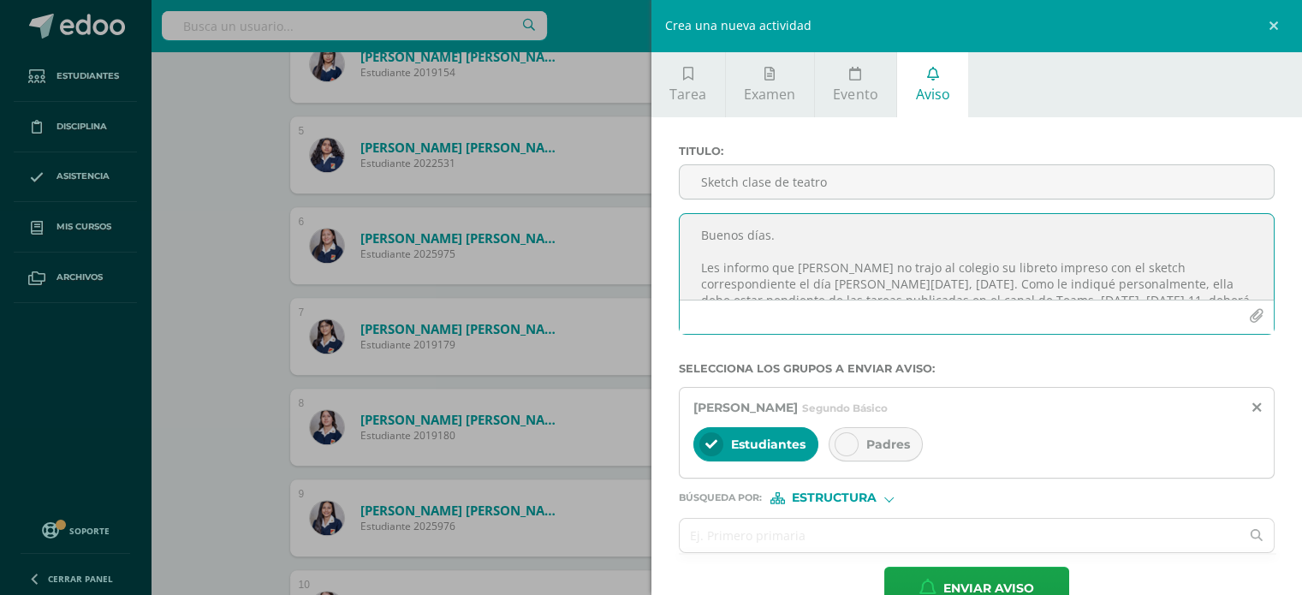
scroll to position [38, 0]
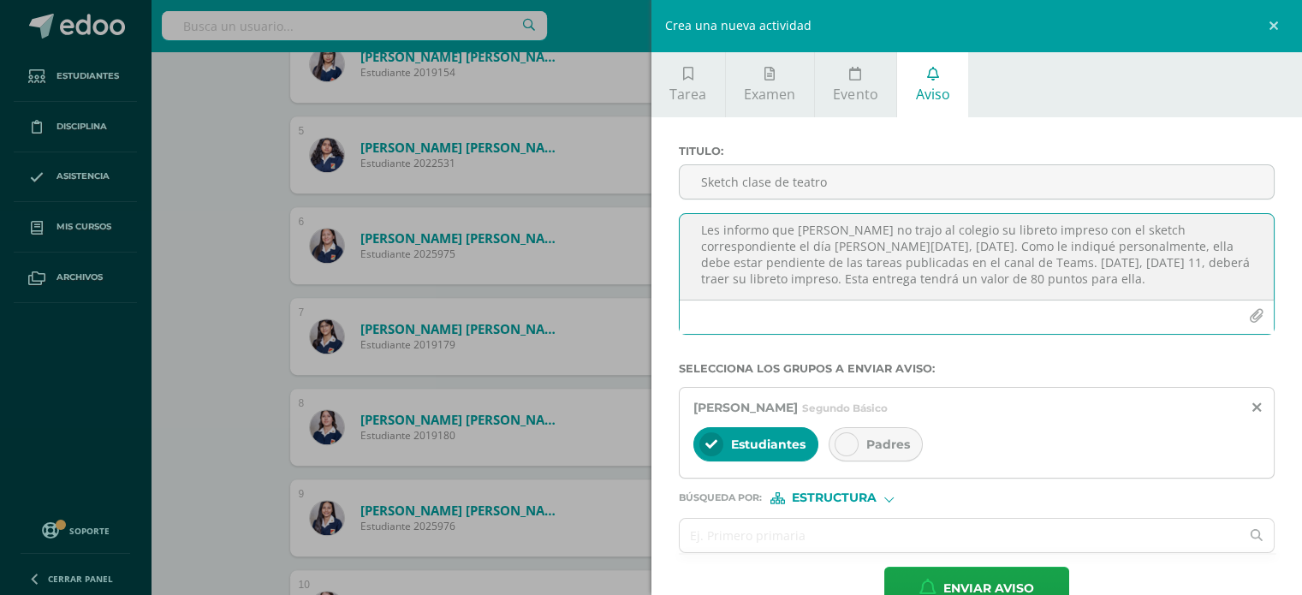
type textarea "Buenos días. Les informo que [PERSON_NAME] no trajo al colegio su libreto impre…"
click at [890, 445] on span "Padres" at bounding box center [888, 443] width 44 height 15
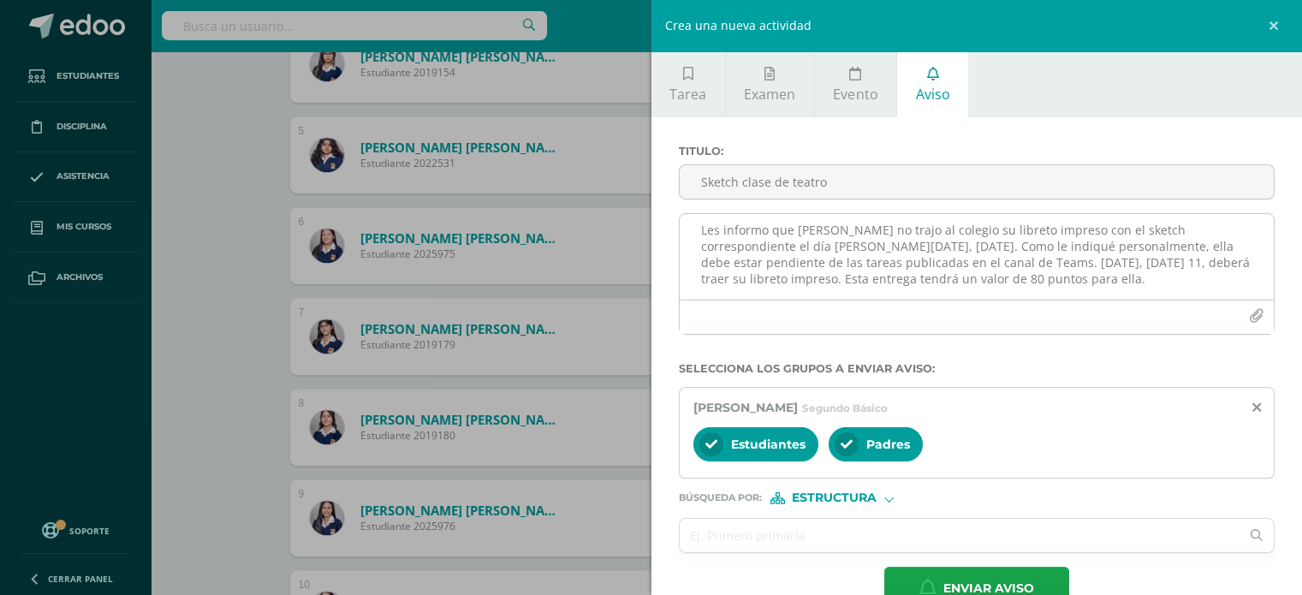
scroll to position [34, 0]
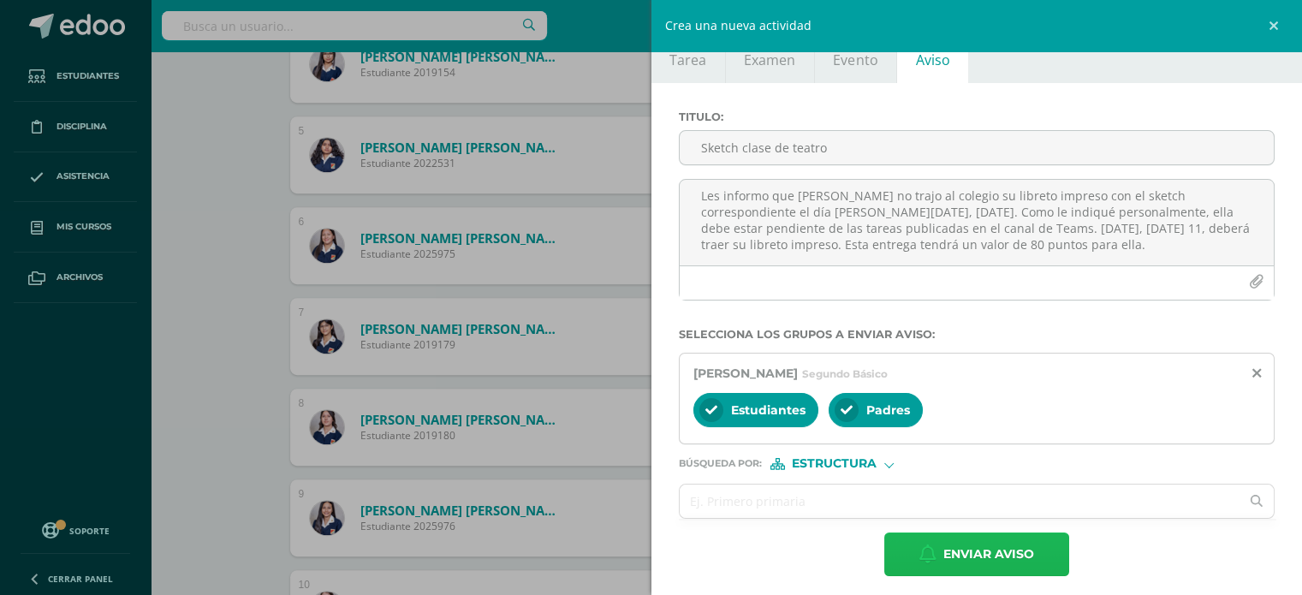
click at [953, 543] on span "Enviar aviso" at bounding box center [988, 554] width 91 height 42
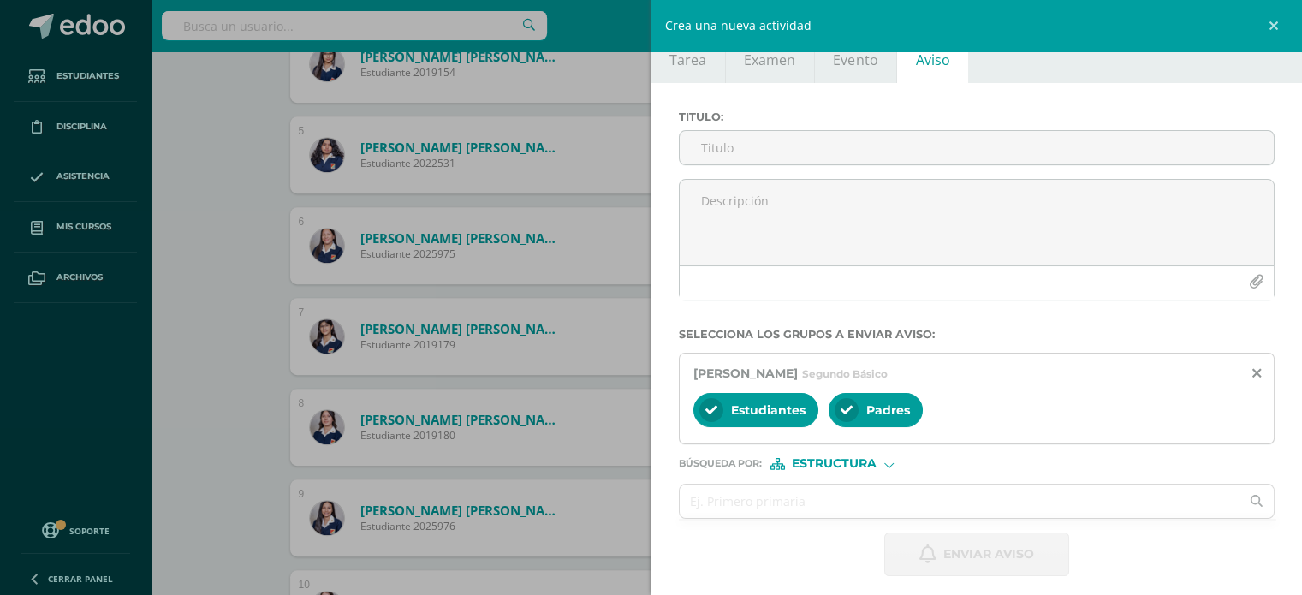
scroll to position [0, 0]
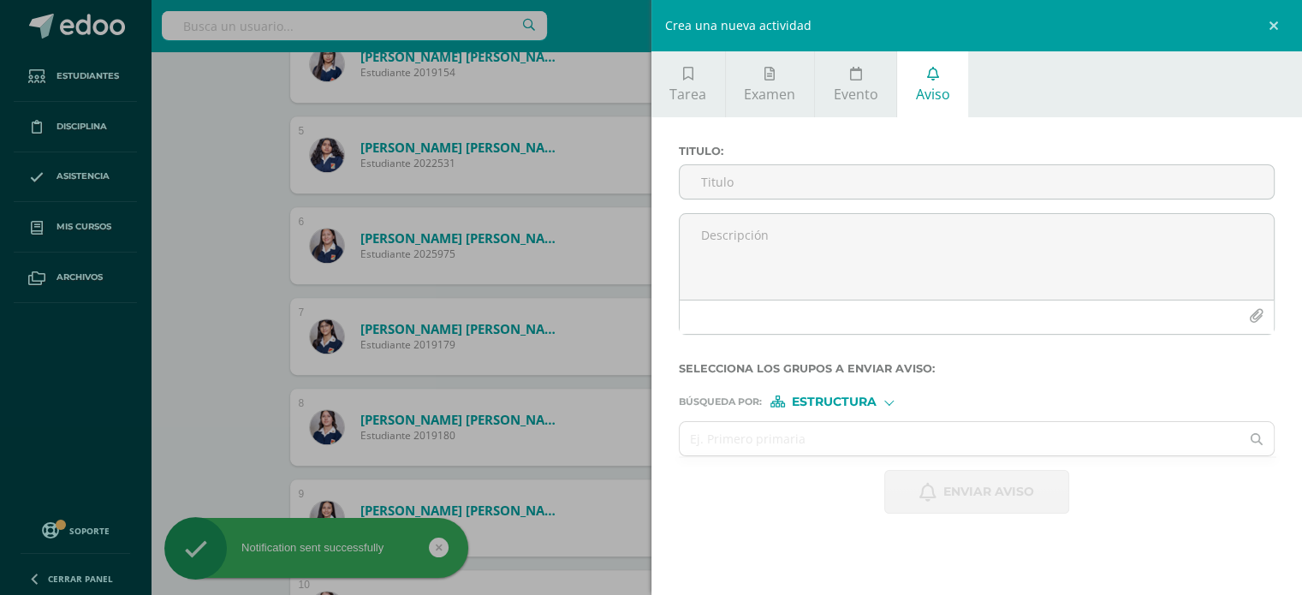
click at [197, 140] on div "Crea una nueva actividad Tarea Examen Evento Aviso Título: Valor: 100.0 Fecha: …" at bounding box center [651, 297] width 1302 height 595
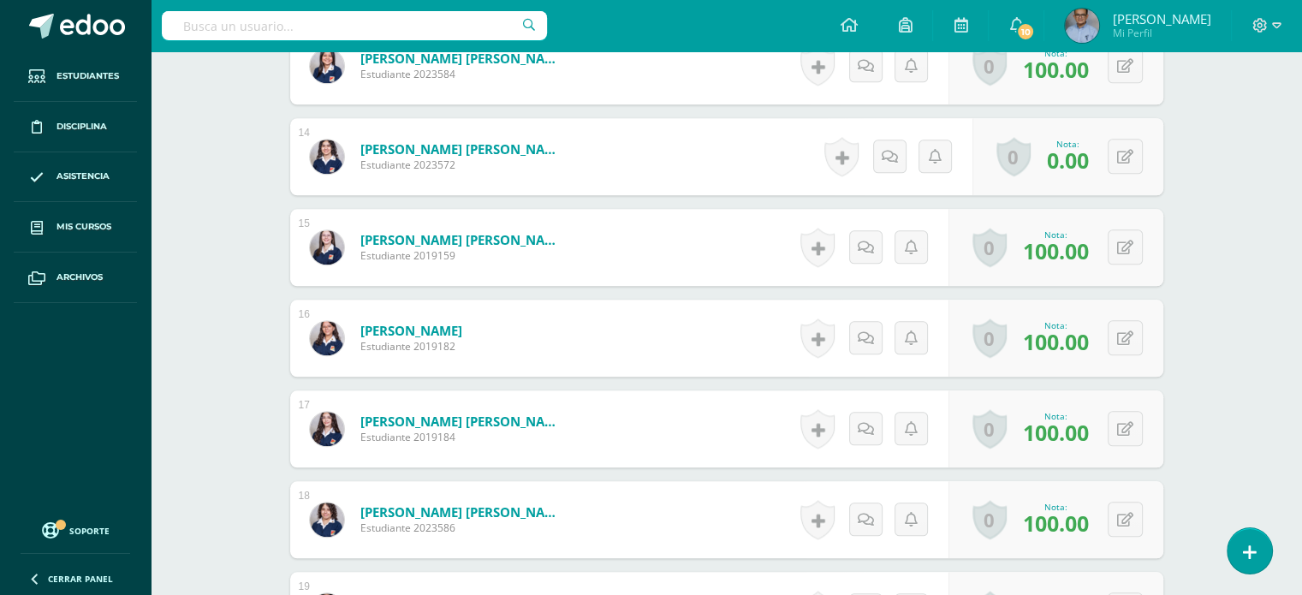
scroll to position [1671, 0]
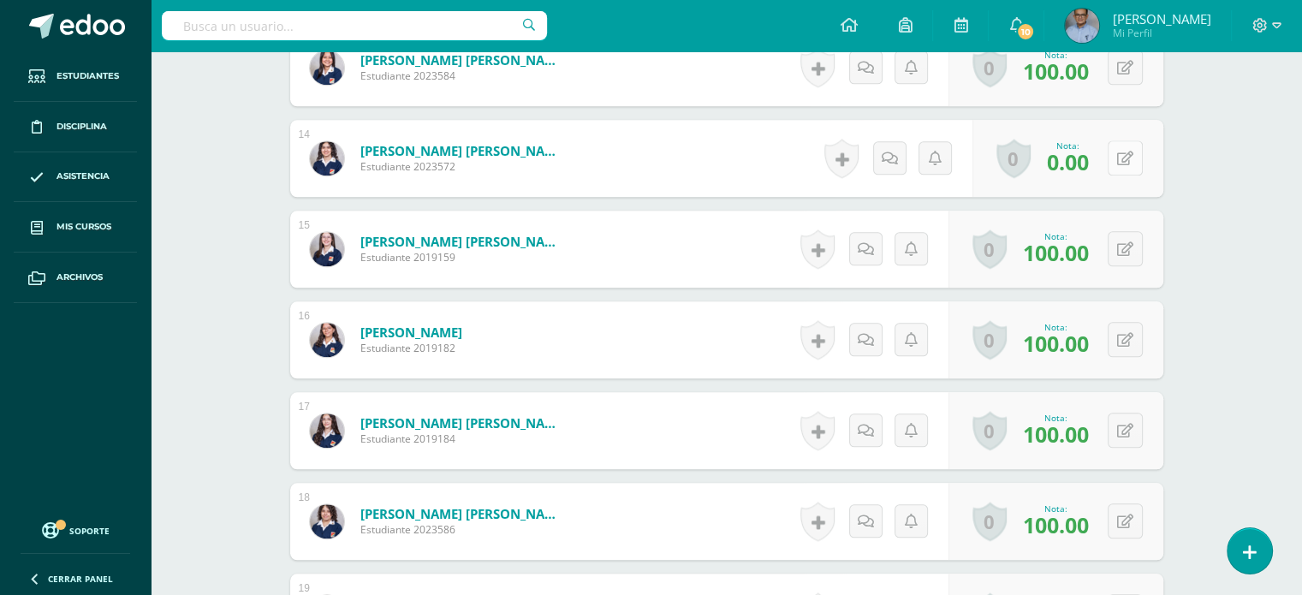
click at [1122, 160] on icon at bounding box center [1125, 158] width 16 height 15
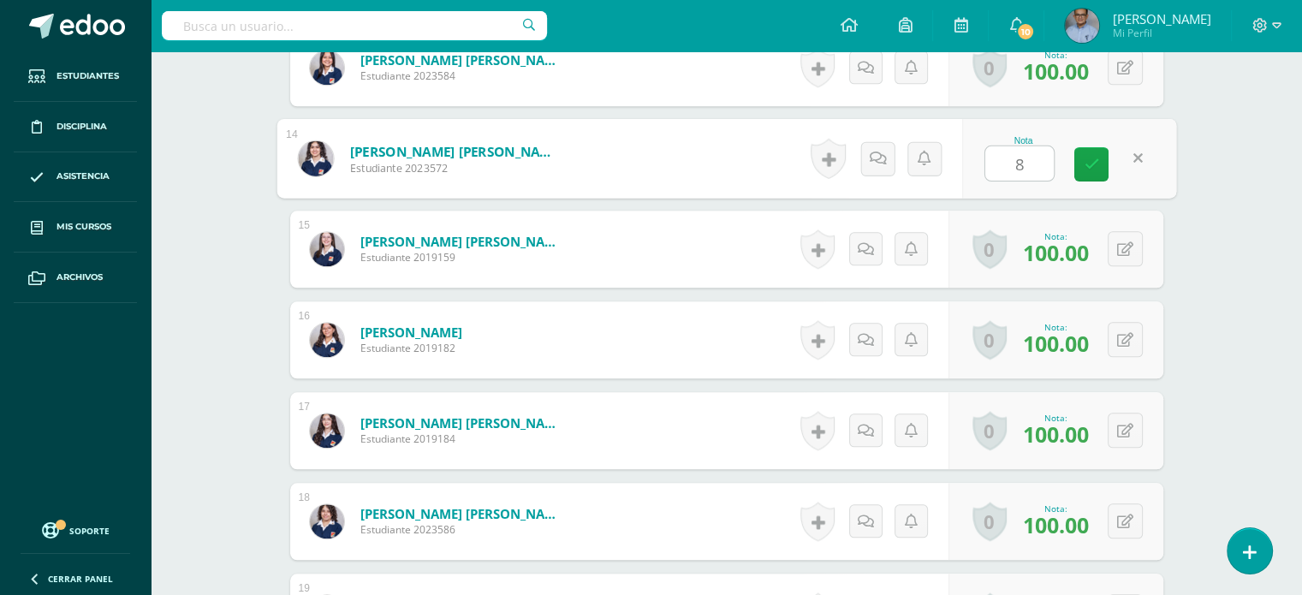
type input "80"
click at [1089, 171] on link at bounding box center [1091, 164] width 34 height 34
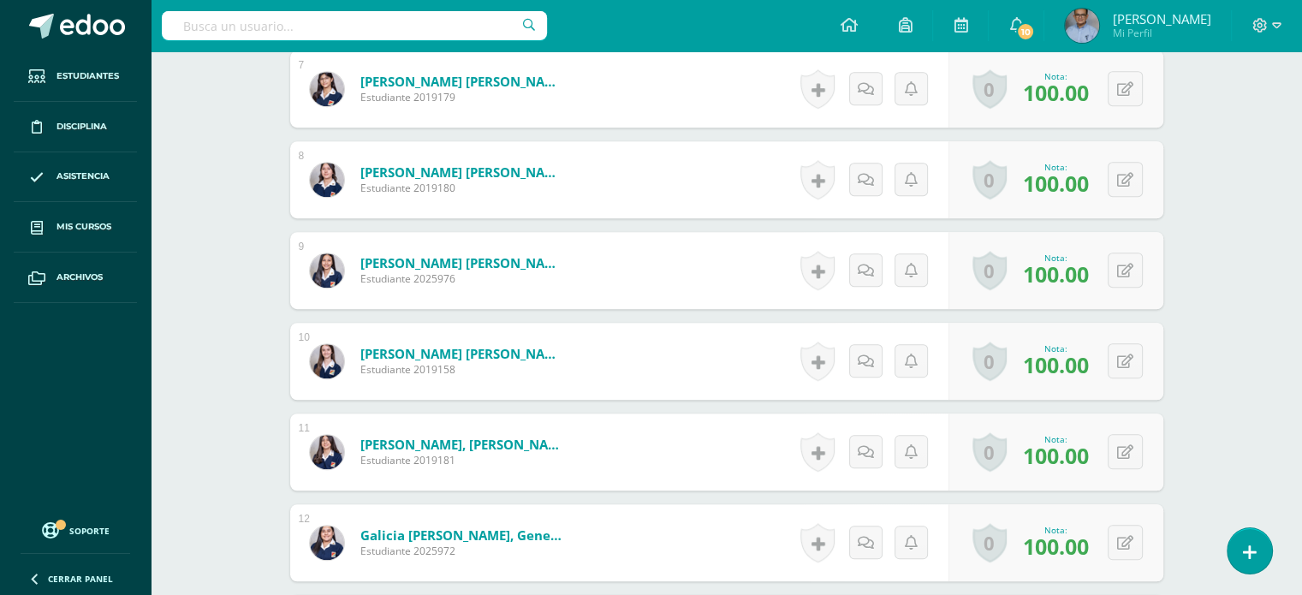
scroll to position [1106, 0]
